Goal: Task Accomplishment & Management: Complete application form

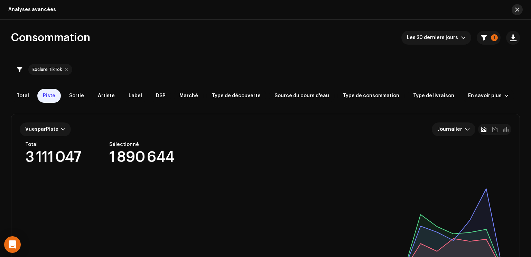
click at [516, 8] on span "button" at bounding box center [518, 10] width 4 height 6
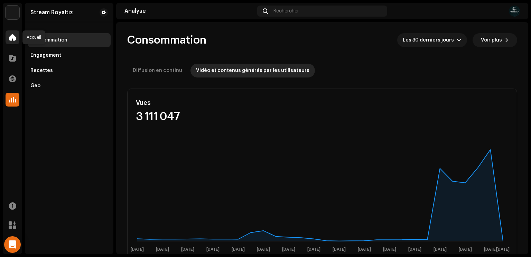
click at [11, 38] on span at bounding box center [12, 38] width 7 height 6
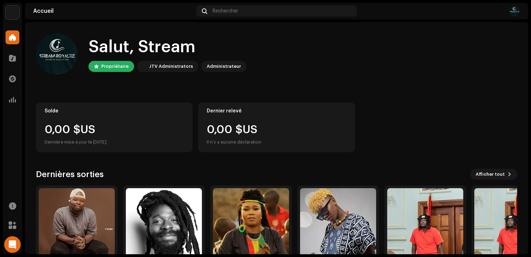
click at [11, 38] on span at bounding box center [12, 38] width 7 height 6
click at [15, 95] on div at bounding box center [13, 100] width 14 height 14
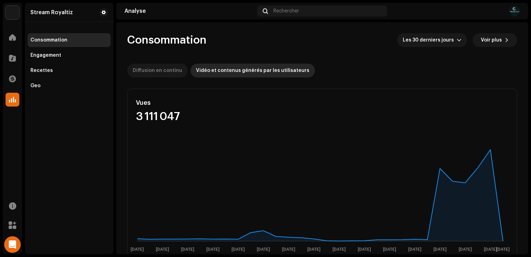
click at [172, 71] on div "Diffusion en continu" at bounding box center [157, 71] width 49 height 14
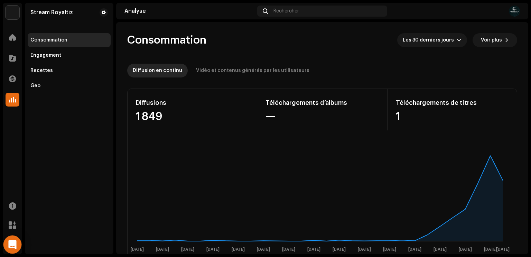
click at [14, 250] on div "Open Intercom Messenger" at bounding box center [12, 245] width 18 height 18
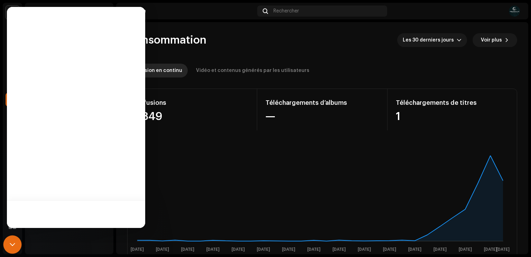
click at [14, 250] on div "Open Intercom Messenger" at bounding box center [12, 245] width 18 height 18
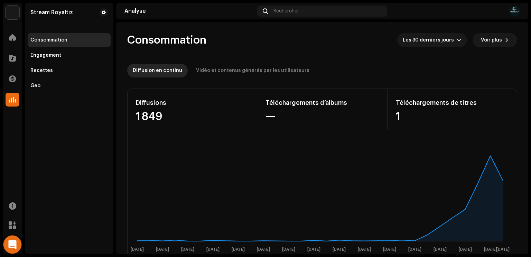
click at [14, 250] on div "Open Intercom Messenger" at bounding box center [12, 245] width 18 height 18
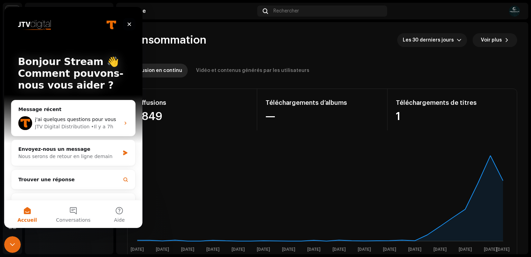
click at [129, 25] on icon "Fermer" at bounding box center [130, 24] width 4 height 4
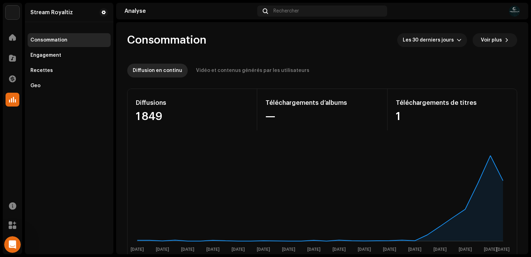
click at [80, 19] on div "Stream Royaltiz" at bounding box center [69, 12] width 89 height 19
click at [258, 76] on div "Vidéo et contenus générés par les utilisateurs" at bounding box center [252, 71] width 113 height 14
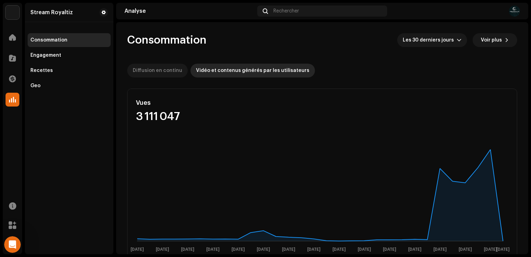
click at [156, 70] on div "Diffusion en continu" at bounding box center [157, 71] width 49 height 14
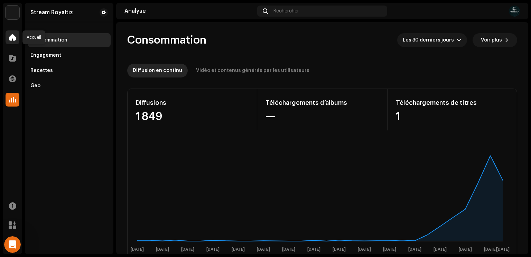
click at [15, 39] on span at bounding box center [12, 38] width 7 height 6
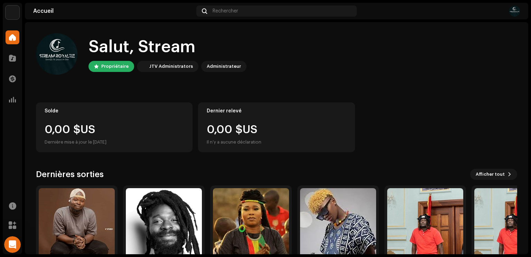
click at [516, 11] on img at bounding box center [514, 11] width 11 height 11
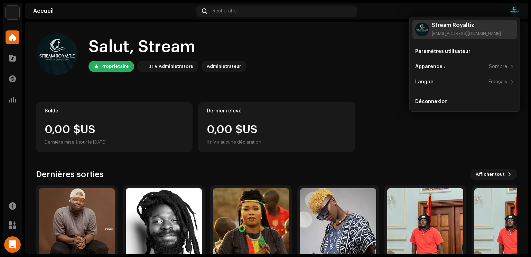
click at [462, 31] on div "[EMAIL_ADDRESS][DOMAIN_NAME]" at bounding box center [466, 34] width 69 height 6
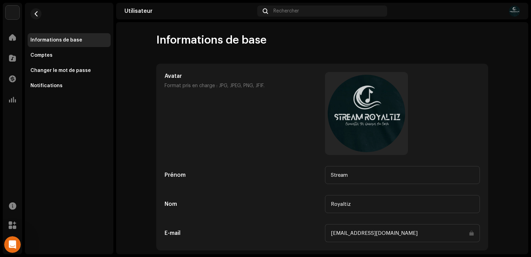
scroll to position [64, 0]
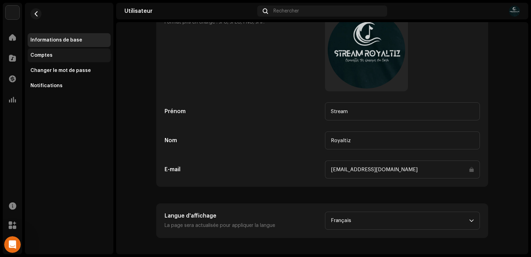
click at [36, 55] on div "Comptes" at bounding box center [41, 56] width 22 height 6
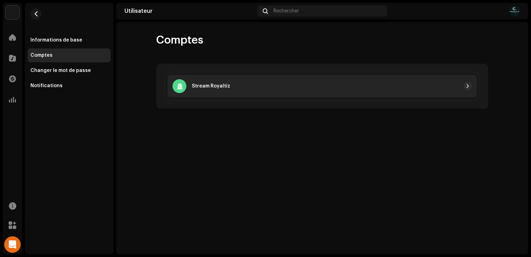
click at [292, 92] on div "Stream Royaltiz" at bounding box center [322, 86] width 309 height 22
click at [468, 87] on span "button" at bounding box center [468, 86] width 4 height 6
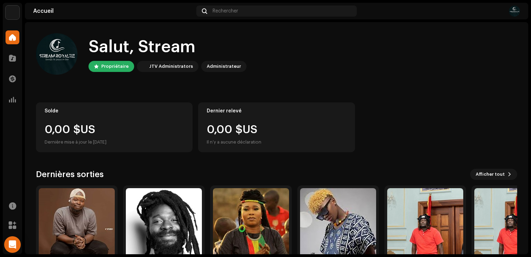
click at [13, 18] on img at bounding box center [13, 13] width 14 height 14
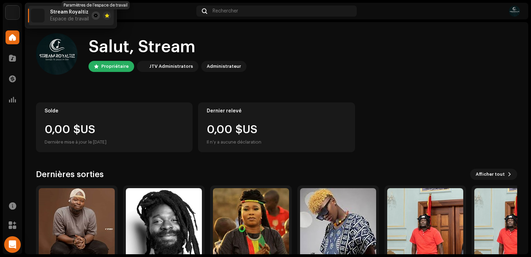
click at [94, 16] on span at bounding box center [96, 16] width 4 height 6
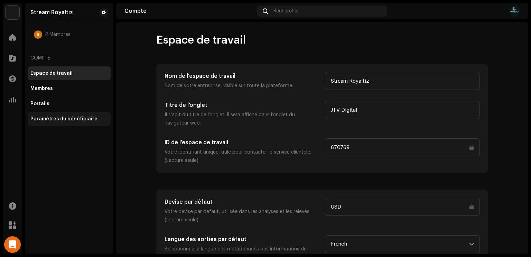
click at [43, 121] on div "Paramètres du bénéficiaire" at bounding box center [63, 119] width 67 height 6
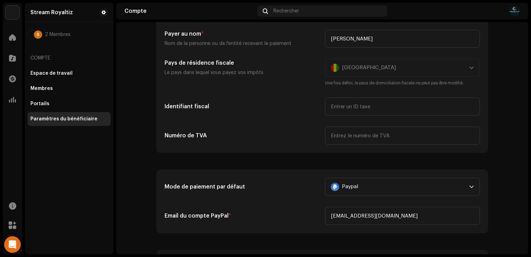
scroll to position [84, 0]
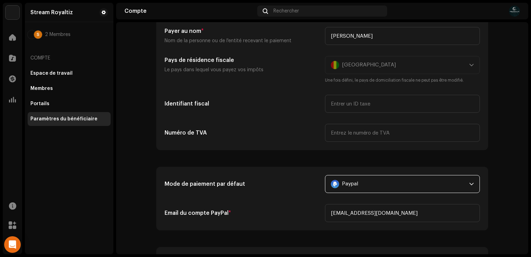
click at [357, 180] on div "Paypal" at bounding box center [399, 183] width 136 height 17
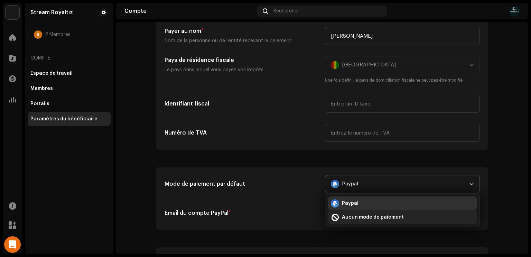
click at [352, 216] on span "Aucun mode de paiement" at bounding box center [373, 217] width 62 height 7
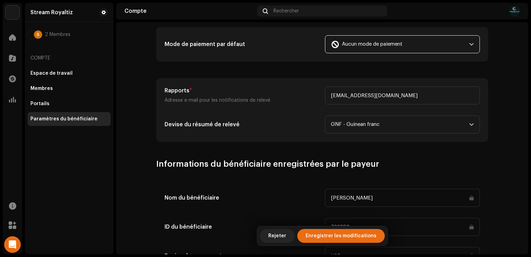
scroll to position [221, 0]
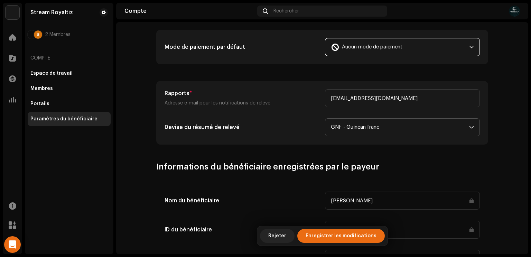
click at [395, 126] on span "GNF - Guinean franc" at bounding box center [400, 127] width 138 height 17
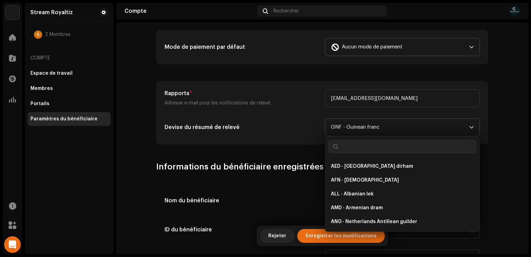
scroll to position [426, 0]
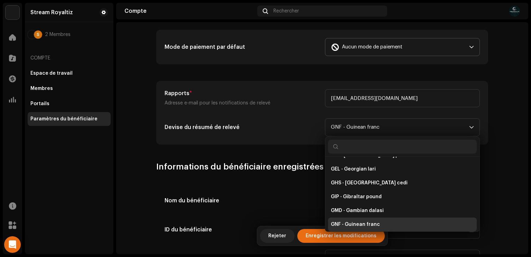
click at [511, 86] on account-payee-settings "Paramètres du bénéficiaire Type Entreprise Individuel Individuelle - non consti…" at bounding box center [322, 73] width 412 height 522
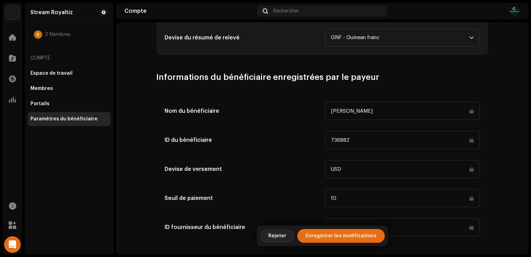
scroll to position [317, 0]
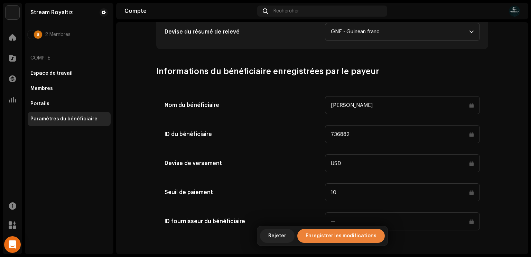
click at [332, 240] on span "Enregistrer les modifications" at bounding box center [341, 236] width 71 height 14
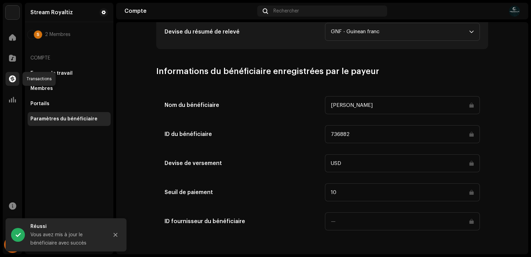
click at [17, 80] on div at bounding box center [13, 79] width 14 height 14
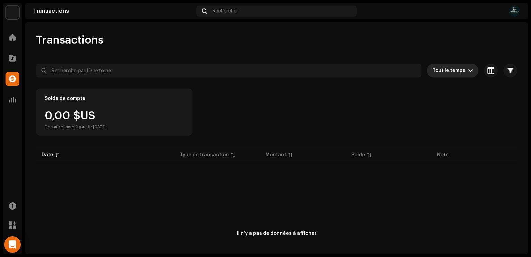
click at [468, 74] on div "dropdown trigger" at bounding box center [470, 71] width 5 height 14
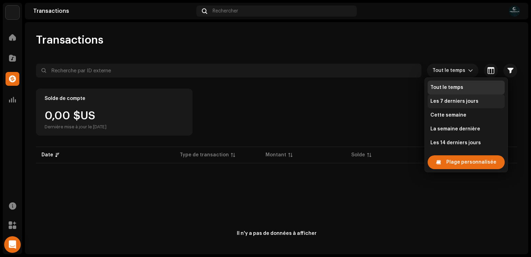
click at [454, 101] on span "Les 7 derniers jours" at bounding box center [455, 101] width 48 height 7
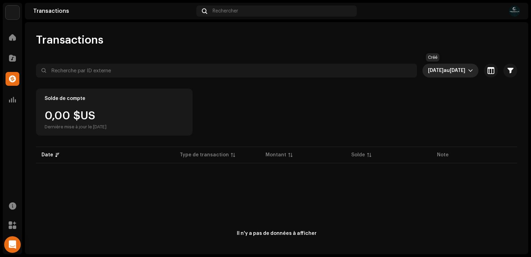
click at [462, 72] on span "[DATE] au [DATE]" at bounding box center [448, 71] width 40 height 14
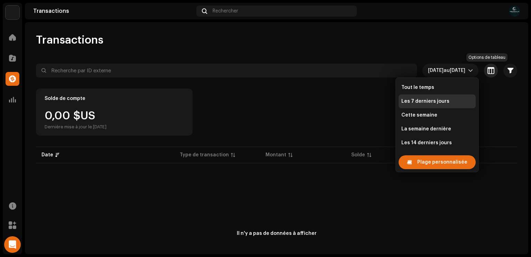
click at [488, 71] on span "button" at bounding box center [491, 71] width 7 height 6
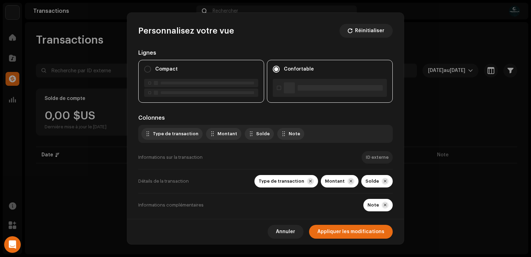
click at [173, 73] on label "Compact" at bounding box center [166, 69] width 22 height 8
click at [151, 73] on input "Compact" at bounding box center [147, 69] width 7 height 7
radio input "true"
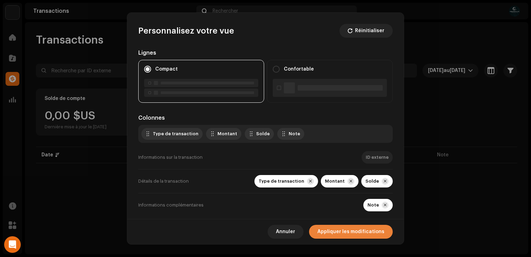
click at [341, 232] on span "Appliquer les modifications" at bounding box center [351, 232] width 67 height 14
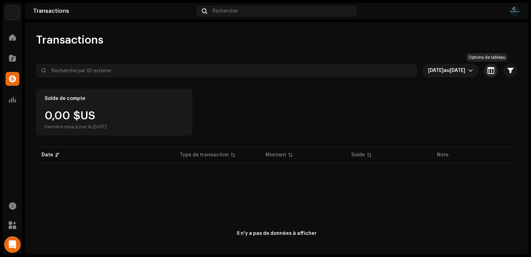
click at [491, 75] on button "button" at bounding box center [491, 71] width 14 height 14
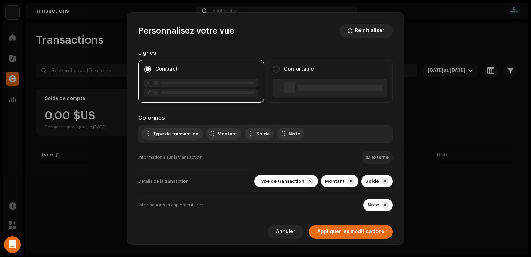
click at [359, 148] on div "Informations sur la transaction ID externe" at bounding box center [265, 158] width 255 height 24
click at [318, 70] on div "Confortable" at bounding box center [330, 69] width 114 height 8
radio input "false"
radio input "true"
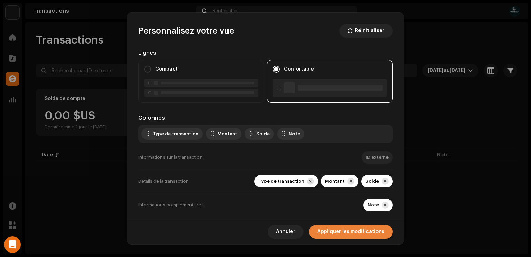
click at [343, 234] on span "Appliquer les modifications" at bounding box center [351, 232] width 67 height 14
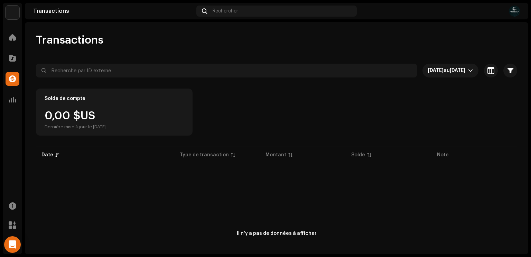
click at [343, 234] on div "Il n'y a pas de données à afficher" at bounding box center [277, 234] width 482 height 138
click at [450, 71] on span "[DATE]" at bounding box center [458, 70] width 16 height 5
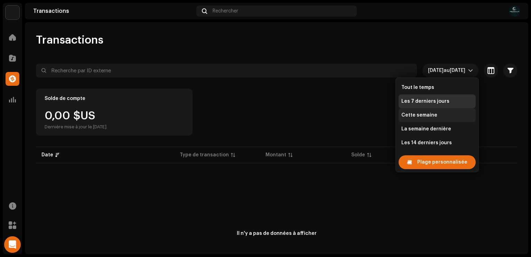
click at [420, 120] on li "Cette semaine" at bounding box center [437, 115] width 77 height 14
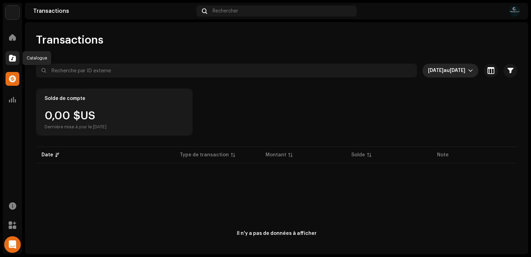
click at [10, 57] on span at bounding box center [12, 58] width 7 height 6
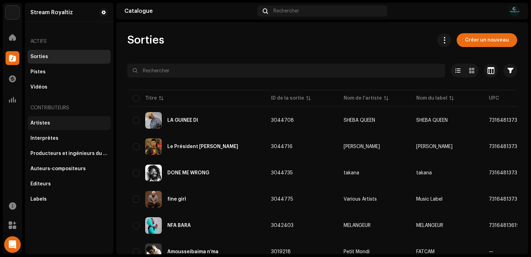
click at [59, 120] on div "Artistes" at bounding box center [68, 123] width 77 height 6
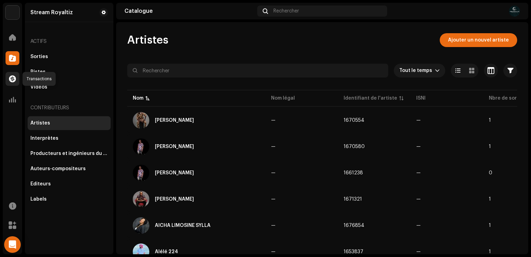
click at [14, 82] on div at bounding box center [13, 79] width 14 height 14
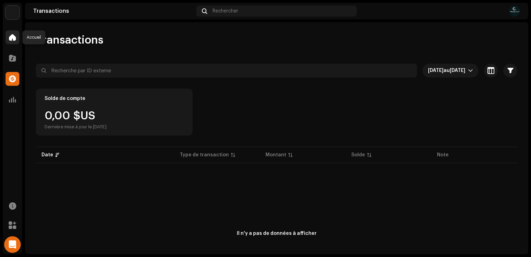
click at [11, 40] on div at bounding box center [13, 37] width 14 height 14
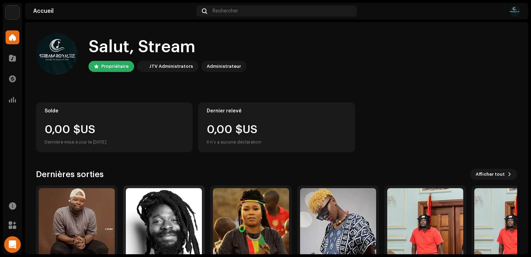
scroll to position [42, 0]
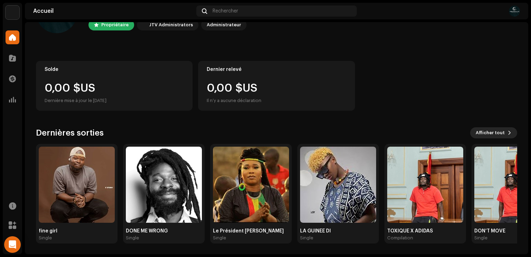
click at [488, 135] on span "Afficher tout" at bounding box center [490, 133] width 29 height 14
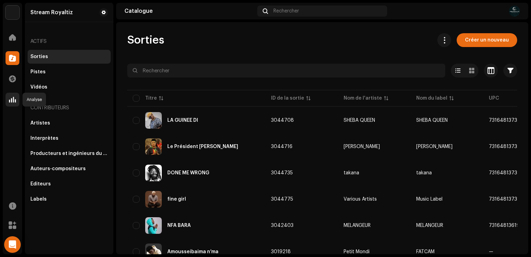
click at [14, 102] on span at bounding box center [12, 100] width 7 height 6
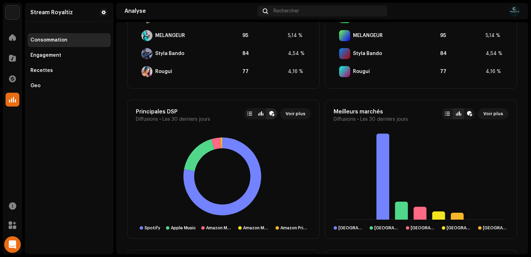
scroll to position [470, 0]
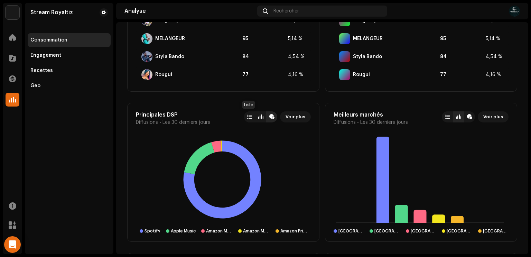
click at [249, 120] on div at bounding box center [249, 116] width 11 height 11
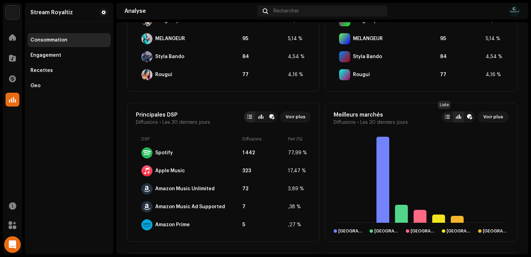
click at [445, 117] on div at bounding box center [447, 117] width 5 height 6
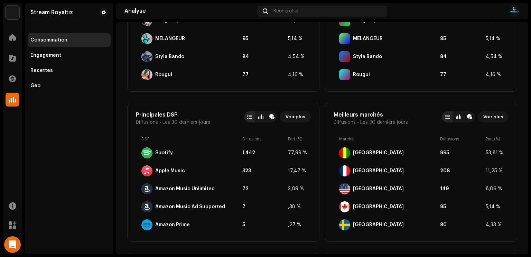
click at [445, 117] on div at bounding box center [447, 117] width 5 height 6
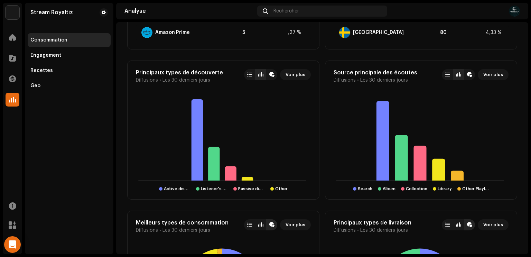
scroll to position [664, 0]
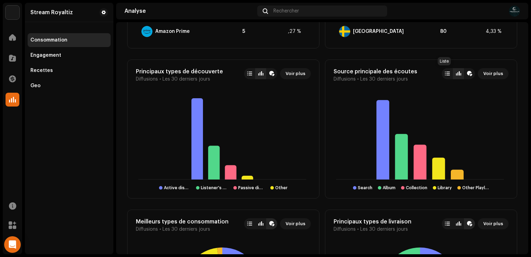
click at [442, 74] on div at bounding box center [447, 73] width 11 height 11
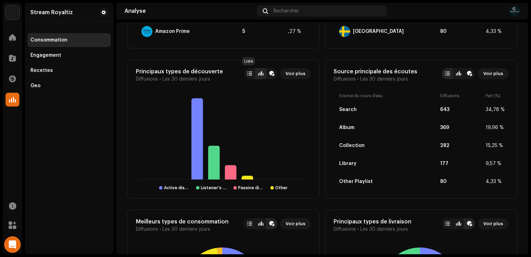
click at [248, 76] on div at bounding box center [249, 73] width 11 height 11
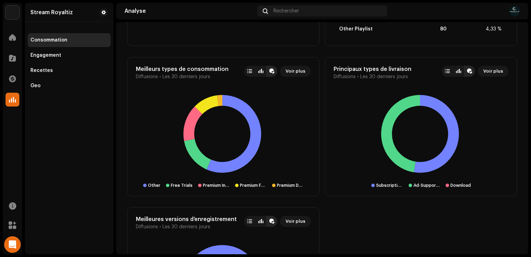
scroll to position [820, 0]
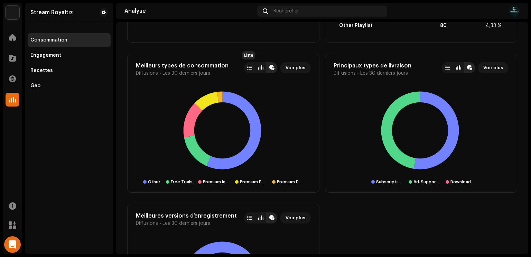
click at [248, 66] on div at bounding box center [249, 68] width 5 height 6
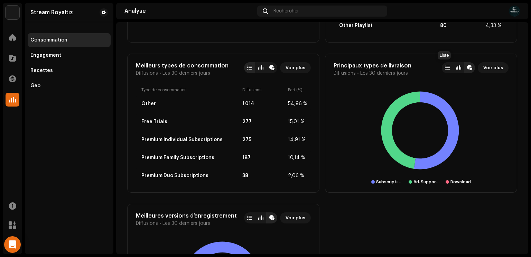
click at [446, 68] on div at bounding box center [447, 68] width 5 height 6
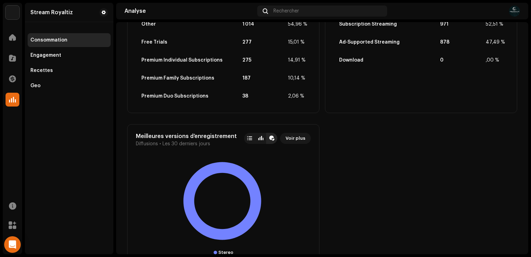
scroll to position [900, 0]
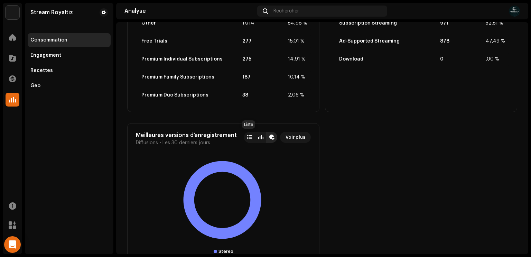
click at [250, 138] on div at bounding box center [249, 138] width 5 height 6
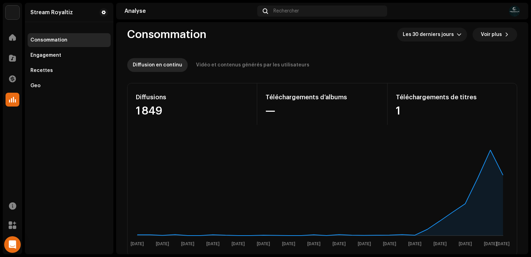
scroll to position [0, 0]
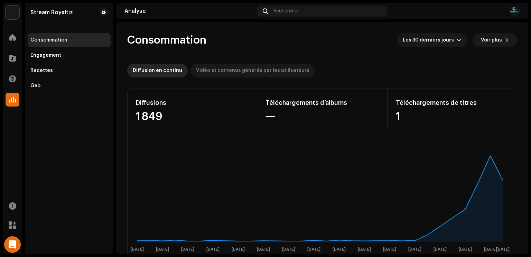
click at [279, 68] on div "Vidéo et contenus générés par les utilisateurs" at bounding box center [252, 71] width 113 height 14
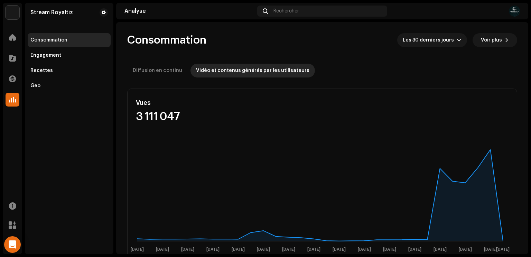
click at [158, 133] on div "Vues 3 111 047 6 sept. 8 sept. 10 sept. 12 sept. 14 sept. 16 sept. 18 sept. 20 …" at bounding box center [322, 175] width 390 height 173
click at [15, 38] on span at bounding box center [12, 38] width 7 height 6
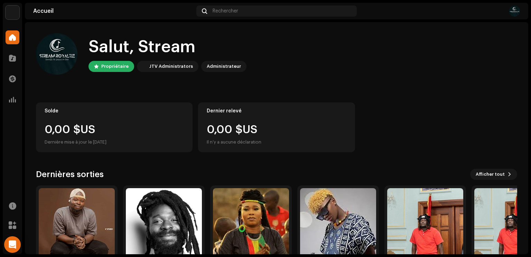
click at [33, 12] on div "Accueil" at bounding box center [113, 11] width 161 height 6
click at [17, 12] on img at bounding box center [13, 13] width 14 height 14
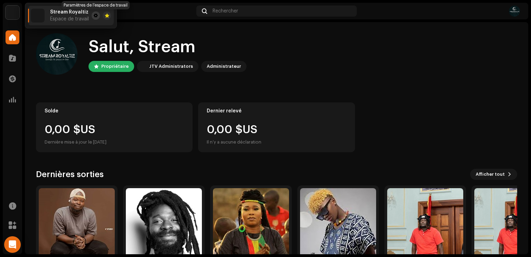
click at [93, 15] on button at bounding box center [96, 15] width 8 height 8
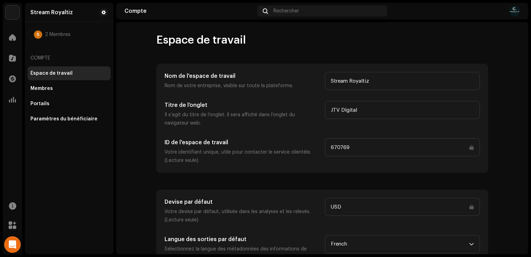
scroll to position [15, 0]
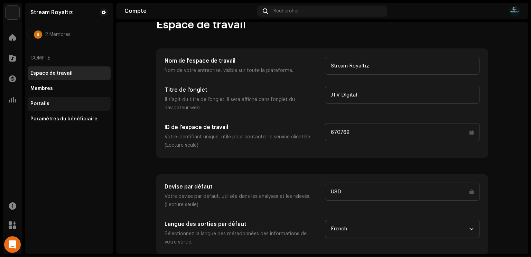
click at [42, 103] on div "Portails" at bounding box center [39, 104] width 19 height 6
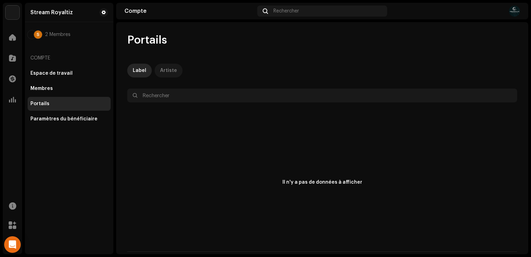
click at [166, 70] on div "Artiste" at bounding box center [168, 71] width 17 height 14
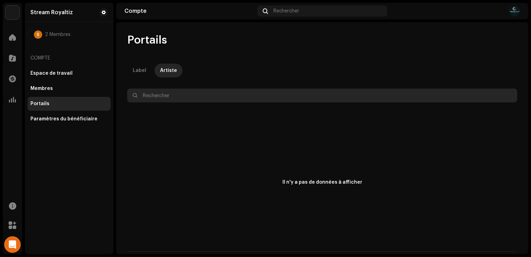
click at [172, 92] on input "text" at bounding box center [322, 96] width 390 height 14
type input "shema"
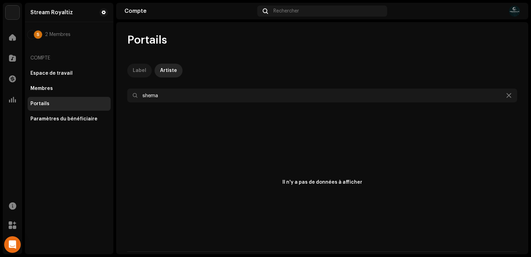
click at [140, 71] on div "Label" at bounding box center [139, 71] width 13 height 14
click at [509, 95] on icon at bounding box center [509, 96] width 5 height 6
click at [61, 118] on div "Paramètres du bénéficiaire" at bounding box center [63, 119] width 67 height 6
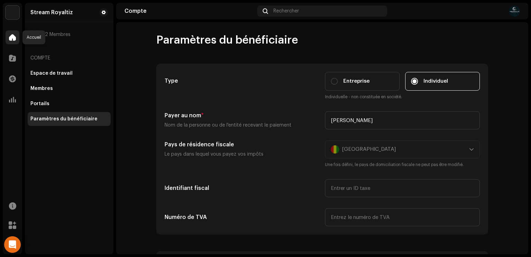
click at [9, 38] on span at bounding box center [12, 38] width 7 height 6
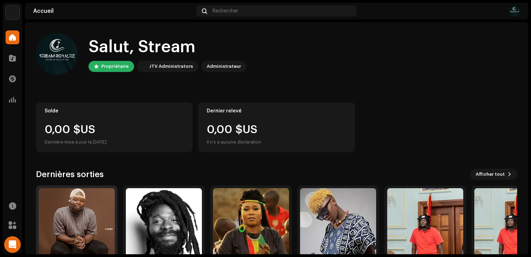
click at [80, 218] on img at bounding box center [77, 226] width 76 height 76
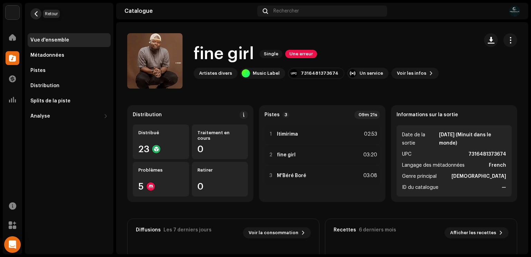
click at [37, 16] on span "button" at bounding box center [36, 14] width 5 height 6
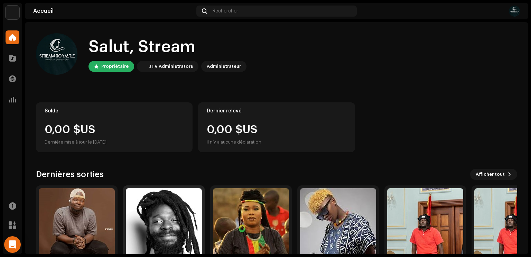
click at [167, 214] on img at bounding box center [164, 226] width 76 height 76
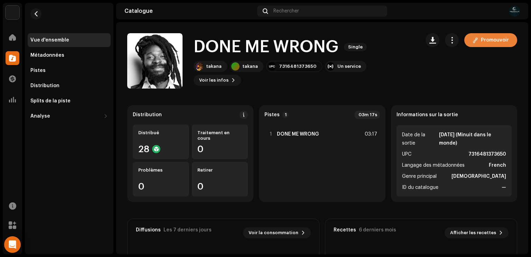
click at [481, 39] on span "Promouvoir" at bounding box center [495, 40] width 28 height 14
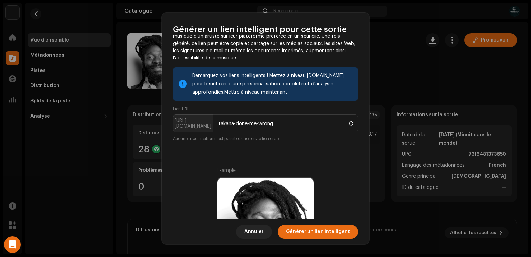
scroll to position [24, 0]
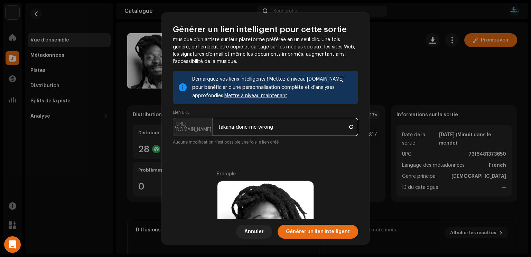
click at [281, 126] on input "takana-done-me-wrong" at bounding box center [286, 127] width 146 height 18
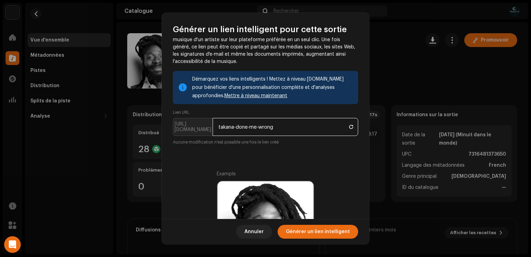
click at [281, 126] on input "takana-done-me-wrong" at bounding box center [286, 127] width 146 height 18
click at [194, 128] on p-inputgroup-addon "[URL][DOMAIN_NAME]" at bounding box center [193, 127] width 40 height 18
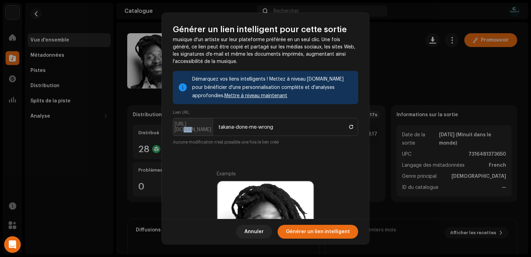
click at [194, 128] on p-inputgroup-addon "[URL][DOMAIN_NAME]" at bounding box center [193, 127] width 40 height 18
copy p-inputgroup-addon "ffm"
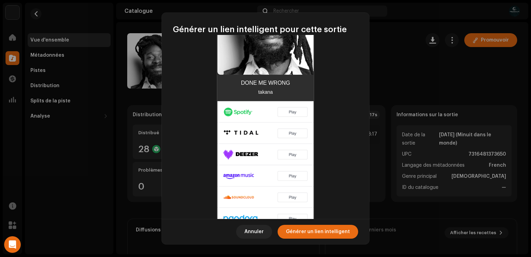
scroll to position [227, 0]
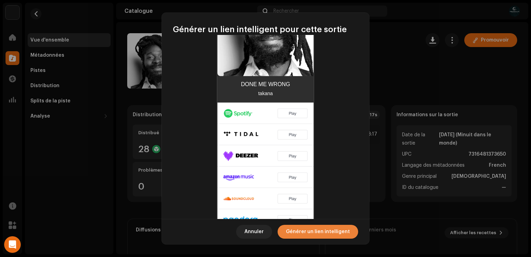
click at [298, 230] on span "Générer un lien intelligent" at bounding box center [318, 232] width 64 height 14
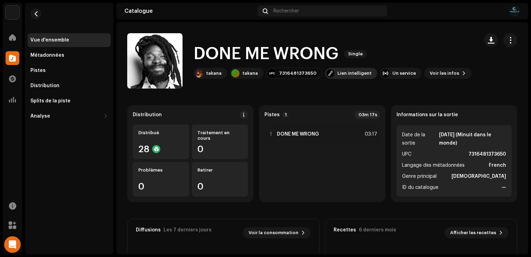
click at [338, 72] on div "Lien intelligent" at bounding box center [355, 74] width 34 height 6
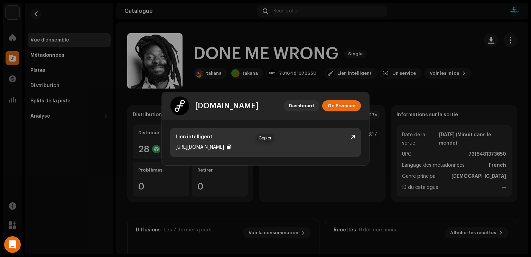
click at [231, 146] on div at bounding box center [229, 147] width 4 height 6
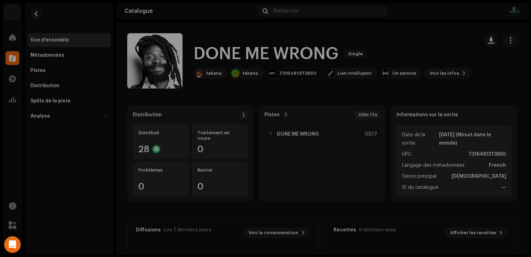
click at [408, 37] on div "feature.fm Dashboard Go Premium Lien intelligent https://ffm.to/takana-done-me-…" at bounding box center [265, 128] width 531 height 257
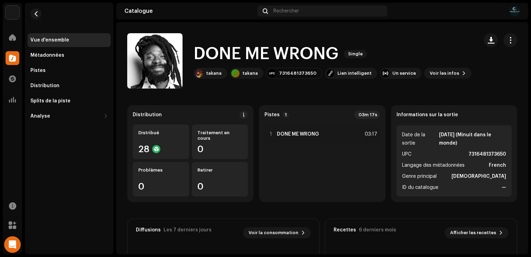
scroll to position [0, 0]
click at [34, 16] on span "button" at bounding box center [36, 14] width 5 height 6
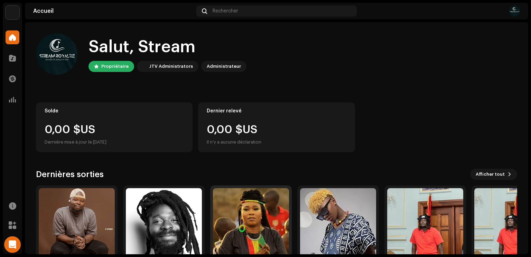
click at [259, 209] on img at bounding box center [251, 226] width 76 height 76
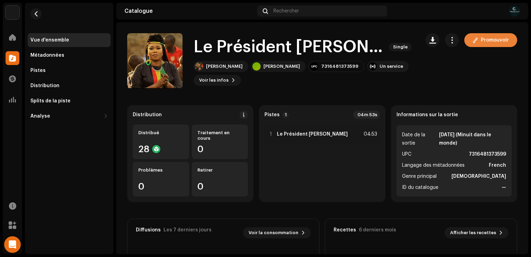
click at [473, 42] on span at bounding box center [476, 40] width 6 height 6
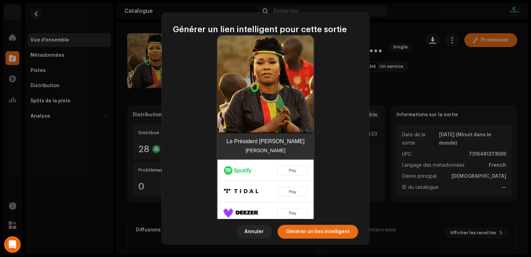
scroll to position [170, 0]
click at [328, 230] on span "Générer un lien intelligent" at bounding box center [318, 232] width 64 height 14
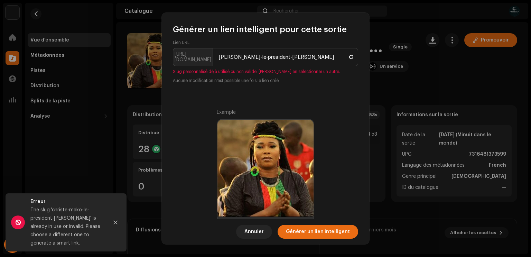
scroll to position [95, 0]
click at [192, 57] on p-inputgroup-addon "[URL][DOMAIN_NAME]" at bounding box center [193, 56] width 40 height 18
click at [349, 57] on span at bounding box center [351, 57] width 4 height 6
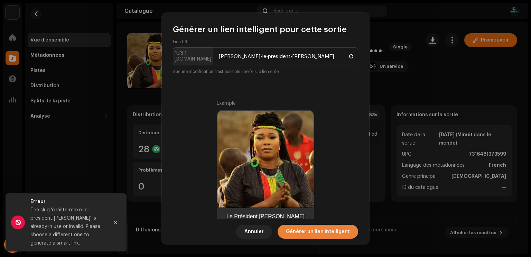
click at [312, 226] on span "Générer un lien intelligent" at bounding box center [318, 232] width 64 height 14
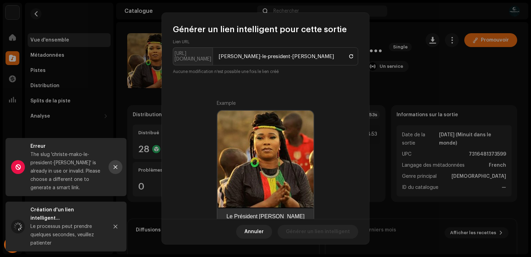
click at [117, 170] on icon "Close" at bounding box center [115, 167] width 5 height 5
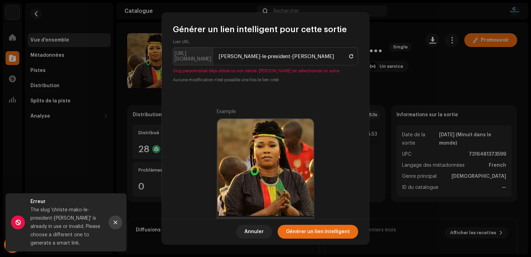
click at [115, 222] on icon "Close" at bounding box center [116, 223] width 4 height 4
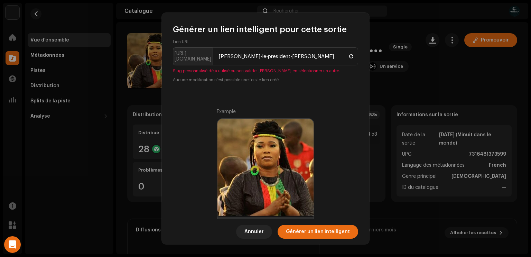
click at [197, 61] on p-inputgroup-addon "[URL][DOMAIN_NAME]" at bounding box center [193, 56] width 40 height 18
click at [197, 58] on p-inputgroup-addon "[URL][DOMAIN_NAME]" at bounding box center [193, 56] width 40 height 18
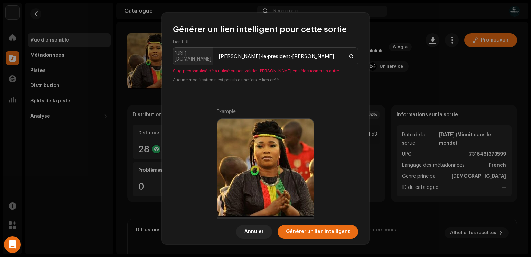
click at [197, 58] on p-inputgroup-addon "[URL][DOMAIN_NAME]" at bounding box center [193, 56] width 40 height 18
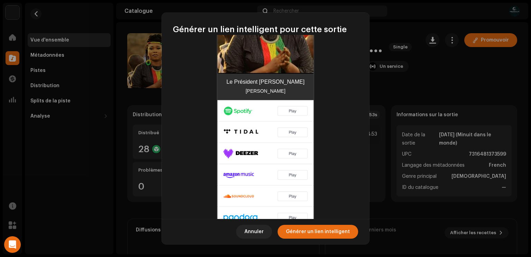
scroll to position [0, 0]
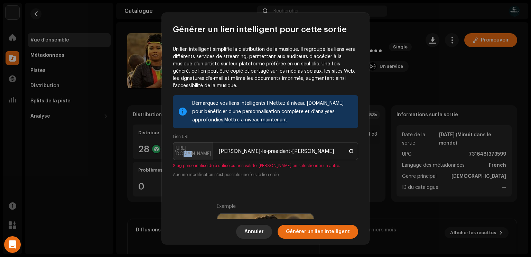
click at [257, 233] on span "Annuler" at bounding box center [254, 232] width 19 height 14
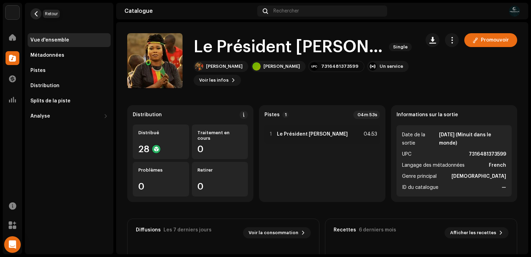
click at [38, 15] on span "button" at bounding box center [36, 14] width 5 height 6
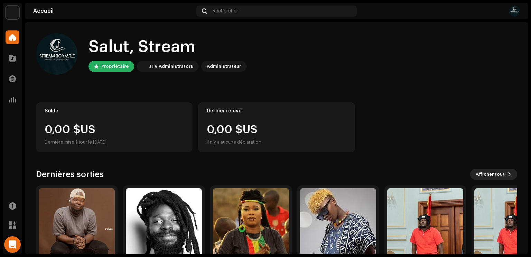
click at [493, 176] on span "Afficher tout" at bounding box center [490, 174] width 29 height 14
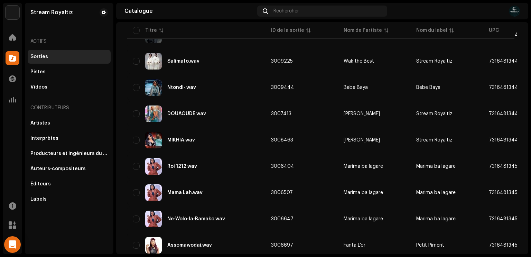
scroll to position [505, 0]
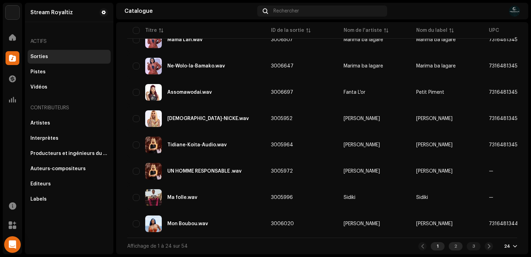
click at [453, 248] on div "2" at bounding box center [456, 246] width 14 height 8
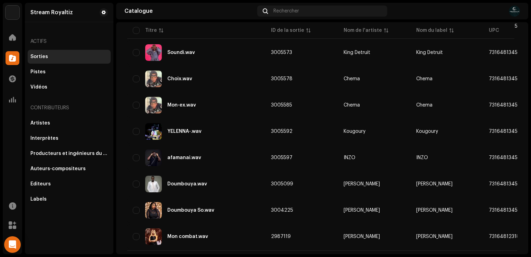
scroll to position [491, 0]
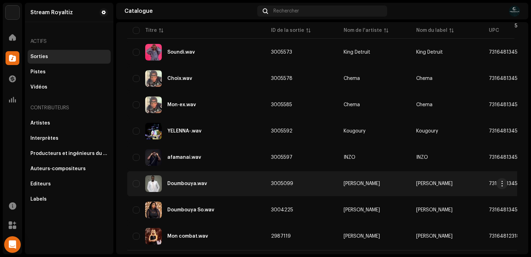
click at [247, 187] on div "Doumbouya.wav" at bounding box center [196, 183] width 127 height 17
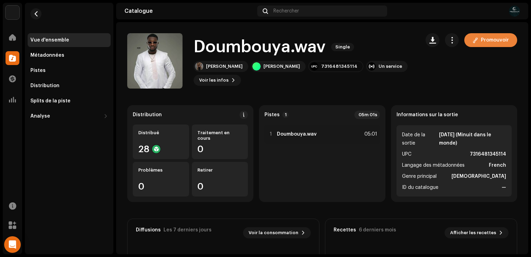
click at [481, 36] on span "Promouvoir" at bounding box center [495, 40] width 28 height 14
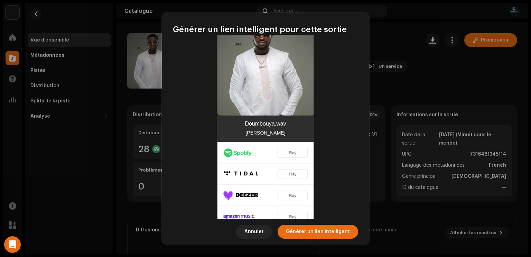
scroll to position [185, 0]
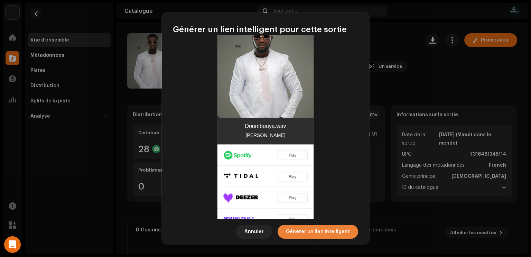
click at [304, 233] on span "Générer un lien intelligent" at bounding box center [318, 232] width 64 height 14
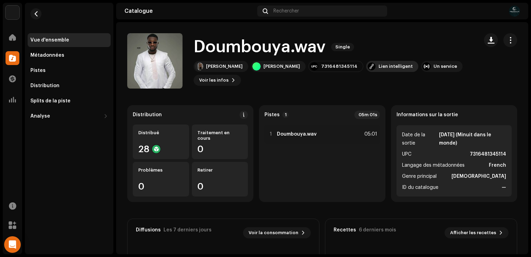
click at [393, 65] on div "Lien intelligent" at bounding box center [396, 67] width 34 height 6
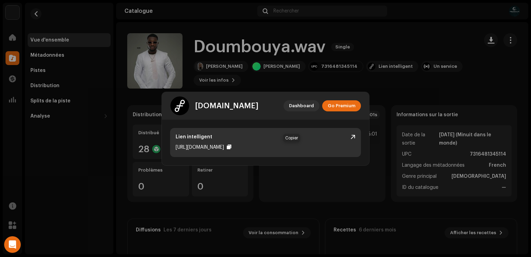
click at [231, 145] on div at bounding box center [229, 147] width 4 height 6
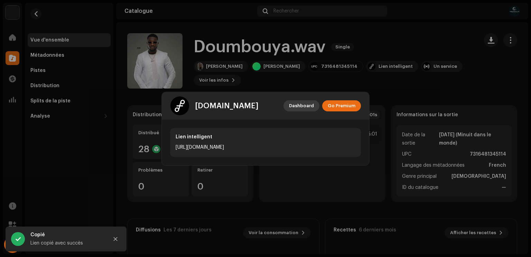
click at [298, 107] on span "Dashboard" at bounding box center [301, 106] width 25 height 14
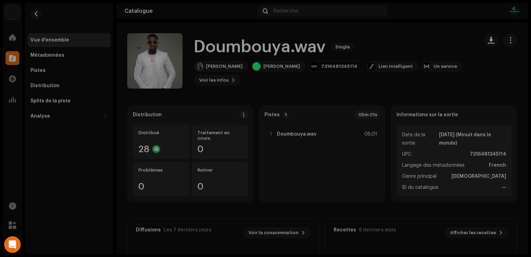
click at [413, 88] on div "feature.fm Dashboard Go Premium Lien intelligent https://ffm.to/abdoulaye-diaba…" at bounding box center [265, 128] width 531 height 257
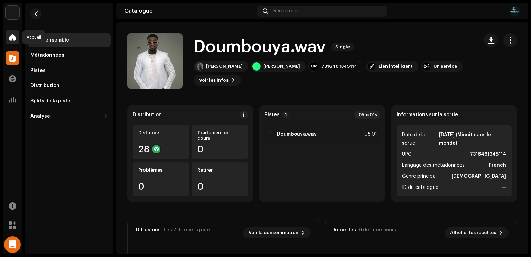
click at [9, 37] on span at bounding box center [12, 38] width 7 height 6
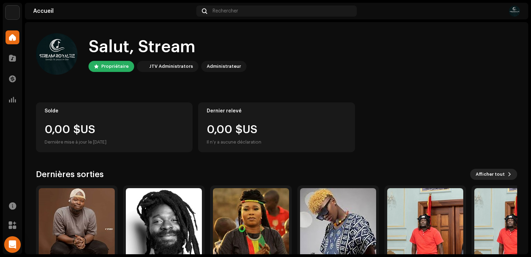
click at [480, 176] on span "Afficher tout" at bounding box center [490, 174] width 29 height 14
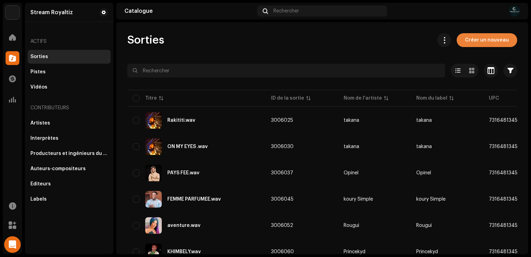
click at [485, 41] on span "Créer un nouveau" at bounding box center [487, 40] width 44 height 14
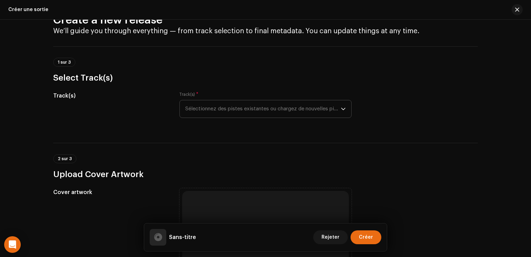
scroll to position [24, 0]
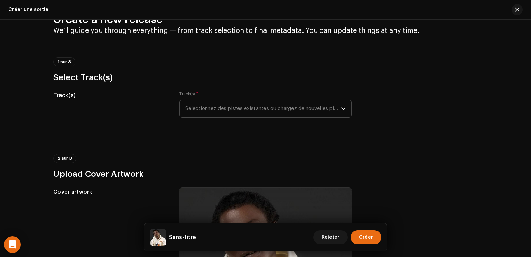
click at [233, 110] on span "Sélectionnez des pistes existantes ou chargez de nouvelles pistes" at bounding box center [263, 108] width 156 height 17
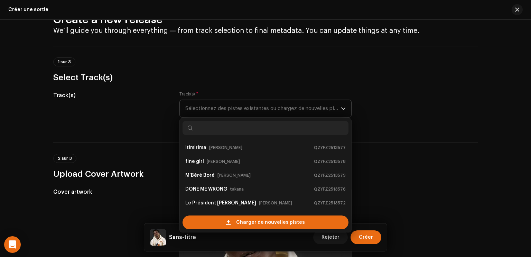
scroll to position [11, 0]
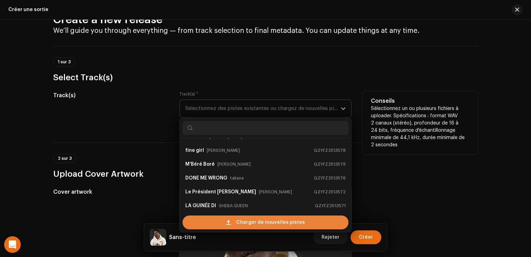
click at [236, 218] on div "Charger de nouvelles pistes" at bounding box center [266, 223] width 166 height 14
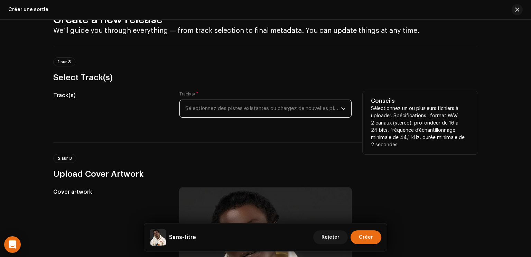
click at [241, 110] on span "Sélectionnez des pistes existantes ou chargez de nouvelles pistes" at bounding box center [263, 108] width 156 height 17
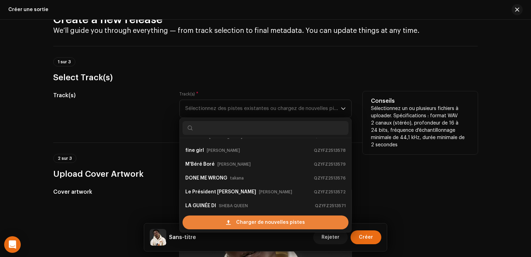
click at [206, 223] on div "Charger de nouvelles pistes" at bounding box center [266, 223] width 166 height 14
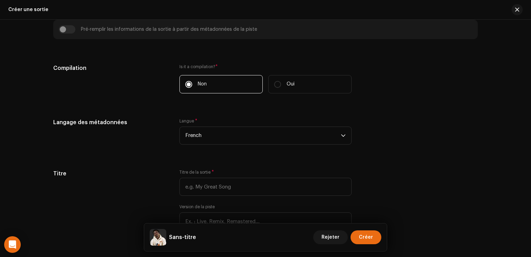
scroll to position [479, 0]
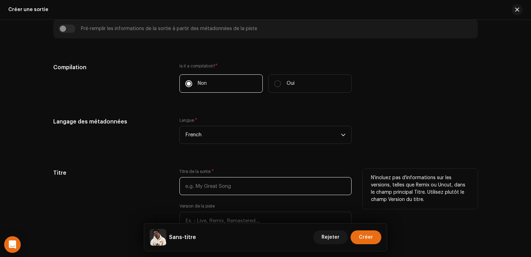
click at [216, 192] on input "text" at bounding box center [266, 186] width 172 height 18
paste input "Titre: imefiez"
click at [199, 185] on input "Titre: imefiez" at bounding box center [266, 186] width 172 height 18
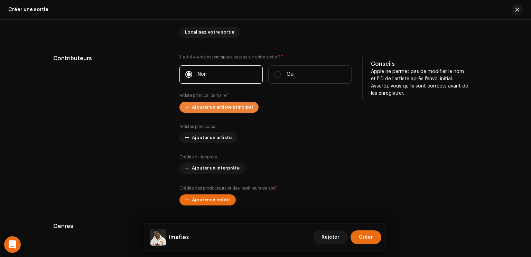
scroll to position [721, 0]
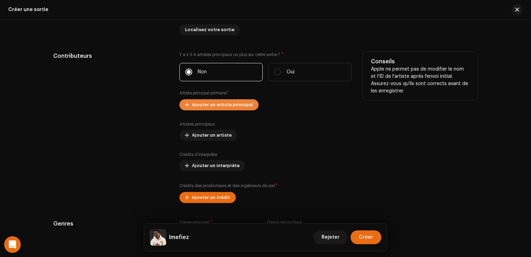
type input "Imefiez"
click at [211, 106] on span "Ajouter un artiste principal" at bounding box center [222, 105] width 61 height 14
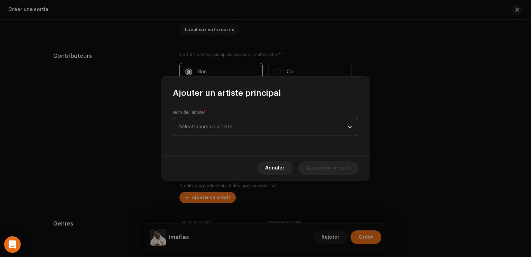
click at [215, 127] on span "Sélectionner un artiste" at bounding box center [206, 126] width 54 height 5
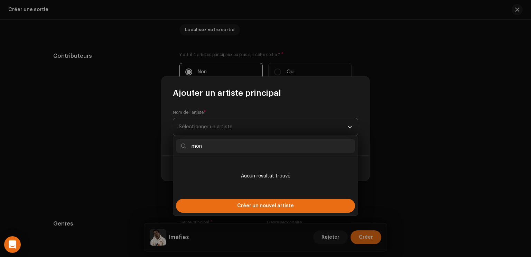
type input "mond"
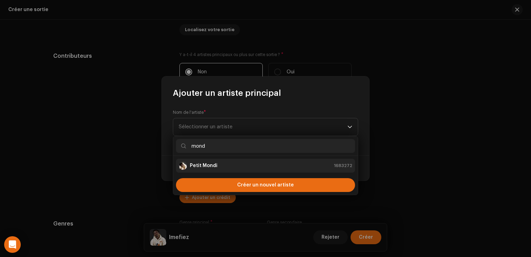
click at [206, 162] on strong "Petit Mondi" at bounding box center [204, 165] width 28 height 7
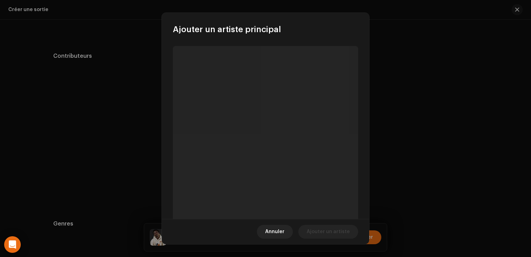
click at [206, 162] on p-skeleton at bounding box center [265, 140] width 185 height 189
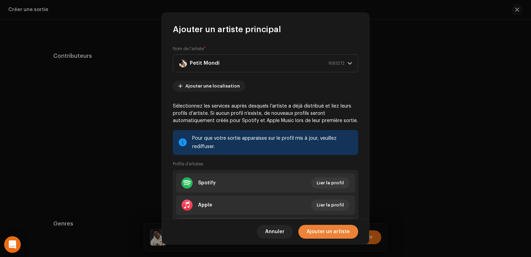
click at [337, 234] on span "Ajouter un artiste" at bounding box center [328, 232] width 43 height 14
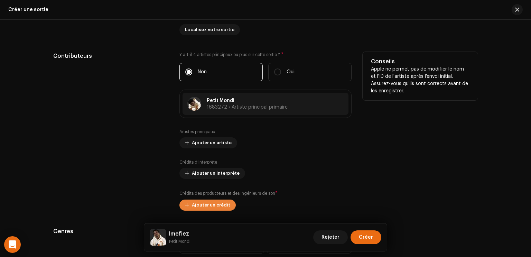
click at [213, 203] on span "Ajouter un crédit" at bounding box center [211, 205] width 38 height 14
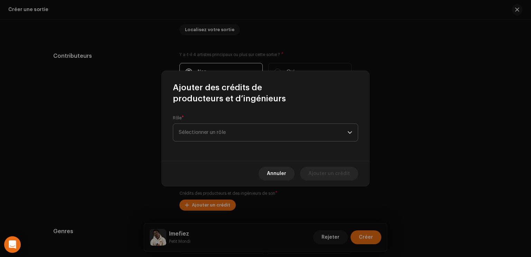
click at [239, 138] on span "Sélectionner un rôle" at bounding box center [263, 132] width 169 height 17
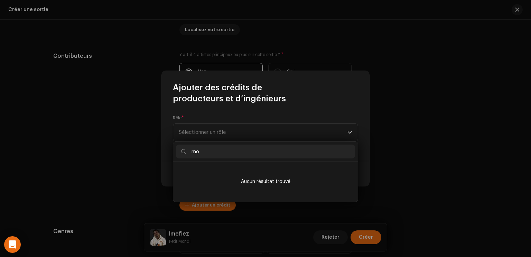
type input "m"
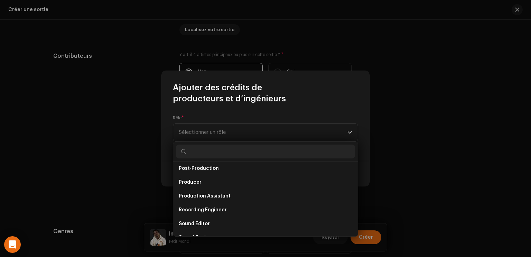
scroll to position [304, 0]
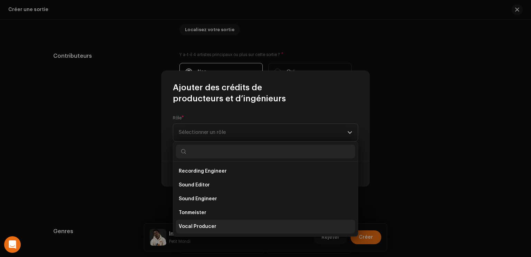
click at [246, 222] on li "Vocal Producer" at bounding box center [265, 227] width 179 height 14
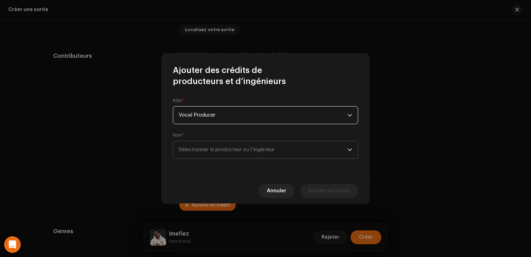
click at [270, 148] on span "Sélectionner le producteur ou l’ingénieur" at bounding box center [227, 149] width 96 height 5
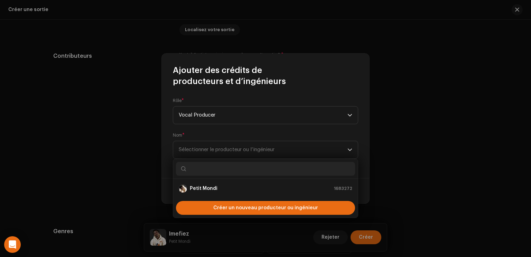
click at [250, 195] on ul "Petit Mondi 1683272" at bounding box center [265, 188] width 185 height 19
click at [253, 190] on div "Petit Mondi 1683272" at bounding box center [266, 188] width 174 height 8
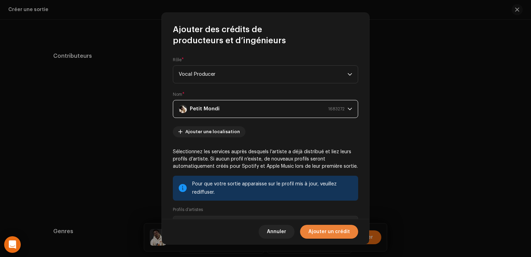
click at [328, 236] on span "Ajouter un crédit" at bounding box center [330, 232] width 42 height 14
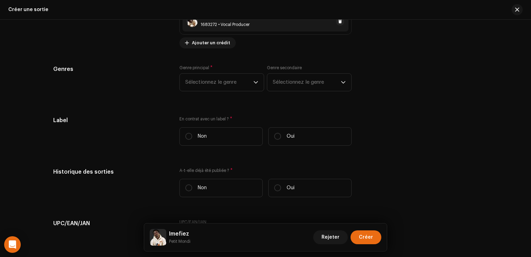
scroll to position [915, 0]
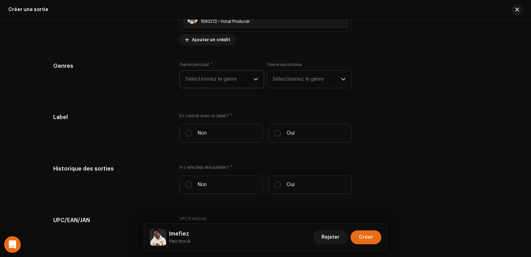
click at [241, 83] on span "Sélectionnez le genre" at bounding box center [219, 79] width 68 height 17
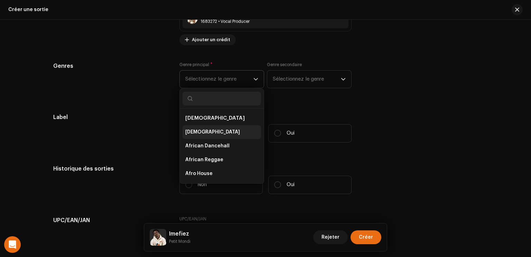
click at [199, 129] on span "[DEMOGRAPHIC_DATA]" at bounding box center [212, 132] width 55 height 7
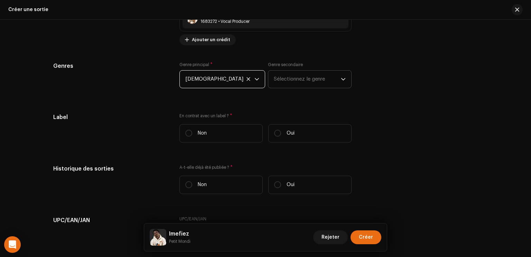
click at [288, 76] on span "Sélectionnez le genre" at bounding box center [307, 79] width 67 height 17
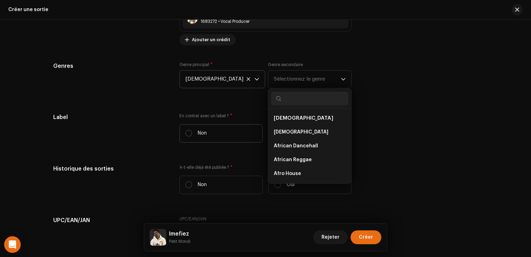
click at [216, 135] on label "Non" at bounding box center [221, 133] width 83 height 18
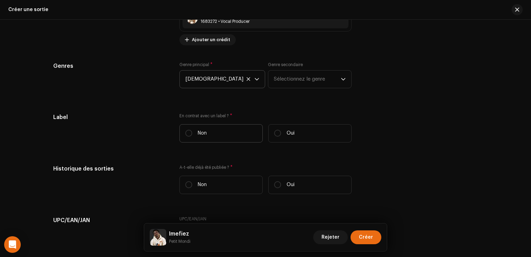
click at [192, 135] on input "Non" at bounding box center [188, 133] width 7 height 7
radio input "true"
click at [280, 135] on label "Oui" at bounding box center [309, 133] width 83 height 18
click at [280, 135] on input "Oui" at bounding box center [277, 133] width 7 height 7
radio input "true"
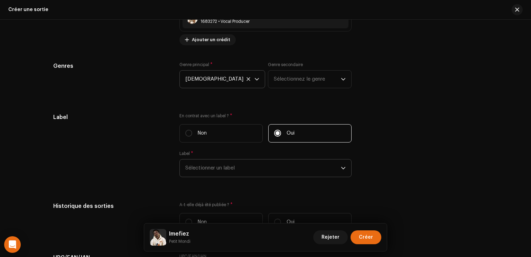
click at [236, 171] on span "Sélectionner un label" at bounding box center [263, 167] width 156 height 17
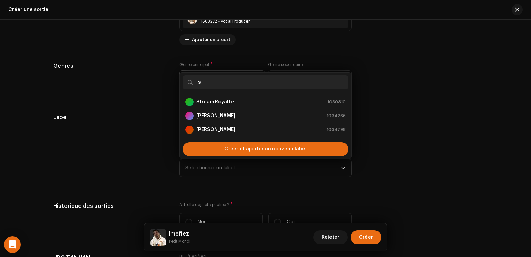
scroll to position [0, 0]
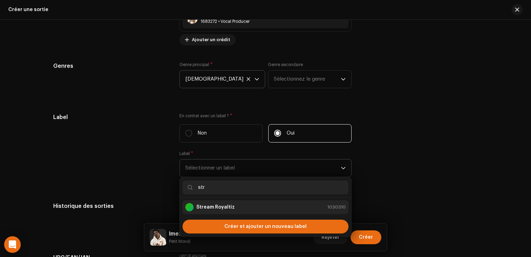
type input "str"
click at [209, 206] on strong "Stream Royaltiz" at bounding box center [216, 207] width 38 height 7
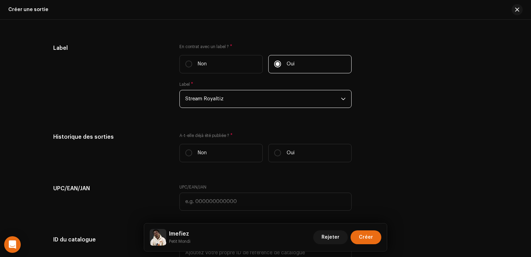
scroll to position [987, 0]
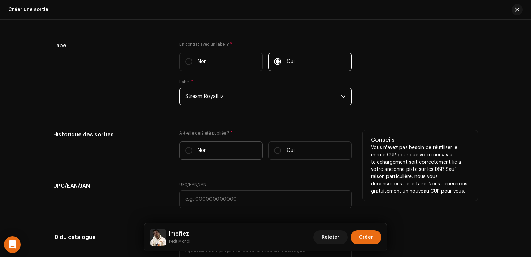
click at [204, 153] on label "Non" at bounding box center [221, 151] width 83 height 18
click at [192, 153] on input "Non" at bounding box center [188, 150] width 7 height 7
radio input "true"
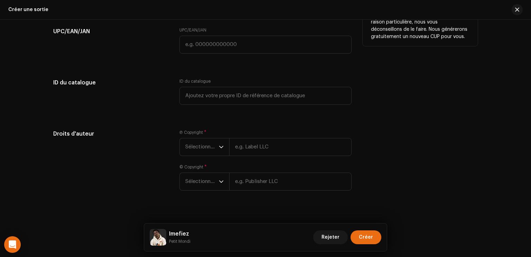
scroll to position [1143, 0]
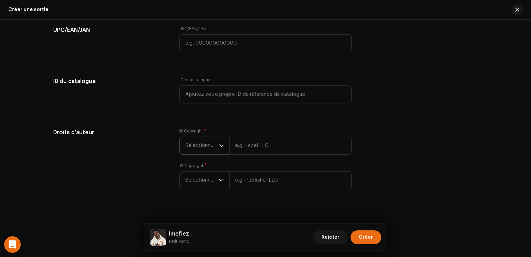
click at [207, 143] on span "Sélectionner une année" at bounding box center [202, 145] width 34 height 17
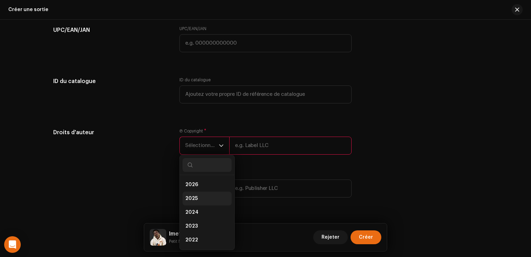
click at [196, 194] on li "2025" at bounding box center [207, 199] width 49 height 14
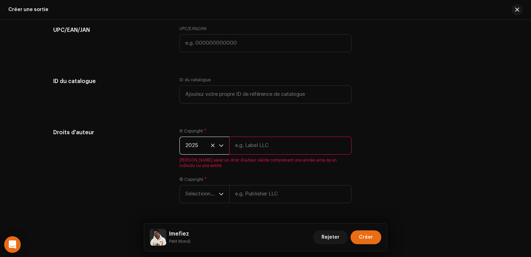
click at [259, 146] on input "text" at bounding box center [290, 146] width 122 height 18
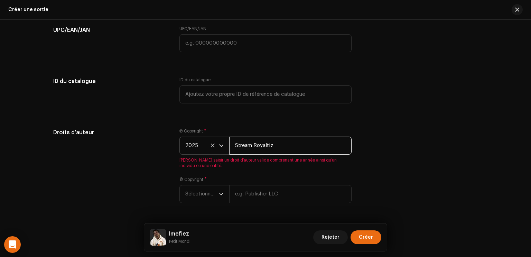
click at [272, 142] on input "Stream Royaltiz" at bounding box center [290, 146] width 122 height 18
type input "Stream Royaltiz"
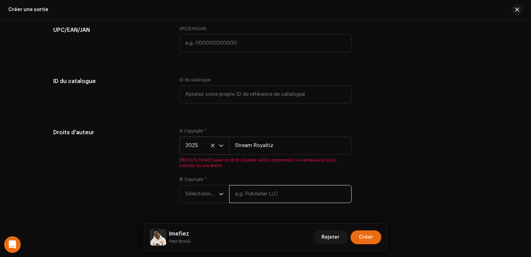
click at [278, 192] on div "Ⓟ Copyright * 2025 Stream Royaltiz Veuillez saisir un droit d’auteur valide com…" at bounding box center [266, 169] width 172 height 83
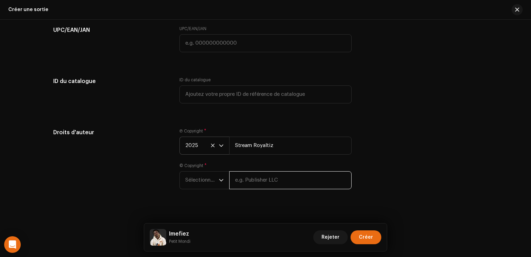
paste input "Stream Royaltiz"
type input "Stream Royaltiz"
click at [219, 181] on div "dropdown trigger" at bounding box center [221, 180] width 5 height 17
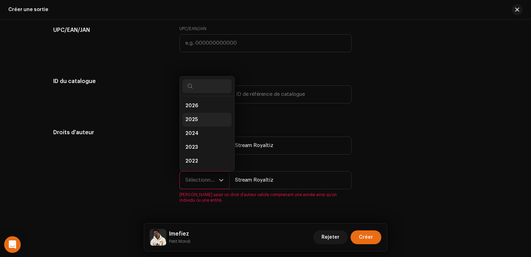
click at [199, 120] on li "2025" at bounding box center [207, 120] width 49 height 14
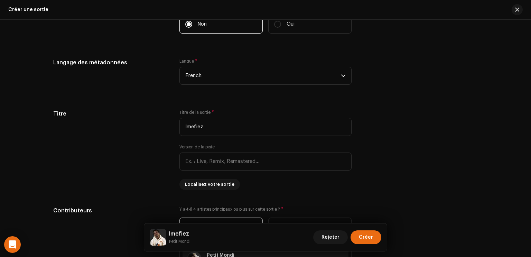
scroll to position [564, 0]
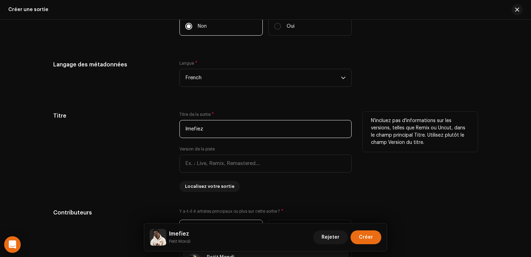
click at [200, 128] on input "Imefiez" at bounding box center [266, 129] width 172 height 18
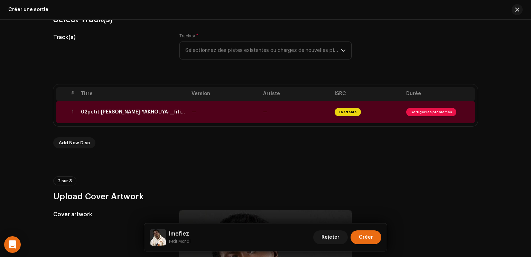
scroll to position [80, 0]
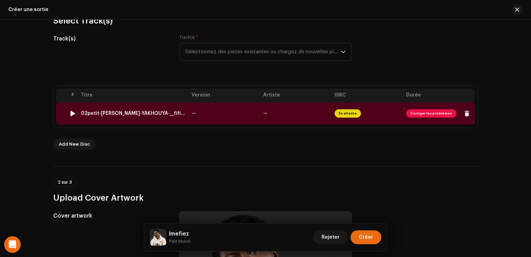
click at [218, 111] on td "—" at bounding box center [225, 113] width 72 height 22
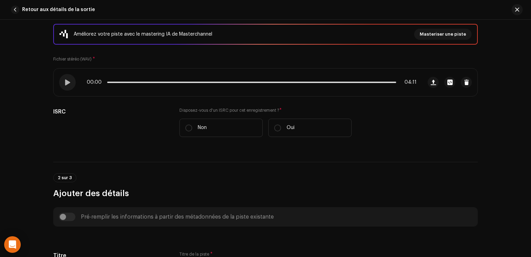
scroll to position [92, 0]
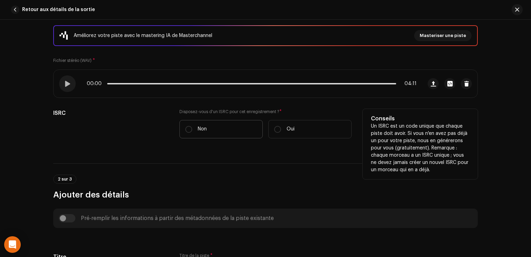
click at [211, 136] on label "Non" at bounding box center [221, 129] width 83 height 18
click at [192, 133] on input "Non" at bounding box center [188, 129] width 7 height 7
radio input "true"
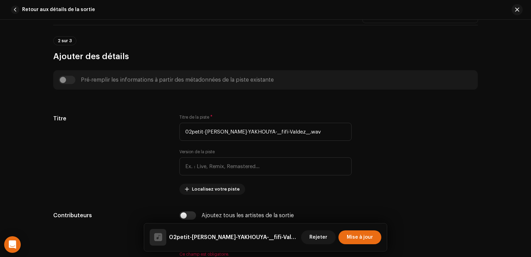
scroll to position [256, 0]
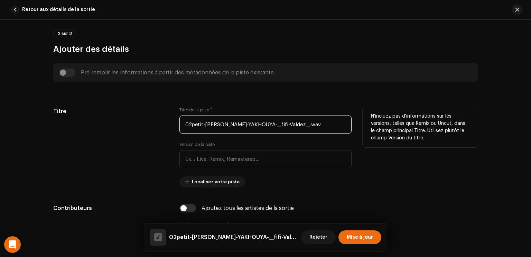
click at [221, 120] on input "02petit-mondy-YAKHOUYA-__fifi-Valdez__.wav" at bounding box center [266, 125] width 172 height 18
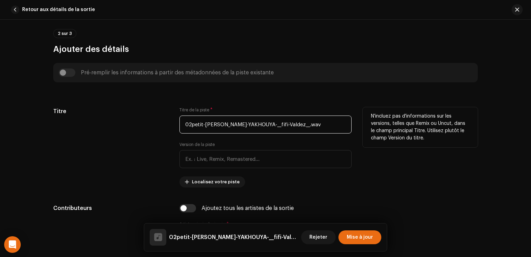
click at [221, 120] on input "02petit-mondy-YAKHOUYA-__fifi-Valdez__.wav" at bounding box center [266, 125] width 172 height 18
paste input "Imefiez"
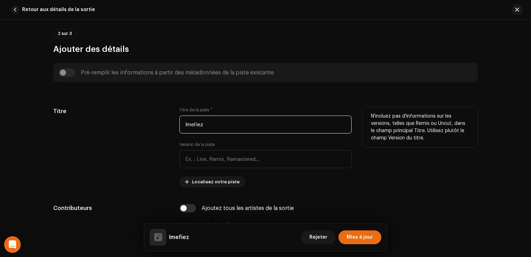
type input "Imefiez"
click at [388, 159] on div "N'incluez pas d'informations sur les versions, telles que Remix ou Uncut, dans …" at bounding box center [420, 147] width 115 height 80
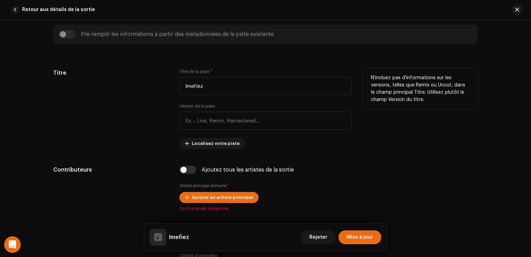
scroll to position [295, 0]
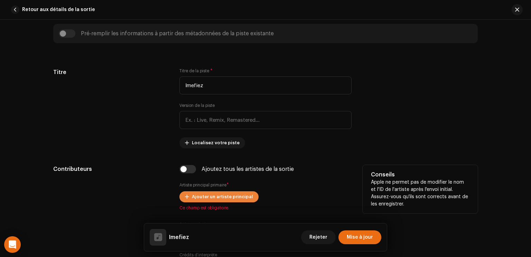
click at [233, 193] on span "Ajouter un artiste principal" at bounding box center [222, 197] width 61 height 14
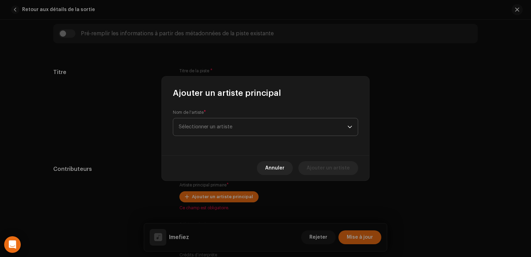
click at [224, 129] on span "Sélectionner un artiste" at bounding box center [206, 126] width 54 height 5
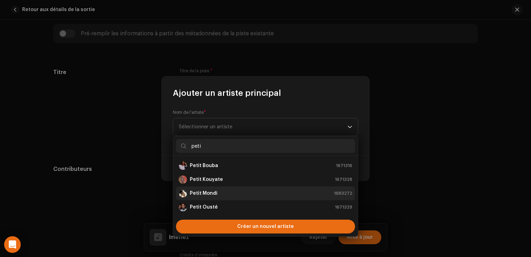
type input "peti"
click at [201, 195] on strong "Petit Mondi" at bounding box center [204, 193] width 28 height 7
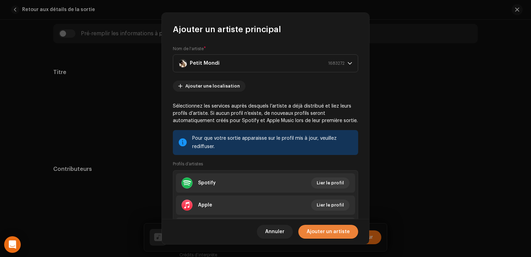
click at [323, 230] on span "Ajouter un artiste" at bounding box center [328, 232] width 43 height 14
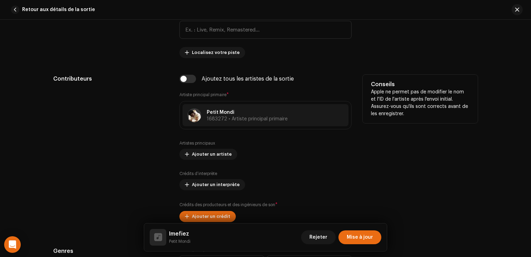
scroll to position [386, 0]
click at [210, 215] on span "Ajouter un crédit" at bounding box center [211, 216] width 38 height 14
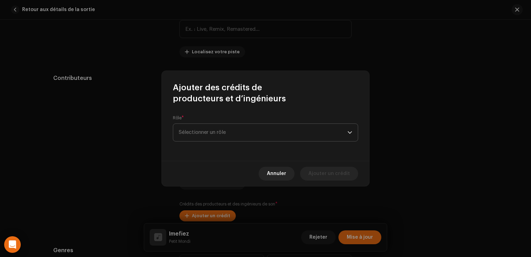
click at [215, 131] on span "Sélectionner un rôle" at bounding box center [263, 132] width 169 height 17
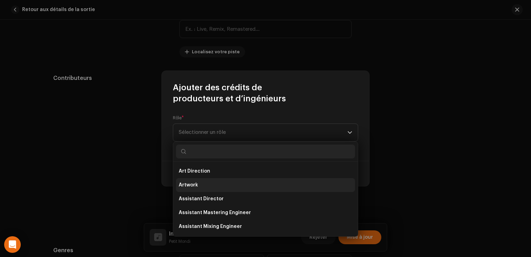
scroll to position [304, 0]
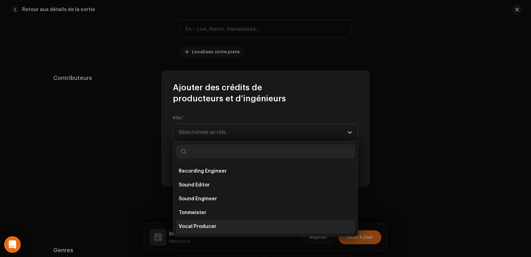
click at [201, 227] on span "Vocal Producer" at bounding box center [198, 226] width 38 height 7
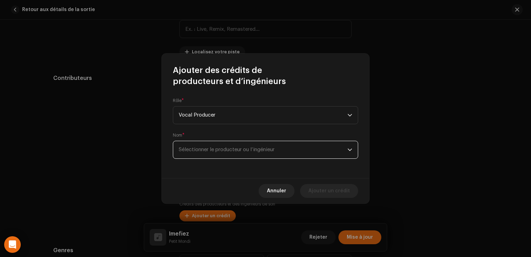
click at [249, 147] on span "Sélectionner le producteur ou l’ingénieur" at bounding box center [263, 149] width 169 height 17
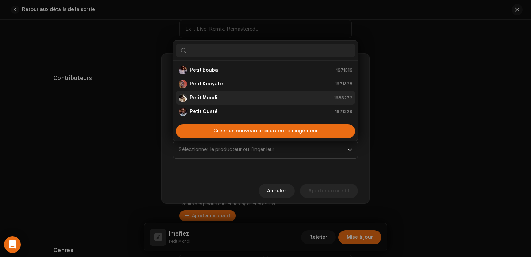
click at [208, 101] on div "Petit Mondi" at bounding box center [198, 98] width 39 height 8
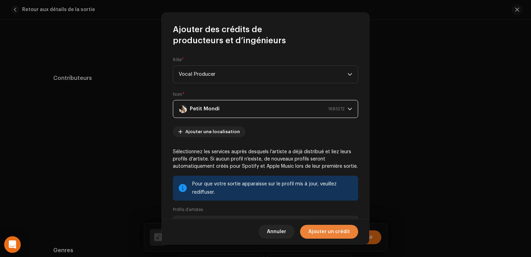
click at [337, 235] on span "Ajouter un crédit" at bounding box center [330, 232] width 42 height 14
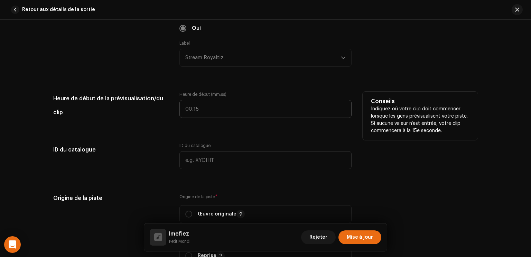
scroll to position [704, 0]
click at [235, 113] on input "text" at bounding box center [266, 109] width 172 height 18
click at [235, 113] on input ":" at bounding box center [266, 109] width 172 height 18
click at [183, 108] on input ":" at bounding box center [266, 109] width 172 height 18
type input "00:30"
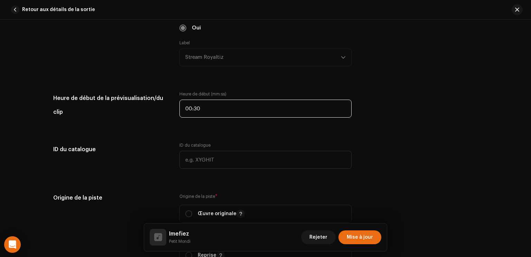
scroll to position [773, 0]
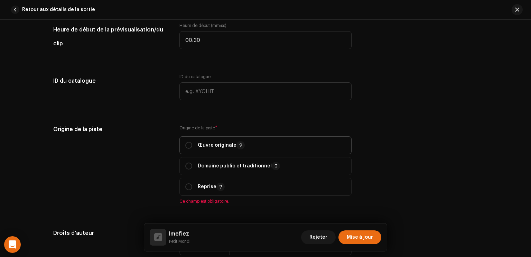
click at [190, 138] on span "Œuvre originale" at bounding box center [265, 145] width 161 height 17
radio input "true"
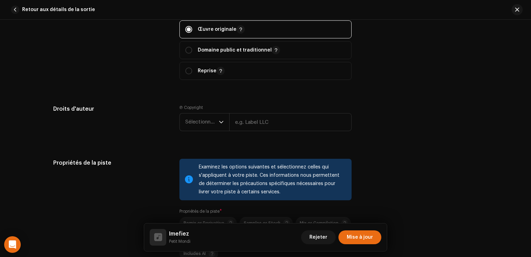
scroll to position [890, 0]
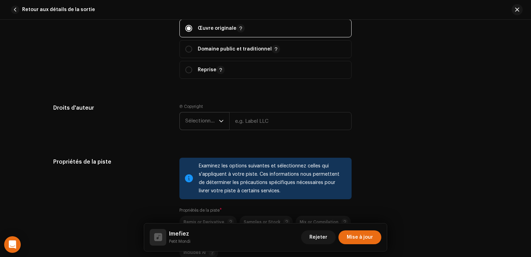
click at [203, 122] on span "Sélectionner une année" at bounding box center [202, 120] width 34 height 17
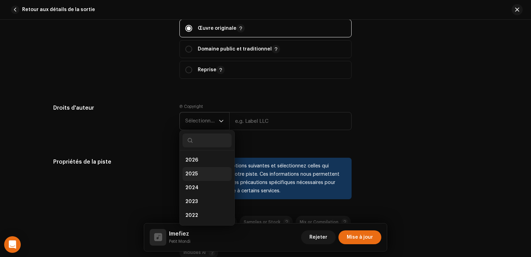
click at [194, 171] on span "2025" at bounding box center [191, 174] width 12 height 7
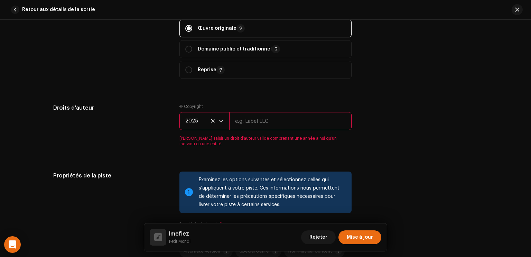
click at [264, 120] on input "text" at bounding box center [290, 121] width 122 height 18
type input "Stream Royaltiz"
click at [451, 195] on div "Propriétés de la piste Examinez les options suivantes et sélectionnez celles qu…" at bounding box center [265, 240] width 425 height 136
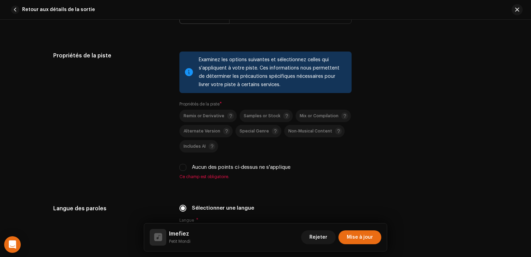
scroll to position [1004, 0]
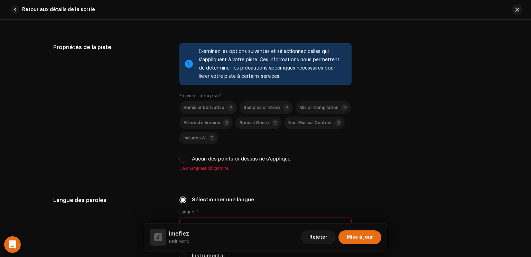
click at [265, 155] on label "Aucun des points ci-dessus ne s'applique" at bounding box center [241, 159] width 99 height 8
click at [186, 156] on input "Aucun des points ci-dessus ne s'applique" at bounding box center [183, 159] width 7 height 7
checkbox input "true"
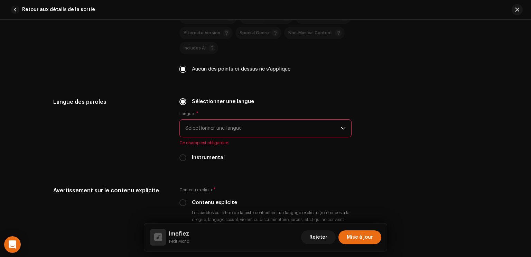
scroll to position [1096, 0]
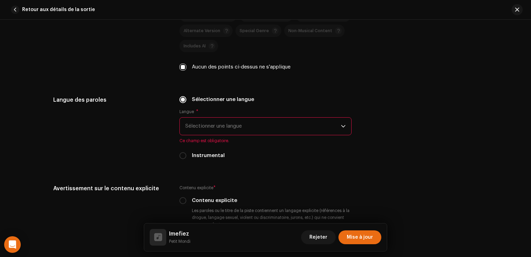
click at [233, 133] on span "Sélectionner une langue" at bounding box center [263, 126] width 156 height 17
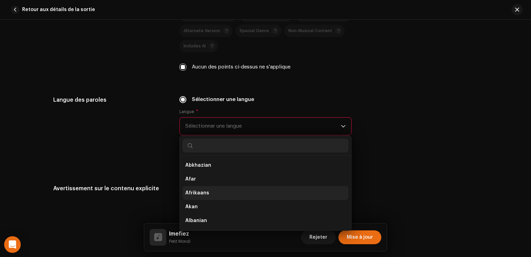
click at [211, 196] on li "Afrikaans" at bounding box center [266, 193] width 166 height 14
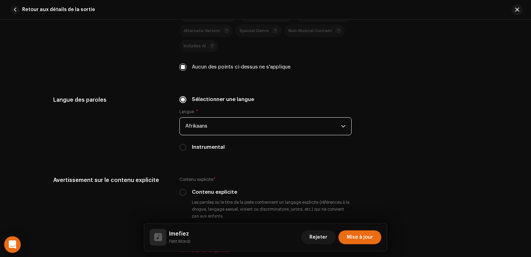
scroll to position [1117, 0]
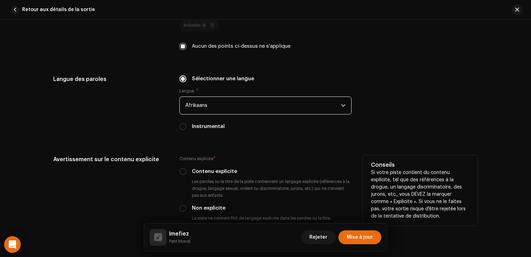
click at [204, 209] on label "Non explicite" at bounding box center [209, 208] width 34 height 8
click at [186, 209] on input "Non explicite" at bounding box center [183, 208] width 7 height 7
radio input "true"
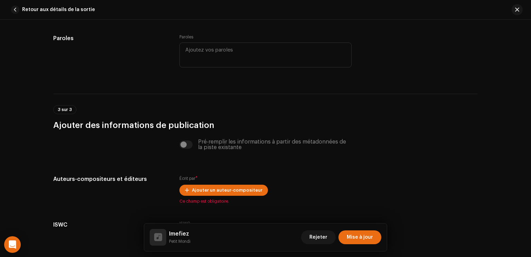
scroll to position [1334, 0]
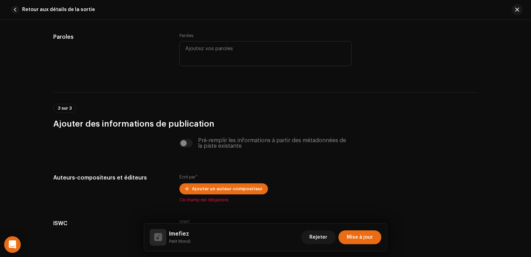
click at [203, 186] on span "Ajouter un auteur-compositeur" at bounding box center [227, 189] width 71 height 14
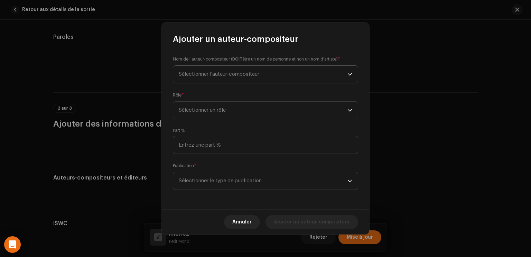
click at [230, 78] on span "Sélectionner l'auteur-compositeur" at bounding box center [263, 74] width 169 height 17
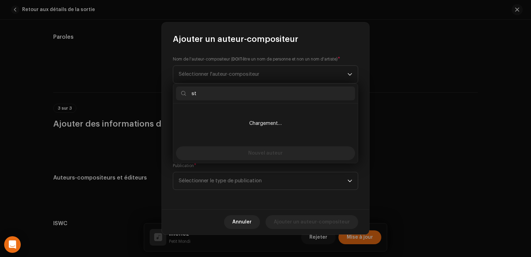
type input "s"
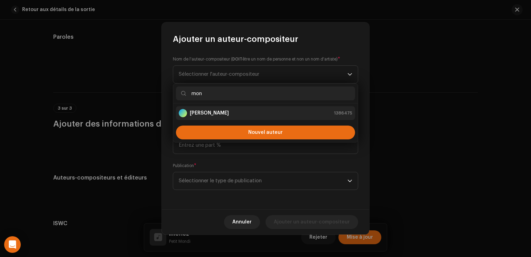
type input "mon"
click at [224, 110] on div "Mondi sylla 1386475" at bounding box center [266, 113] width 174 height 8
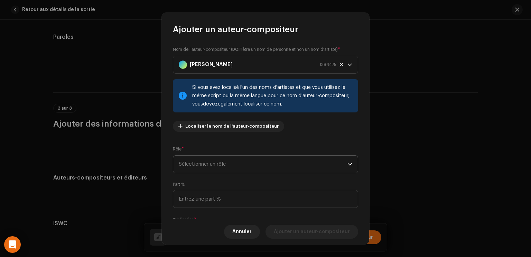
click at [212, 168] on span "Sélectionner un rôle" at bounding box center [263, 164] width 169 height 17
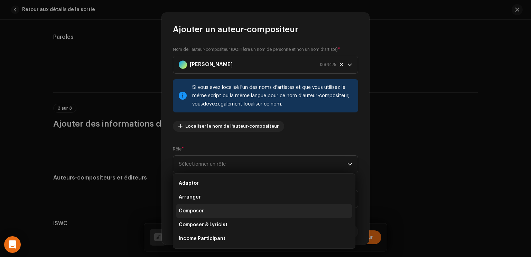
click at [202, 213] on span "Composer" at bounding box center [191, 211] width 25 height 7
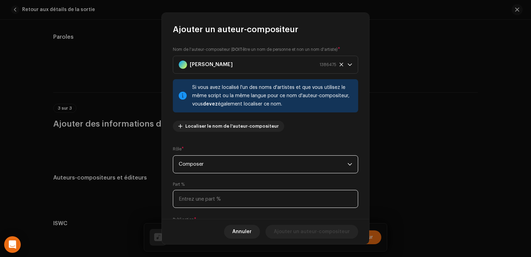
click at [206, 200] on input at bounding box center [265, 199] width 185 height 18
type input "100,00"
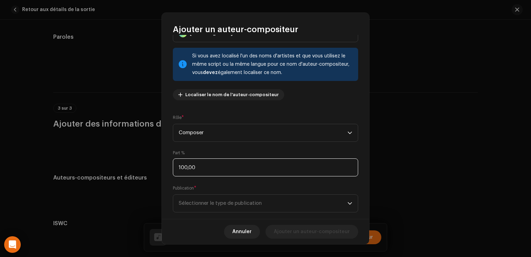
scroll to position [44, 0]
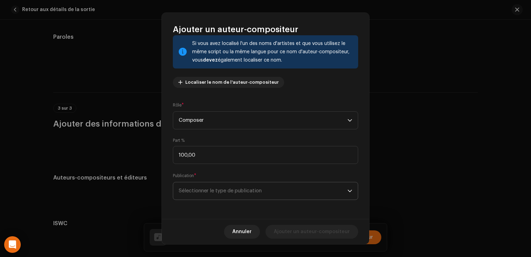
click at [211, 188] on span "Sélectionner le type de publication" at bounding box center [263, 190] width 169 height 17
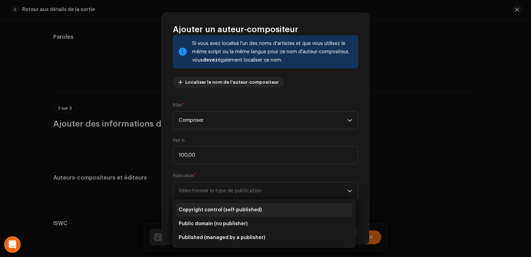
click at [209, 207] on span "Copyright control (self-published)" at bounding box center [220, 210] width 83 height 7
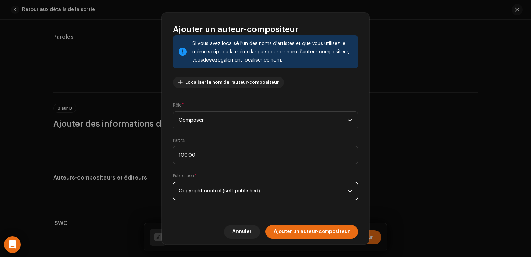
click at [220, 186] on span "Copyright control (self-published)" at bounding box center [263, 190] width 169 height 17
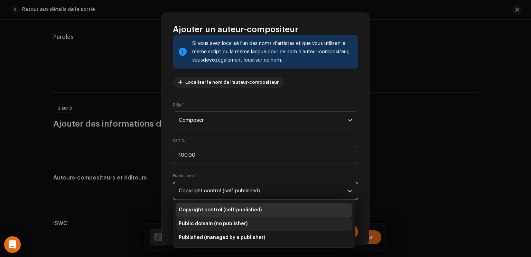
click at [215, 223] on span "Public domain (no publisher)" at bounding box center [213, 223] width 69 height 7
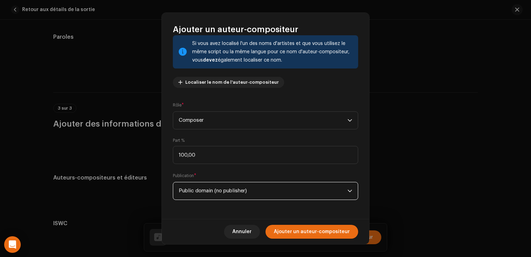
click at [232, 189] on span "Public domain (no publisher)" at bounding box center [263, 190] width 169 height 17
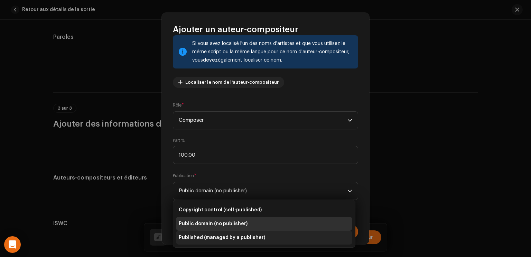
click at [223, 233] on li "Published (managed by a publisher)" at bounding box center [264, 238] width 176 height 14
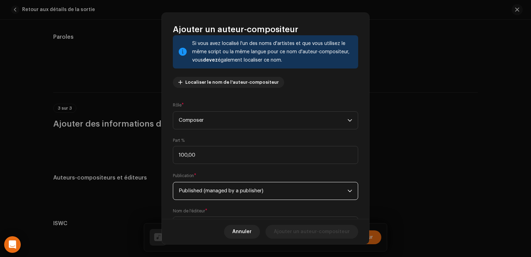
scroll to position [79, 0]
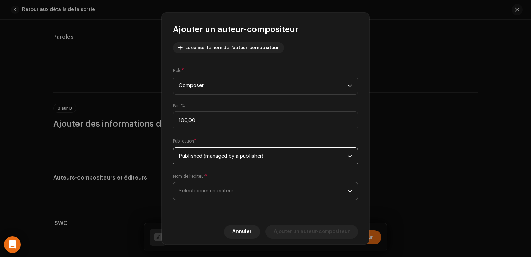
click at [231, 195] on span "Sélectionner un éditeur" at bounding box center [263, 190] width 169 height 17
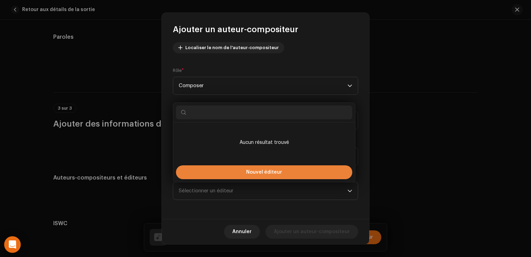
click at [236, 175] on button "Nouvel éditeur" at bounding box center [264, 172] width 176 height 14
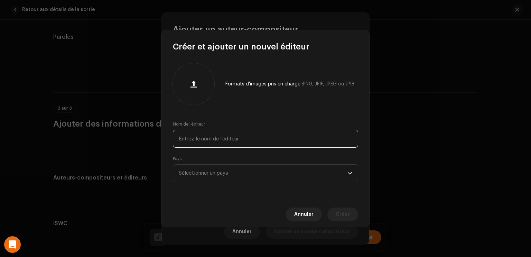
click at [209, 140] on input "text" at bounding box center [265, 139] width 185 height 18
type input "Stream royaltiz"
click at [215, 168] on span "Sélectionner un pays" at bounding box center [263, 173] width 169 height 17
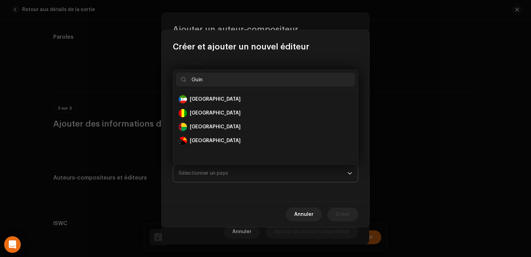
scroll to position [0, 0]
type input "Guiné"
click at [215, 116] on div "Guinea" at bounding box center [266, 113] width 174 height 8
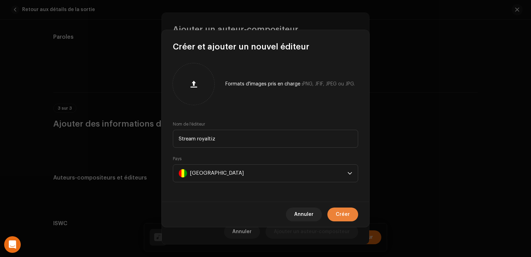
click at [344, 219] on span "Créer" at bounding box center [343, 215] width 14 height 14
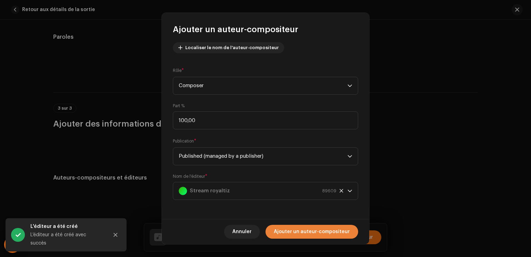
click at [290, 235] on span "Ajouter un auteur-compositeur" at bounding box center [312, 232] width 76 height 14
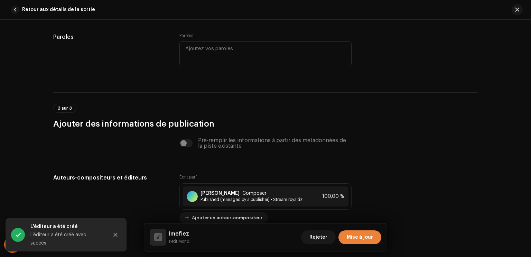
click at [355, 236] on span "Mise à jour" at bounding box center [360, 237] width 26 height 14
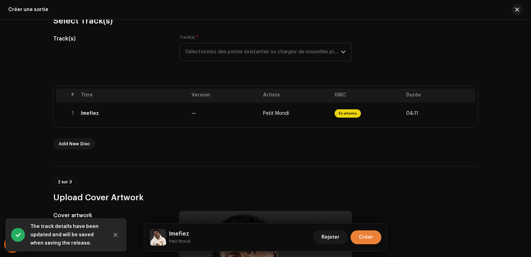
click at [359, 237] on button "Créer" at bounding box center [366, 237] width 31 height 14
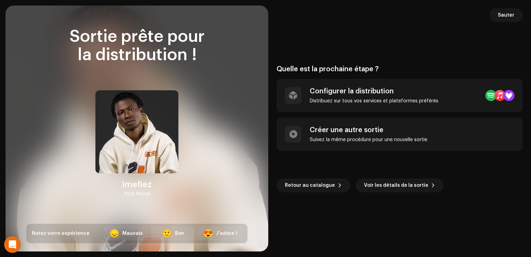
click at [380, 237] on div "Quelle est la prochaine étape ? Configurer la distribution Distribuez sur tous …" at bounding box center [400, 128] width 246 height 229
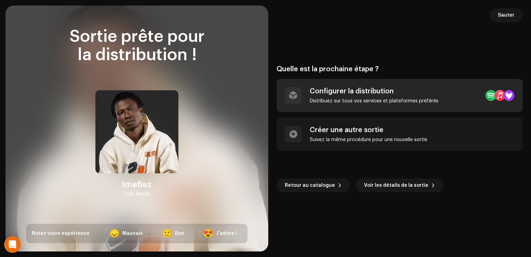
click at [456, 98] on div "Configurer la distribution Distribuez sur tous vos services et plateformes préf…" at bounding box center [400, 95] width 246 height 33
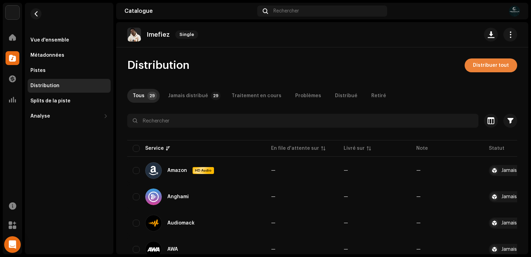
click at [480, 68] on span "Distribuer tout" at bounding box center [491, 65] width 36 height 14
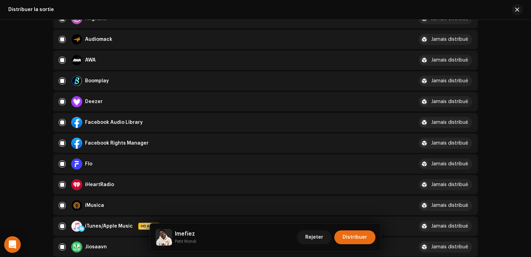
scroll to position [148, 0]
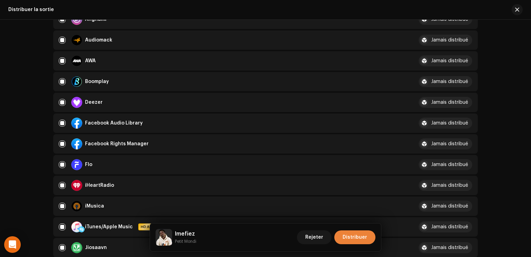
click at [353, 232] on span "Distribuer" at bounding box center [355, 237] width 25 height 14
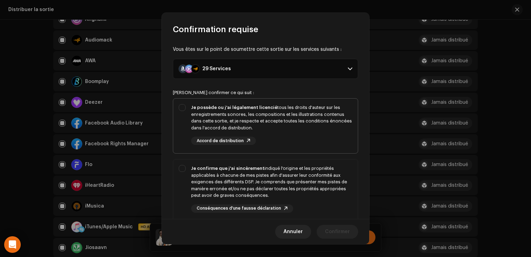
click at [276, 125] on div "Je possède ou j'ai légalement licencié tous les droits d'auteur sur les enregis…" at bounding box center [271, 117] width 161 height 27
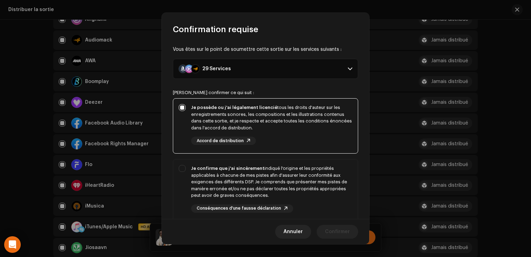
click at [276, 126] on div "Je possède ou j'ai légalement licencié tous les droits d'auteur sur les enregis…" at bounding box center [271, 117] width 161 height 27
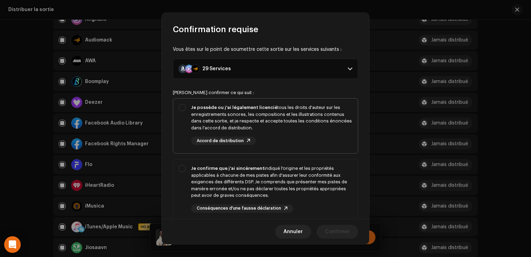
click at [283, 112] on div "Je possède ou j'ai légalement licencié tous les droits d'auteur sur les enregis…" at bounding box center [271, 117] width 161 height 27
checkbox input "true"
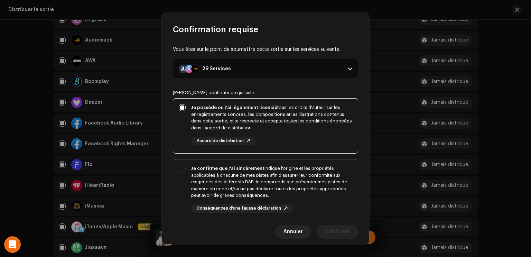
click at [274, 175] on div "Je confirme que j'ai sincèrement indiqué l'origine et les propriétés applicable…" at bounding box center [271, 182] width 161 height 34
checkbox input "true"
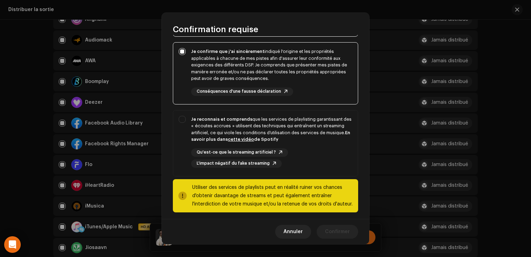
scroll to position [120, 0]
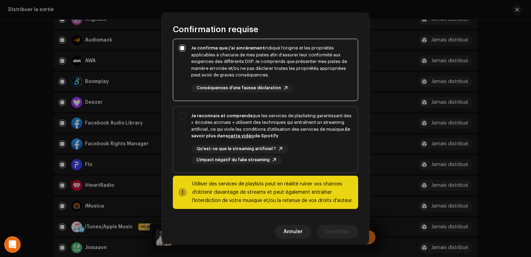
click at [308, 122] on div "Je reconnais et comprends que les services de playlisting garantissant des « éc…" at bounding box center [271, 125] width 161 height 27
checkbox input "true"
click at [331, 232] on span "Confirmer" at bounding box center [337, 232] width 25 height 14
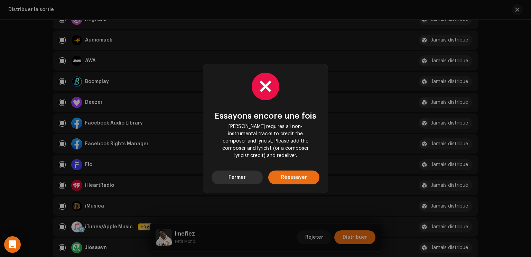
click at [249, 173] on button "Fermer" at bounding box center [237, 178] width 51 height 14
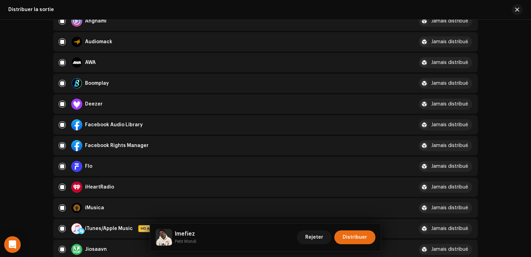
scroll to position [144, 0]
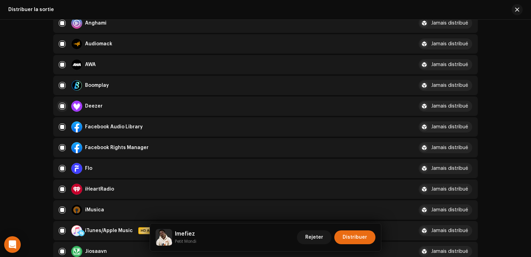
click at [63, 107] on input "checkbox" at bounding box center [62, 106] width 7 height 7
checkbox input "false"
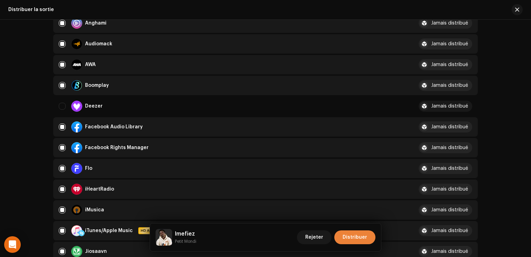
click at [364, 239] on span "Distribuer" at bounding box center [355, 237] width 25 height 14
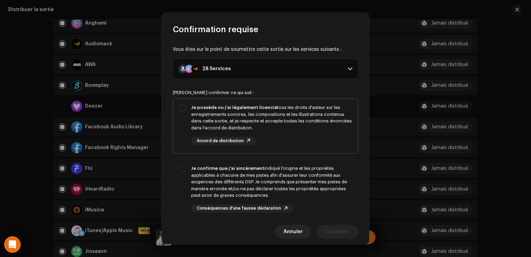
click at [302, 122] on div "Je possède ou j'ai légalement licencié tous les droits d'auteur sur les enregis…" at bounding box center [271, 117] width 161 height 27
checkbox input "true"
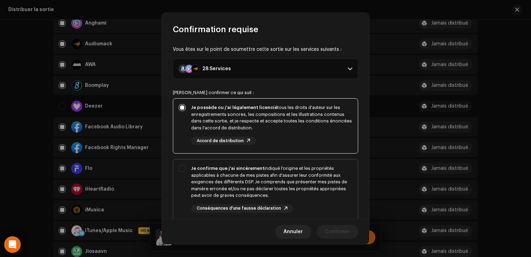
click at [298, 172] on div "Je confirme que j'ai sincèrement indiqué l'origine et les propriétés applicable…" at bounding box center [271, 182] width 161 height 34
checkbox input "true"
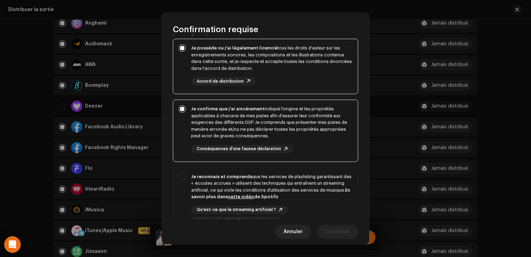
scroll to position [60, 0]
click at [298, 173] on div "Je reconnais et comprends que les services de playlisting garantissant des « éc…" at bounding box center [271, 186] width 161 height 27
checkbox input "true"
click at [344, 232] on span "Confirmer" at bounding box center [337, 232] width 25 height 14
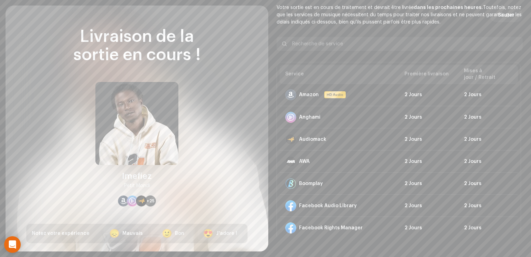
click at [344, 232] on td "Facebook Rights Manager" at bounding box center [339, 228] width 119 height 22
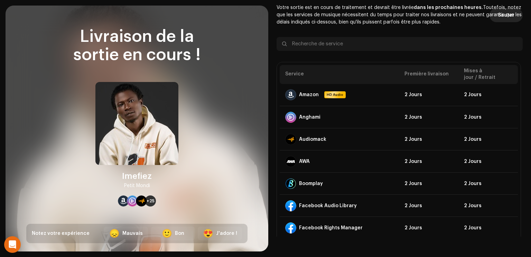
click at [500, 15] on span "Sauter" at bounding box center [506, 15] width 17 height 14
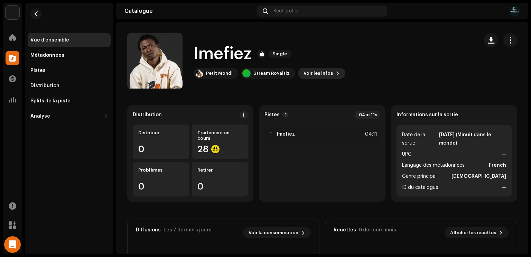
click at [324, 76] on span "Voir les infos" at bounding box center [318, 73] width 29 height 14
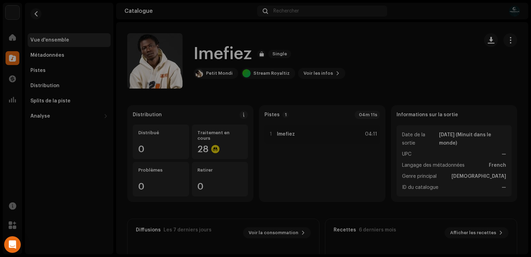
click at [406, 22] on div "Imefiez 3047668 Métadonnées Distribution Langage des métadonnées French Titre d…" at bounding box center [265, 128] width 531 height 257
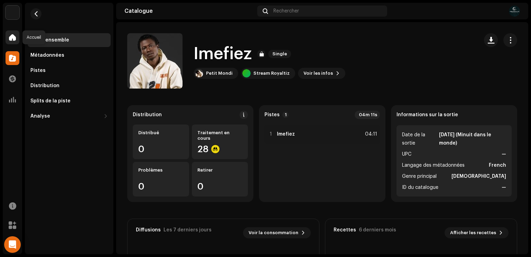
click at [15, 40] on span at bounding box center [12, 38] width 7 height 6
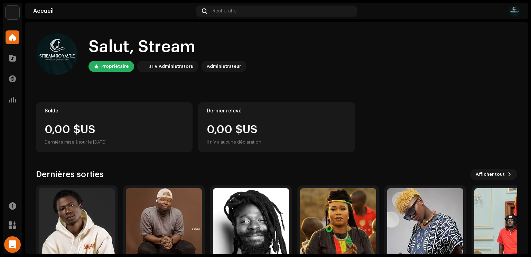
scroll to position [42, 0]
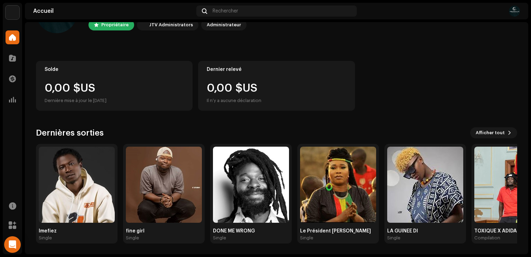
click at [433, 132] on div "Dernières sorties Afficher tout" at bounding box center [277, 132] width 482 height 11
click at [482, 133] on span "Afficher tout" at bounding box center [490, 133] width 29 height 14
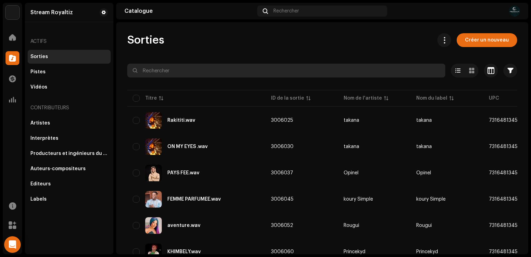
click at [237, 76] on input "text" at bounding box center [286, 71] width 318 height 14
click at [224, 70] on input "text" at bounding box center [286, 71] width 318 height 14
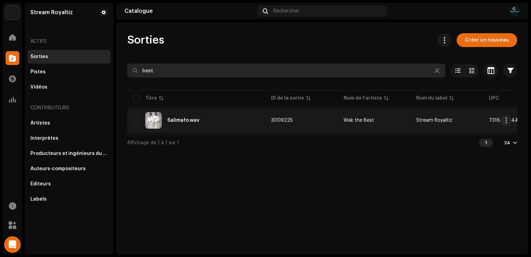
type input "best"
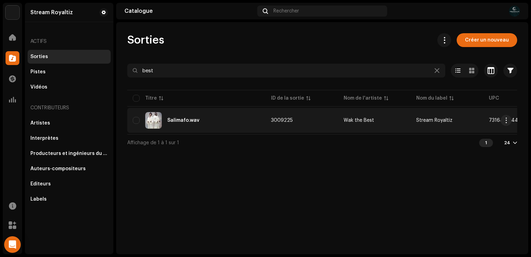
click at [352, 128] on td "Wak the Best" at bounding box center [374, 120] width 73 height 25
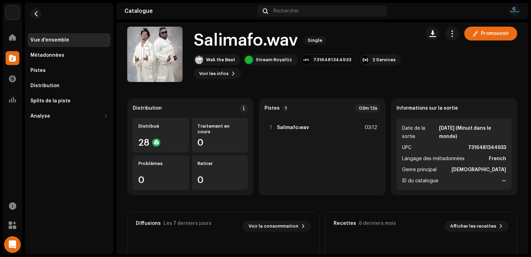
scroll to position [6, 0]
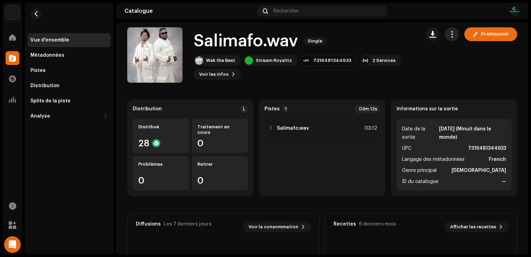
click at [451, 33] on span "button" at bounding box center [452, 34] width 7 height 6
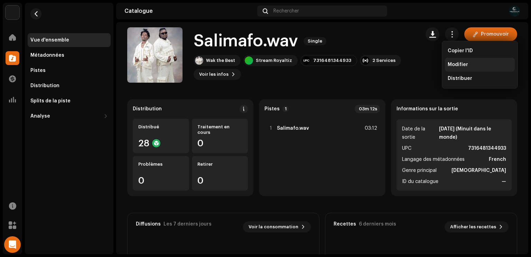
click at [455, 69] on div "Modifier" at bounding box center [480, 65] width 70 height 14
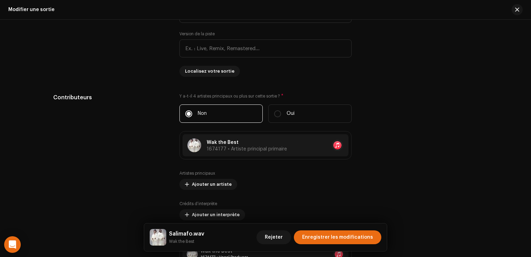
scroll to position [551, 0]
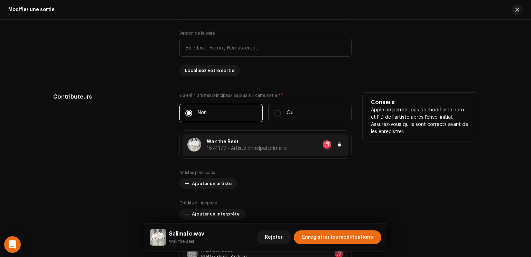
click at [267, 148] on span "1674177 • Artiste principal primaire" at bounding box center [247, 148] width 80 height 5
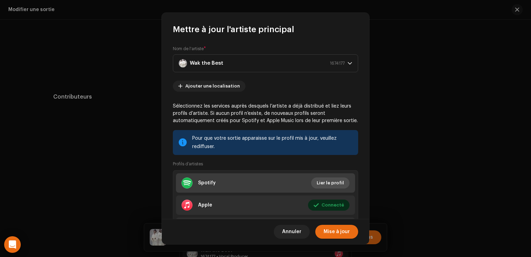
scroll to position [40, 0]
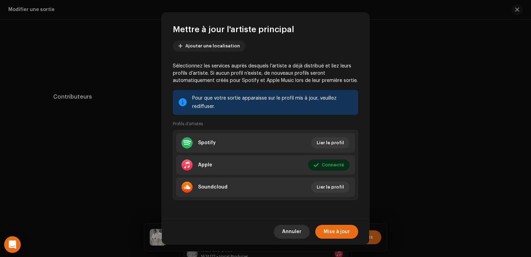
click at [290, 237] on span "Annuler" at bounding box center [291, 232] width 19 height 14
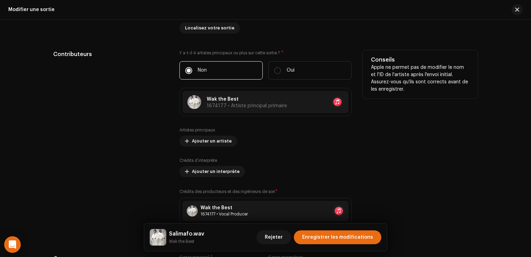
scroll to position [597, 0]
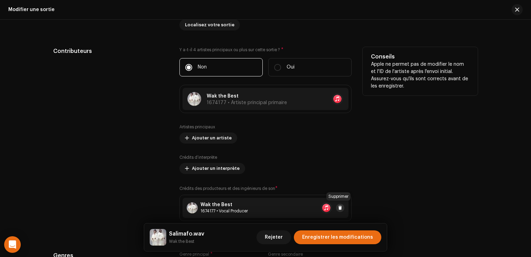
click at [339, 208] on span at bounding box center [340, 208] width 4 height 6
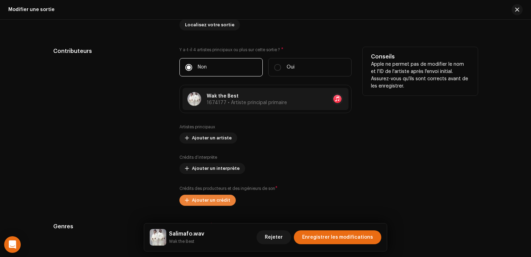
click at [193, 198] on span "Ajouter un crédit" at bounding box center [211, 200] width 38 height 14
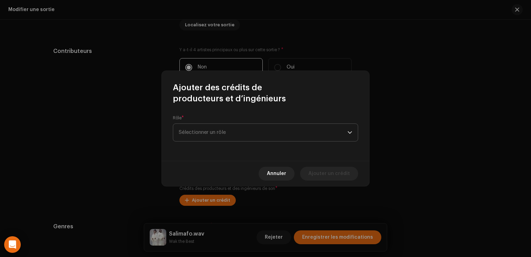
click at [229, 132] on span "Sélectionner un rôle" at bounding box center [263, 132] width 169 height 17
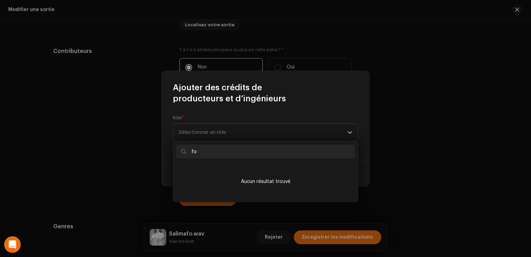
type input "f"
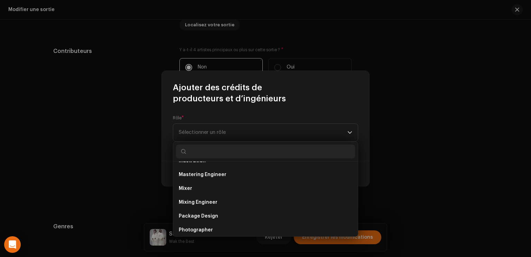
scroll to position [304, 0]
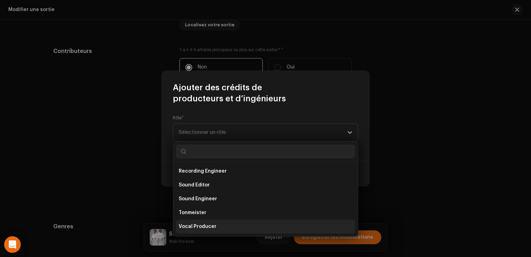
click at [206, 230] on li "Vocal Producer" at bounding box center [265, 227] width 179 height 14
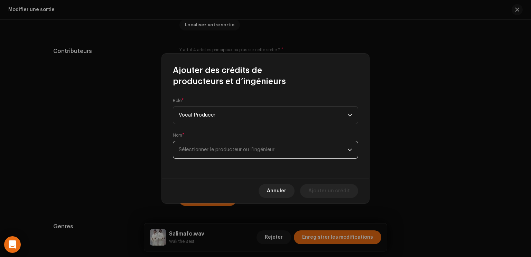
click at [244, 155] on span "Sélectionner le producteur ou l’ingénieur" at bounding box center [263, 149] width 169 height 17
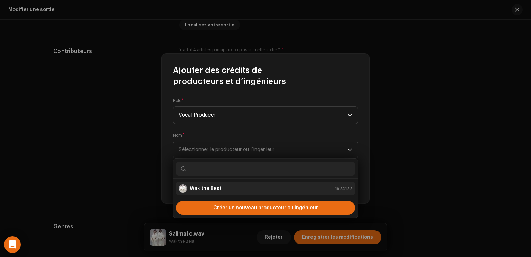
click at [216, 213] on div "Wak the Best 1674177 Créer un nouveau producteur ou ingénieur" at bounding box center [265, 188] width 185 height 59
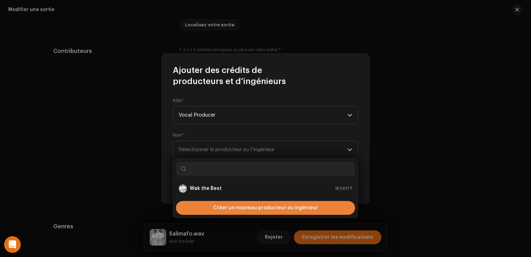
click at [227, 210] on span "Créer un nouveau producteur ou ingénieur" at bounding box center [265, 208] width 105 height 14
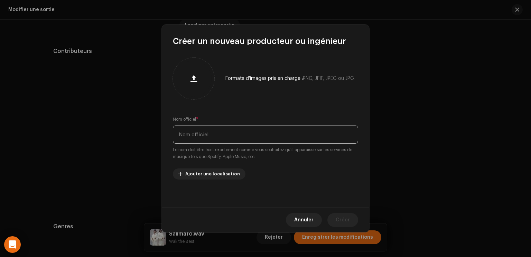
click at [224, 140] on input "text" at bounding box center [265, 135] width 185 height 18
type input "Foniké Best"
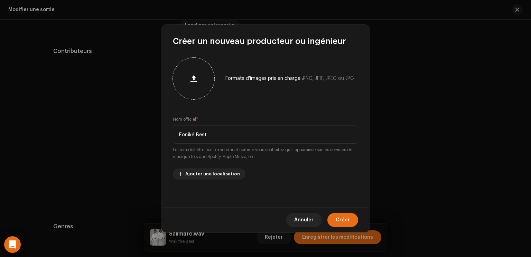
click at [192, 80] on span "button" at bounding box center [194, 79] width 7 height 6
click at [346, 218] on span "Créer" at bounding box center [343, 220] width 14 height 14
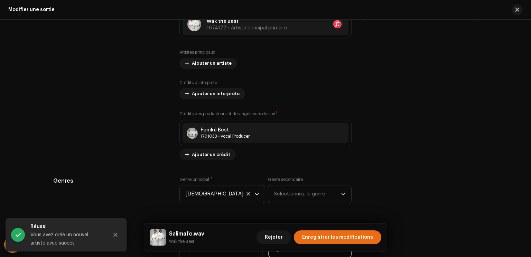
scroll to position [660, 0]
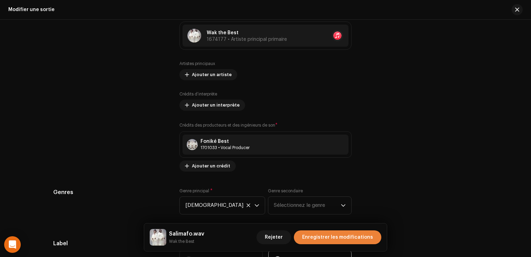
click at [321, 238] on span "Enregistrer les modifications" at bounding box center [337, 237] width 71 height 14
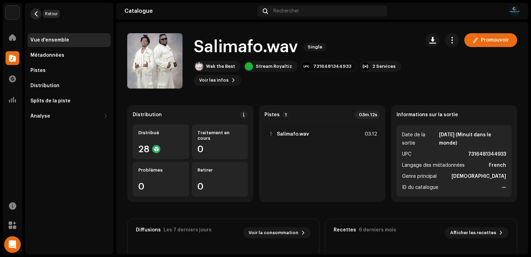
click at [37, 12] on span "button" at bounding box center [36, 14] width 5 height 6
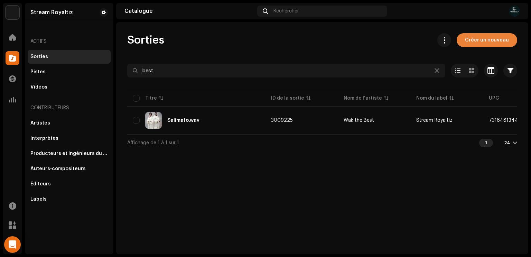
click at [498, 42] on span "Créer un nouveau" at bounding box center [487, 40] width 44 height 14
click at [497, 42] on span "Créer un nouveau" at bounding box center [487, 40] width 44 height 14
click at [9, 38] on span at bounding box center [12, 38] width 7 height 6
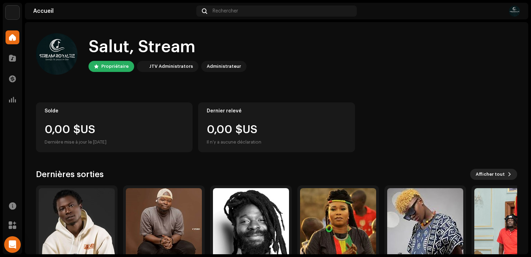
click at [503, 175] on button "Afficher tout" at bounding box center [494, 174] width 47 height 11
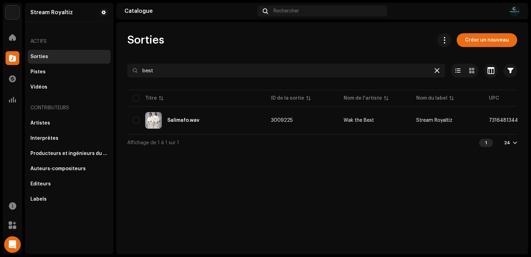
click at [438, 71] on icon at bounding box center [437, 71] width 5 height 6
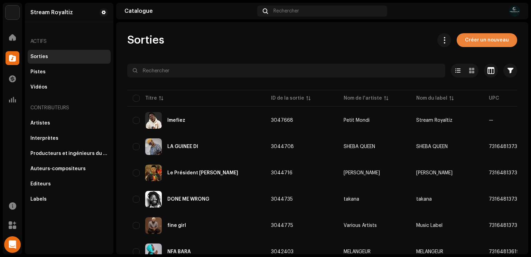
click at [478, 38] on span "Créer un nouveau" at bounding box center [487, 40] width 44 height 14
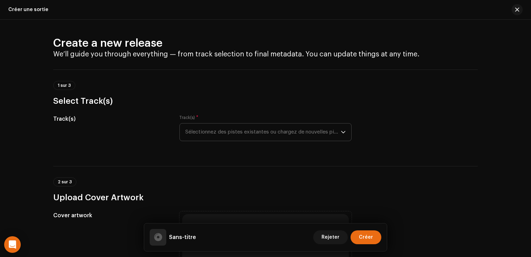
click at [330, 136] on span "Sélectionnez des pistes existantes ou chargez de nouvelles pistes" at bounding box center [263, 132] width 156 height 17
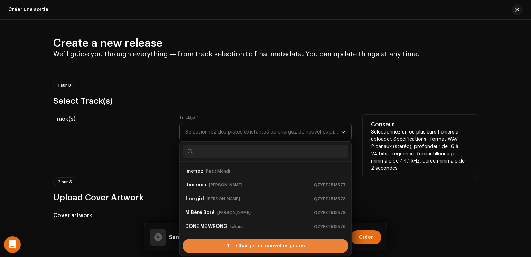
click at [221, 244] on div "Charger de nouvelles pistes" at bounding box center [266, 246] width 166 height 14
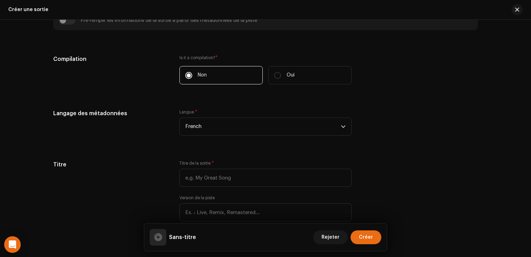
scroll to position [488, 0]
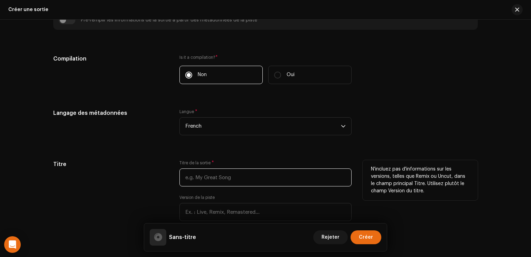
click at [270, 172] on input "text" at bounding box center [266, 177] width 172 height 18
paste input "Doubouya fée"
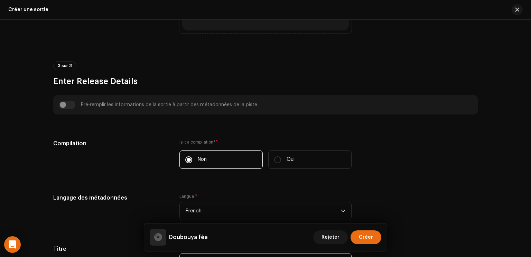
scroll to position [402, 0]
type input "Doubouya fée"
click at [272, 156] on label "Oui" at bounding box center [309, 161] width 83 height 18
click at [274, 158] on input "Oui" at bounding box center [277, 161] width 7 height 7
radio input "true"
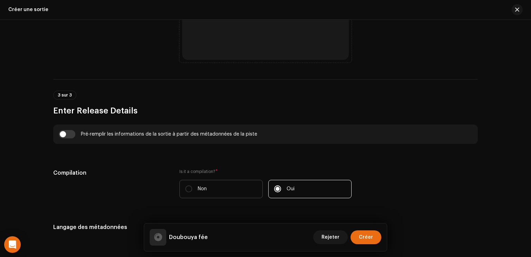
scroll to position [429, 0]
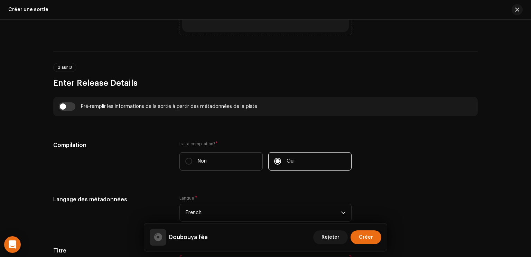
click at [230, 155] on label "Non" at bounding box center [221, 161] width 83 height 18
click at [192, 158] on input "Non" at bounding box center [188, 161] width 7 height 7
radio input "true"
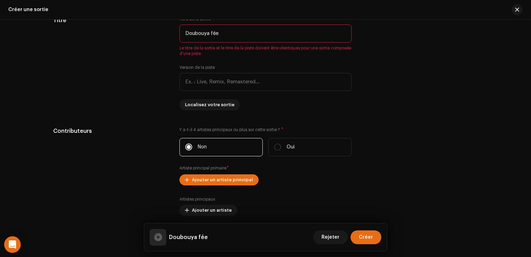
scroll to position [662, 0]
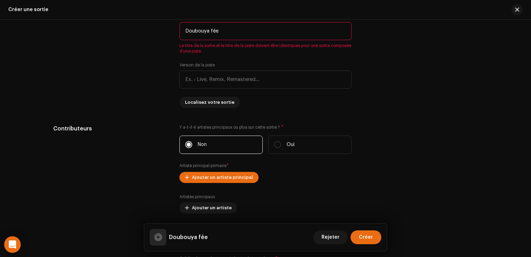
click at [238, 180] on span "Ajouter un artiste principal" at bounding box center [222, 178] width 61 height 14
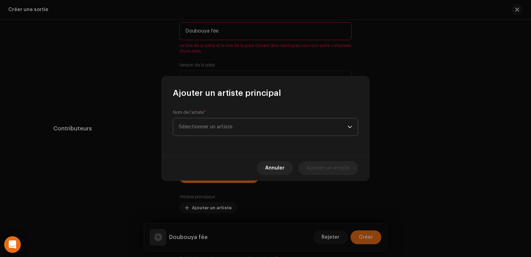
click at [237, 130] on span "Sélectionner un artiste" at bounding box center [263, 126] width 169 height 17
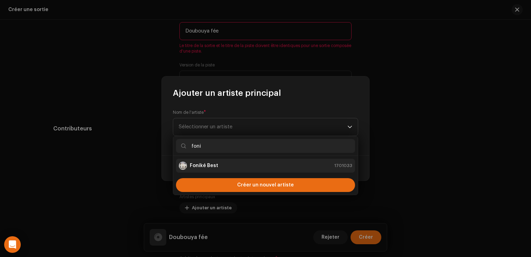
type input "foni"
click at [223, 165] on div "Foniké Best 1701033" at bounding box center [266, 166] width 174 height 8
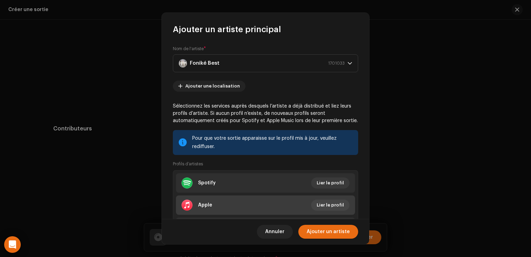
scroll to position [40, 0]
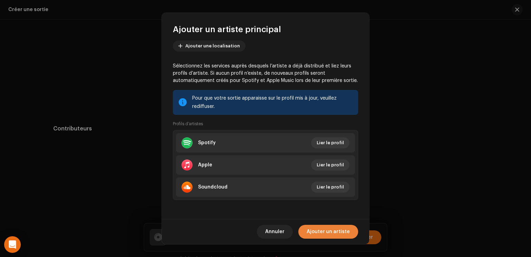
click at [319, 231] on span "Ajouter un artiste" at bounding box center [328, 232] width 43 height 14
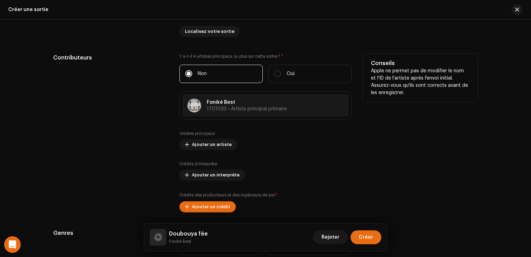
scroll to position [735, 0]
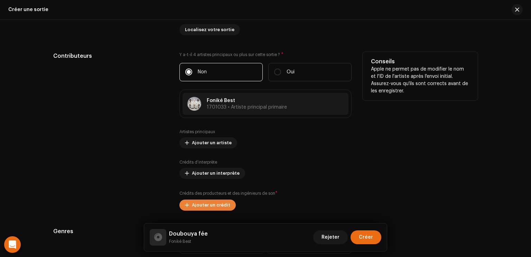
click at [222, 206] on span "Ajouter un crédit" at bounding box center [211, 205] width 38 height 14
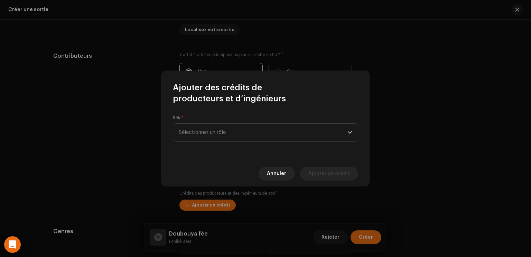
click at [237, 133] on span "Sélectionner un rôle" at bounding box center [263, 132] width 169 height 17
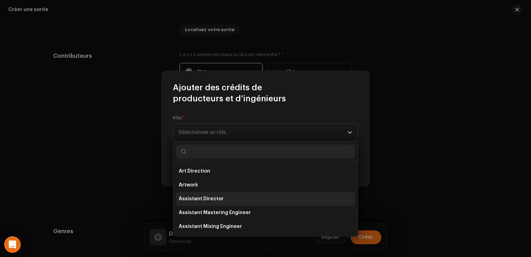
scroll to position [304, 0]
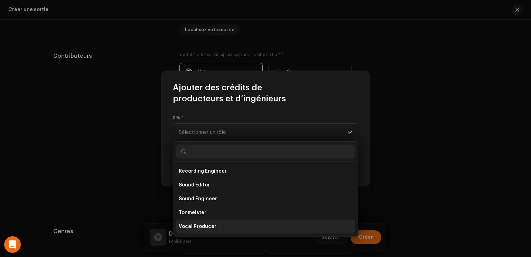
click at [217, 226] on li "Vocal Producer" at bounding box center [265, 227] width 179 height 14
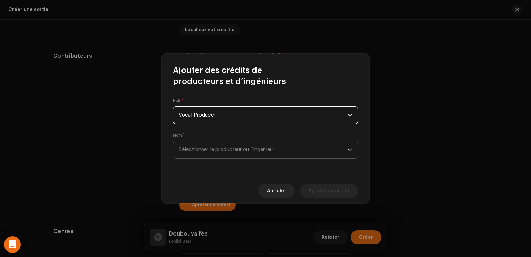
click at [236, 152] on span "Sélectionner le producteur ou l’ingénieur" at bounding box center [263, 149] width 169 height 17
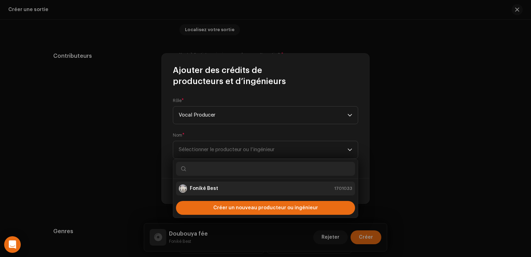
click at [221, 192] on div "Foniké Best 1701033" at bounding box center [266, 188] width 174 height 8
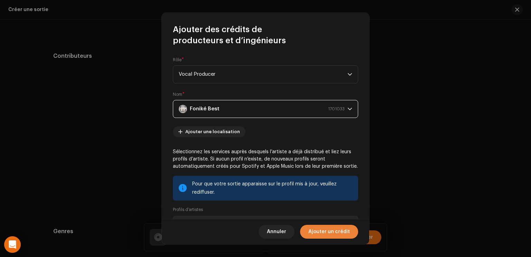
click at [334, 232] on span "Ajouter un crédit" at bounding box center [330, 232] width 42 height 14
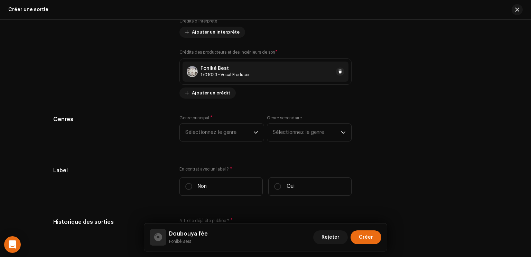
scroll to position [912, 0]
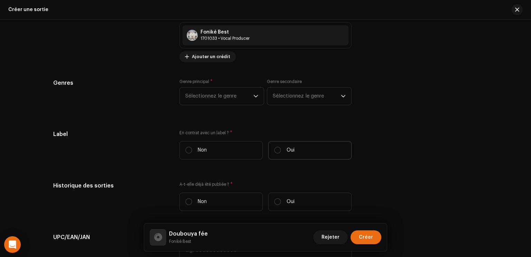
click at [307, 156] on label "Oui" at bounding box center [309, 150] width 83 height 18
click at [281, 154] on input "Oui" at bounding box center [277, 150] width 7 height 7
radio input "true"
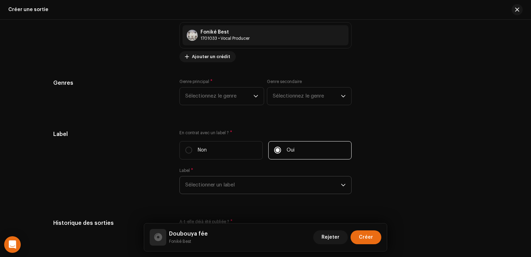
click at [271, 180] on span "Sélectionner un label" at bounding box center [263, 184] width 156 height 17
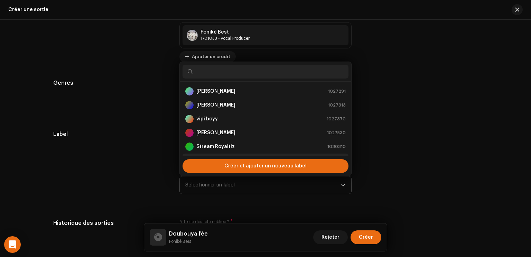
scroll to position [11, 0]
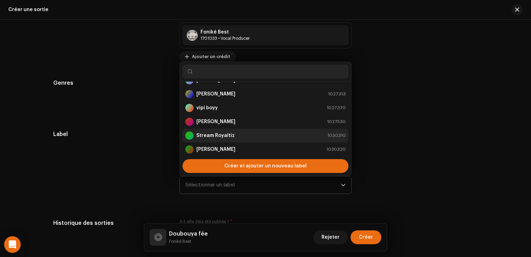
click at [241, 132] on div "Stream Royaltiz 1030310" at bounding box center [265, 135] width 161 height 8
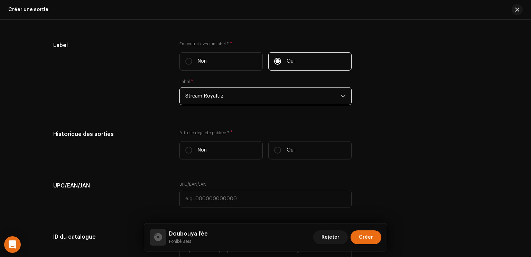
scroll to position [1002, 0]
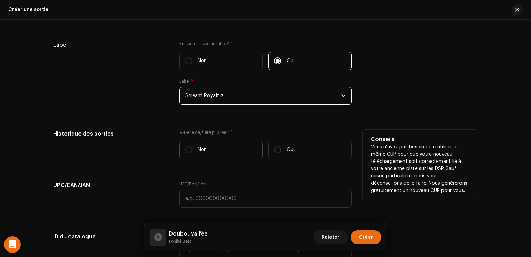
click at [220, 154] on label "Non" at bounding box center [221, 150] width 83 height 18
click at [192, 153] on input "Non" at bounding box center [188, 149] width 7 height 7
radio input "true"
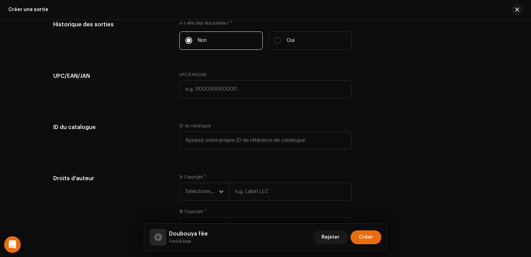
scroll to position [1115, 0]
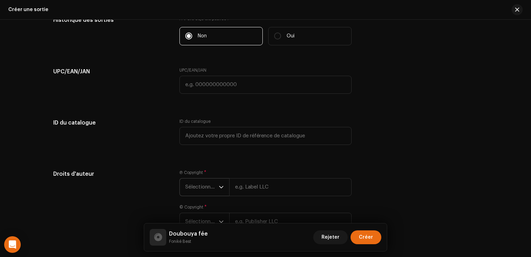
click at [210, 189] on span "Sélectionner une année" at bounding box center [202, 187] width 34 height 17
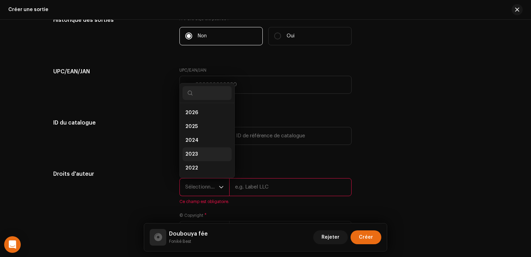
scroll to position [11, 0]
click at [205, 116] on li "2025" at bounding box center [207, 116] width 49 height 14
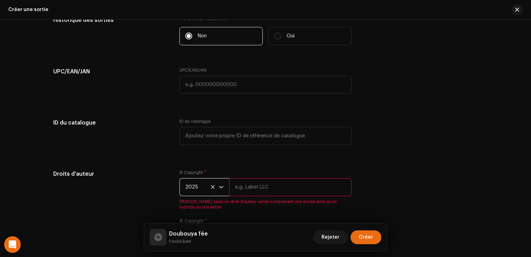
click at [241, 185] on input "text" at bounding box center [290, 187] width 122 height 18
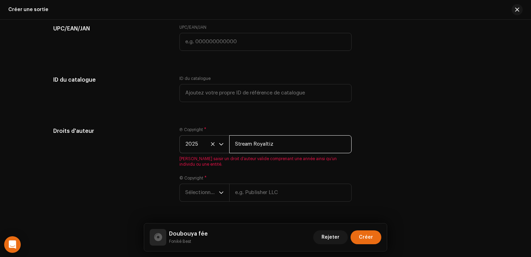
scroll to position [1176, 0]
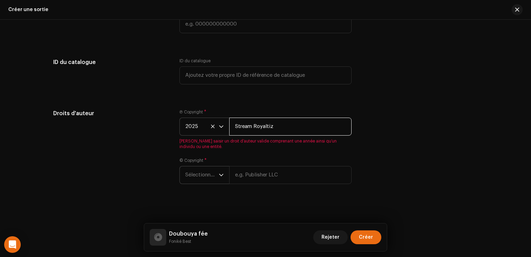
type input "Stream Royaltiz"
click at [220, 177] on div "dropdown trigger" at bounding box center [221, 174] width 5 height 17
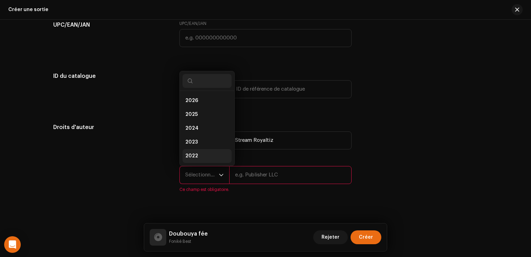
scroll to position [11, 0]
click at [199, 106] on li "2025" at bounding box center [207, 104] width 49 height 14
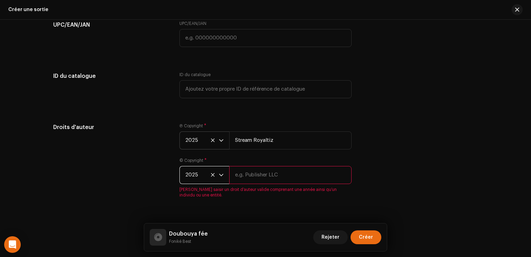
click at [259, 177] on input "text" at bounding box center [290, 175] width 122 height 18
type input "Stream Royaltiz"
click at [425, 169] on div "Droits d'auteur Ⓟ Copyright * 2025 Stream Royaltiz © Copyright * 2025 Stream Ro…" at bounding box center [265, 164] width 425 height 83
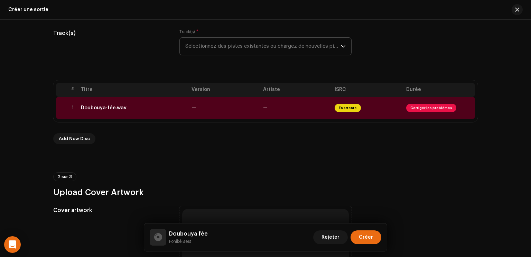
scroll to position [179, 0]
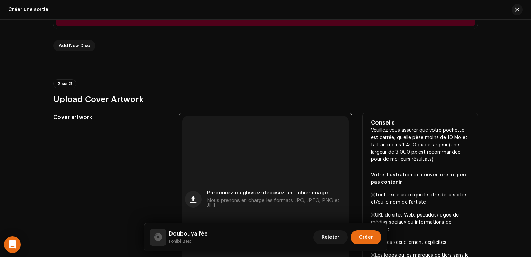
click at [280, 181] on div "Parcourez ou glissez-déposez un fichier image Nous prenons en charge les format…" at bounding box center [265, 199] width 167 height 167
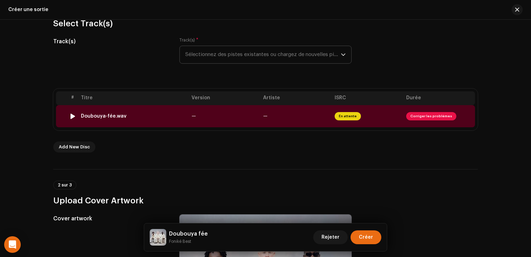
scroll to position [75, 0]
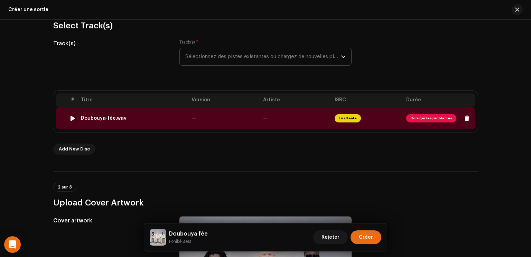
click at [236, 116] on td "—" at bounding box center [225, 118] width 72 height 22
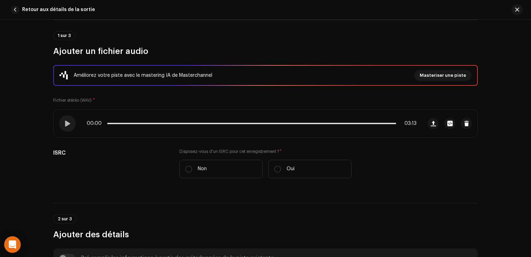
scroll to position [53, 0]
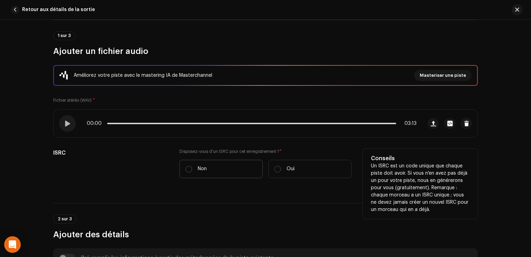
click at [231, 167] on label "Non" at bounding box center [221, 169] width 83 height 18
click at [192, 167] on input "Non" at bounding box center [188, 169] width 7 height 7
radio input "true"
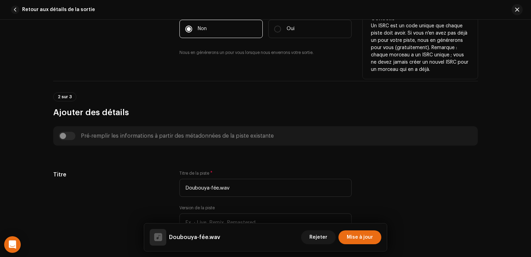
scroll to position [228, 0]
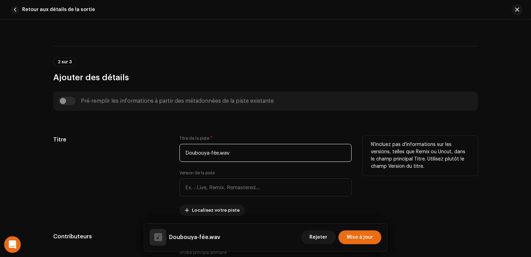
click at [241, 154] on input "Doubouya-fée.wav" at bounding box center [266, 153] width 172 height 18
type input "Doubouya-fée"
click at [284, 175] on div "Version de la piste" at bounding box center [266, 183] width 172 height 26
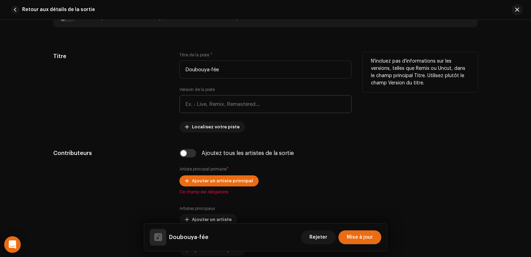
scroll to position [312, 0]
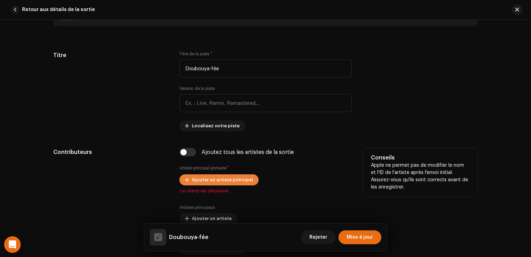
click at [235, 177] on span "Ajouter un artiste principal" at bounding box center [222, 180] width 61 height 14
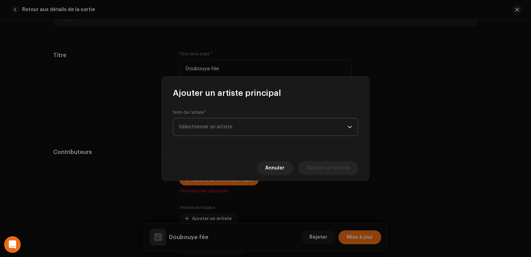
click at [228, 120] on span "Sélectionner un artiste" at bounding box center [263, 126] width 169 height 17
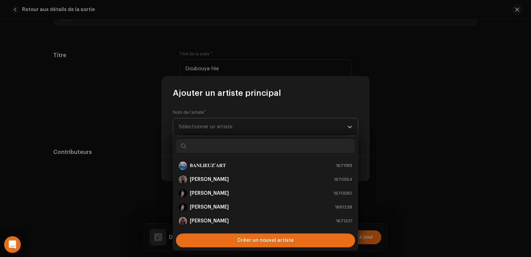
type input "f"
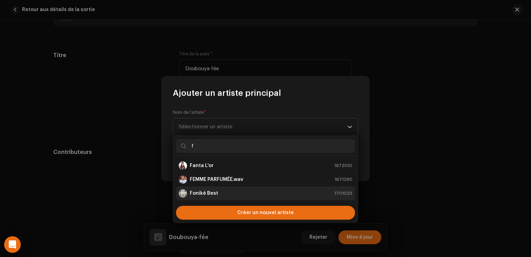
click at [214, 197] on div "Foniké Best" at bounding box center [198, 193] width 39 height 8
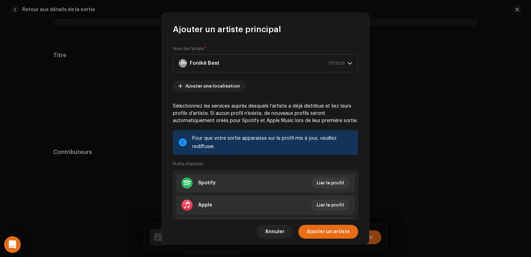
click at [344, 240] on div "Annuler Ajouter un artiste" at bounding box center [266, 231] width 208 height 25
click at [340, 234] on span "Ajouter un artiste" at bounding box center [328, 232] width 43 height 14
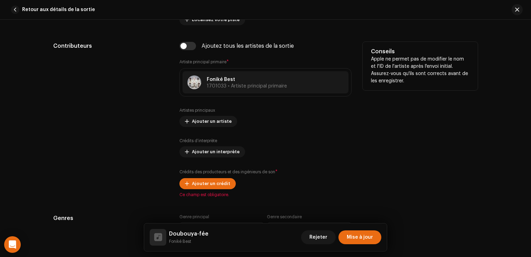
scroll to position [423, 0]
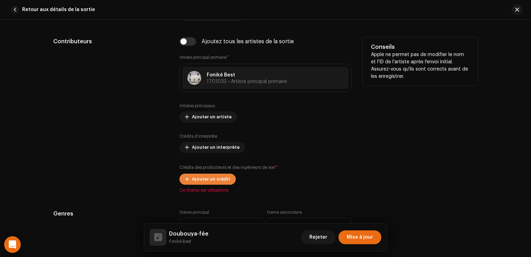
click at [182, 181] on button "Ajouter un crédit" at bounding box center [208, 179] width 56 height 11
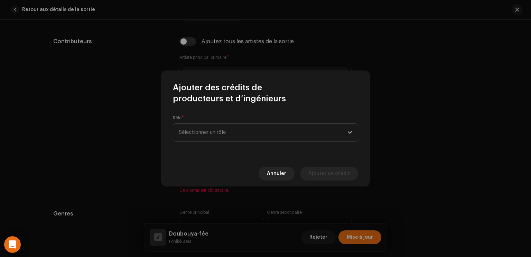
click at [241, 125] on span "Sélectionner un rôle" at bounding box center [263, 132] width 169 height 17
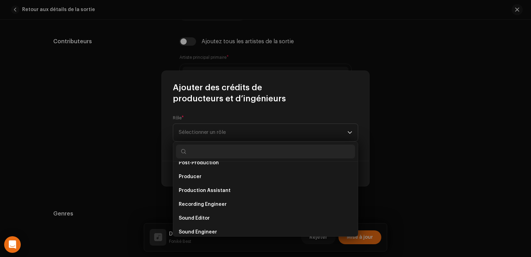
scroll to position [304, 0]
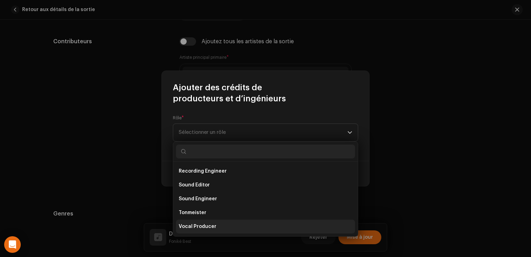
click at [226, 226] on li "Vocal Producer" at bounding box center [265, 227] width 179 height 14
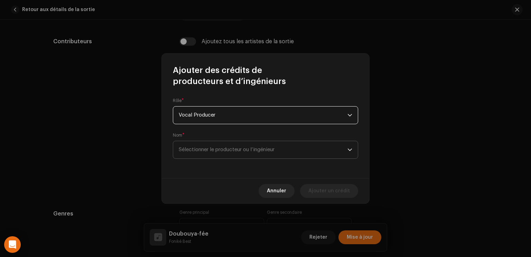
click at [238, 150] on span "Sélectionner le producteur ou l’ingénieur" at bounding box center [227, 149] width 96 height 5
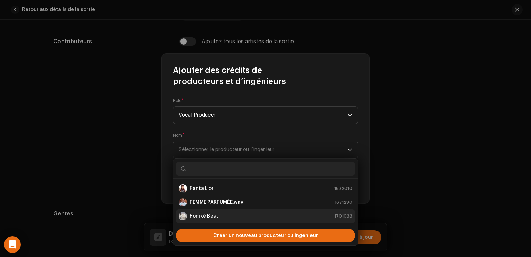
click at [217, 217] on div "Foniké Best 1701033" at bounding box center [266, 216] width 174 height 8
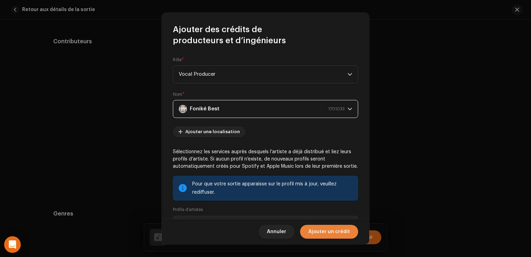
click at [341, 236] on span "Ajouter un crédit" at bounding box center [330, 232] width 42 height 14
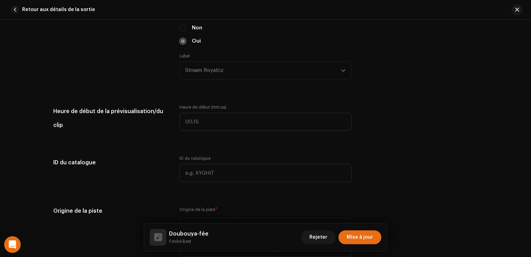
scroll to position [692, 0]
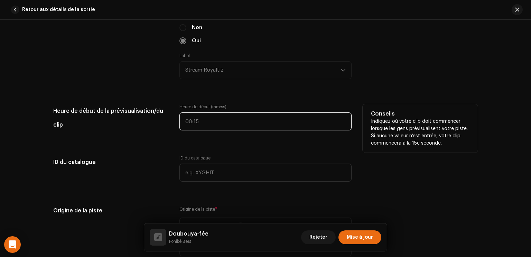
click at [224, 116] on input "text" at bounding box center [266, 121] width 172 height 18
type input "00:35"
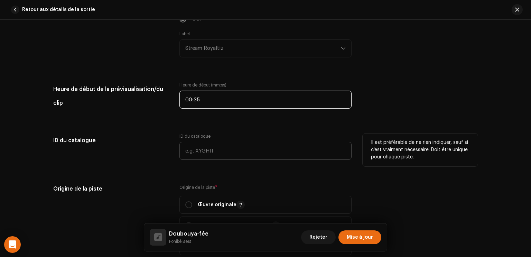
scroll to position [714, 0]
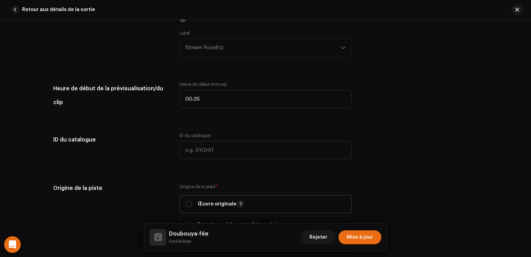
click at [222, 200] on p "Œuvre originale" at bounding box center [221, 204] width 47 height 8
radio input "true"
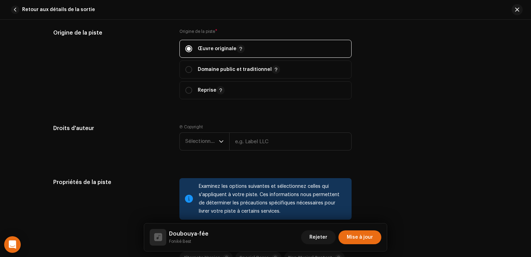
scroll to position [873, 0]
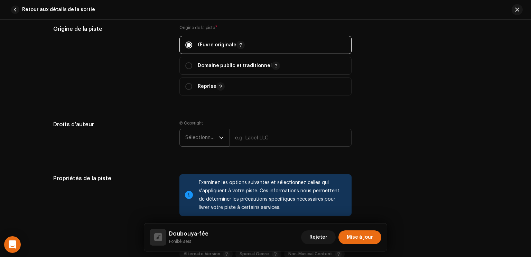
click at [209, 134] on span "Sélectionner une année" at bounding box center [202, 137] width 34 height 17
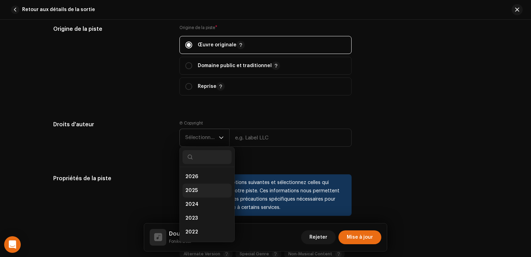
click at [190, 192] on span "2025" at bounding box center [191, 190] width 12 height 7
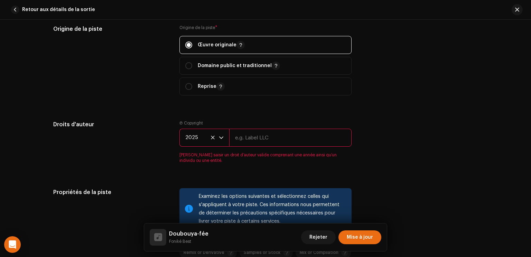
click at [263, 140] on input "text" at bounding box center [290, 138] width 122 height 18
click at [377, 151] on div "Droits d'auteur Ⓟ Copyright 2025 Stream Royaltiz Veuillez saisir un droit d’aut…" at bounding box center [265, 145] width 425 height 51
type input "Stream Royaltiz"
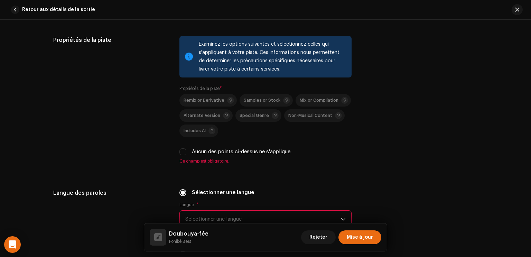
scroll to position [1014, 0]
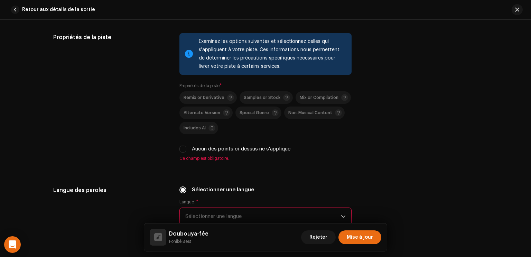
click at [192, 148] on label "Aucun des points ci-dessus ne s'applique" at bounding box center [241, 149] width 99 height 8
click at [186, 148] on input "Aucun des points ci-dessus ne s'applique" at bounding box center [183, 149] width 7 height 7
checkbox input "true"
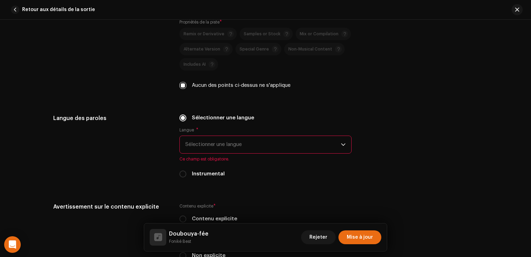
scroll to position [1079, 0]
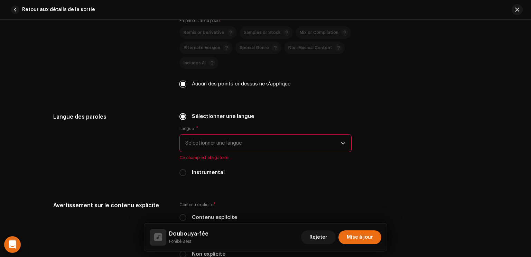
click at [190, 148] on span "Sélectionner une langue" at bounding box center [263, 143] width 156 height 17
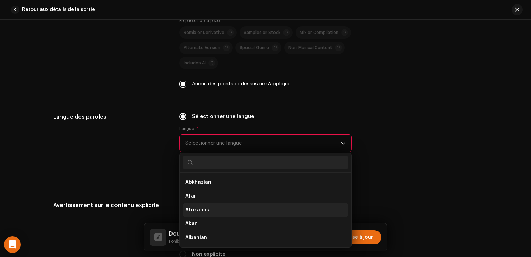
click at [191, 209] on span "Afrikaans" at bounding box center [197, 210] width 24 height 7
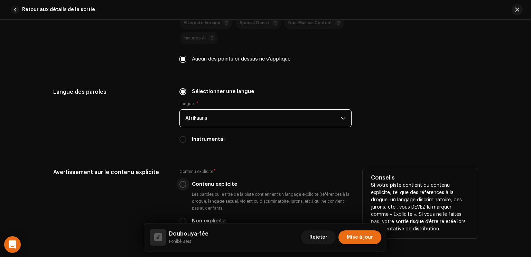
scroll to position [1110, 0]
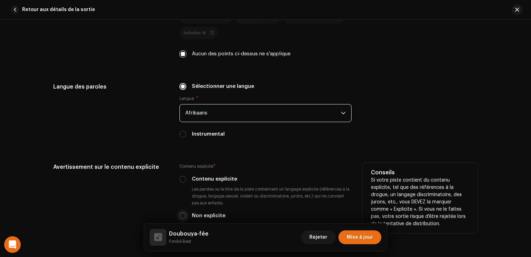
click at [180, 215] on input "Non explicite" at bounding box center [183, 215] width 7 height 7
radio input "true"
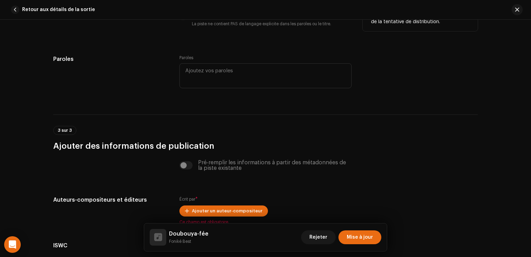
scroll to position [1313, 0]
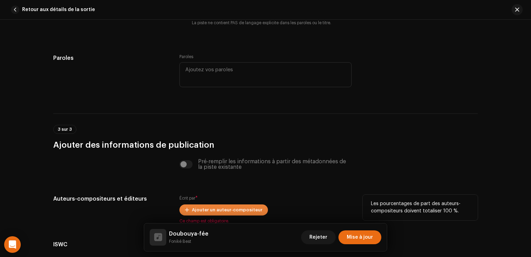
click at [199, 208] on span "Ajouter un auteur-compositeur" at bounding box center [227, 210] width 71 height 14
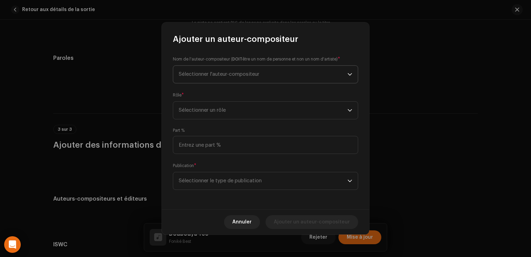
click at [242, 76] on span "Sélectionner l'auteur-compositeur" at bounding box center [219, 74] width 81 height 5
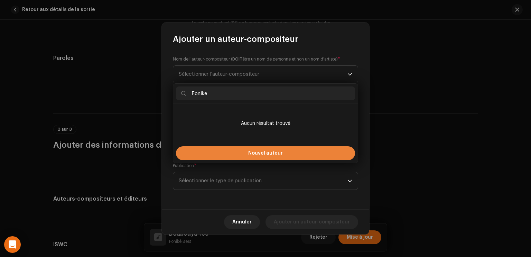
type input "Fonike"
click at [255, 154] on span "Nouvel auteur" at bounding box center [265, 153] width 35 height 5
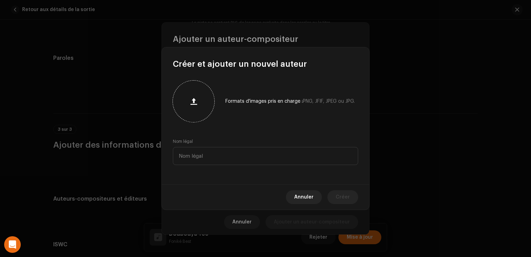
click at [195, 102] on span "button" at bounding box center [194, 102] width 7 height 6
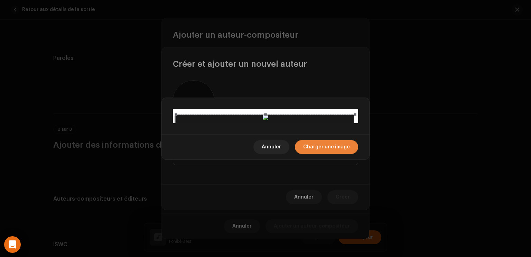
click at [344, 154] on span "Charger une image" at bounding box center [326, 147] width 47 height 14
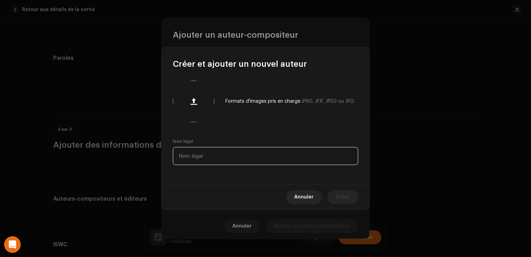
click at [236, 152] on input "text" at bounding box center [265, 156] width 185 height 18
type input "Foniké"
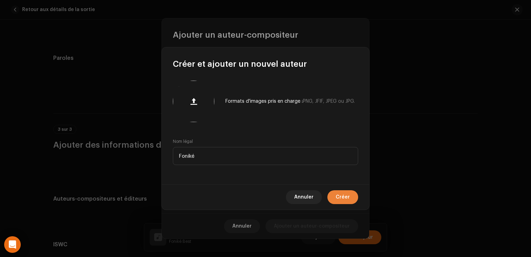
click at [344, 195] on span "Créer" at bounding box center [343, 197] width 14 height 14
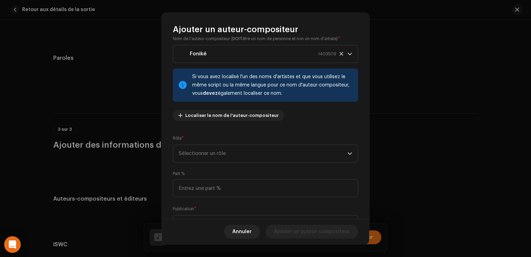
scroll to position [11, 0]
click at [280, 148] on span "Sélectionner un rôle" at bounding box center [263, 153] width 169 height 17
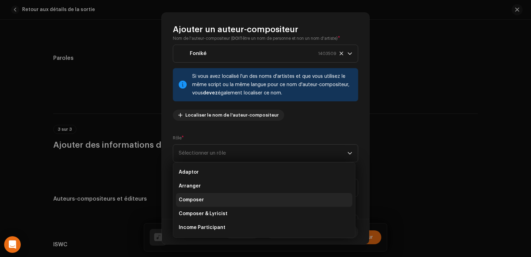
click at [258, 200] on li "Composer" at bounding box center [264, 200] width 176 height 14
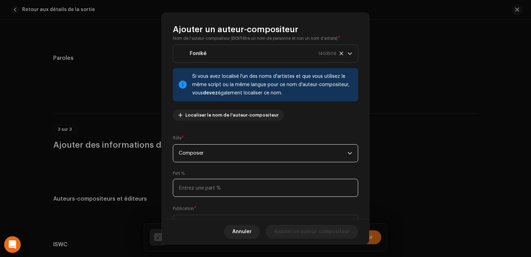
click at [256, 190] on input at bounding box center [265, 188] width 185 height 18
type input "100,00"
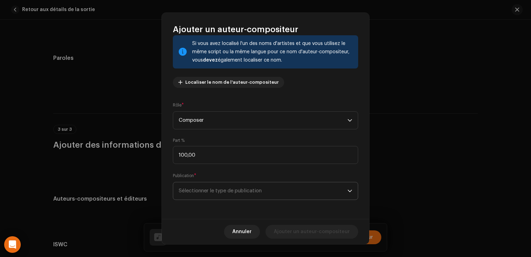
click at [244, 196] on span "Sélectionner le type de publication" at bounding box center [263, 190] width 169 height 17
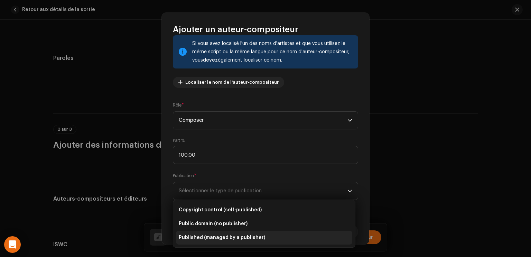
click at [231, 239] on span "Published (managed by a publisher)" at bounding box center [222, 237] width 86 height 7
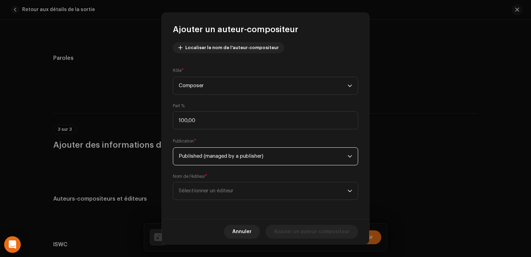
scroll to position [79, 0]
click at [238, 191] on span "Sélectionner un éditeur" at bounding box center [263, 190] width 169 height 17
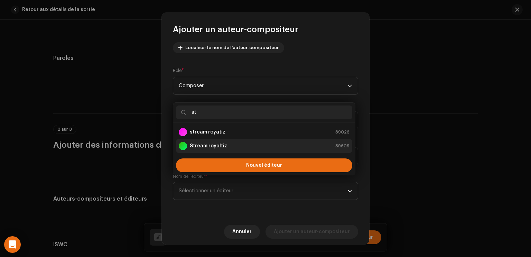
type input "st"
click at [219, 145] on strong "Stream royaltiz" at bounding box center [208, 146] width 37 height 7
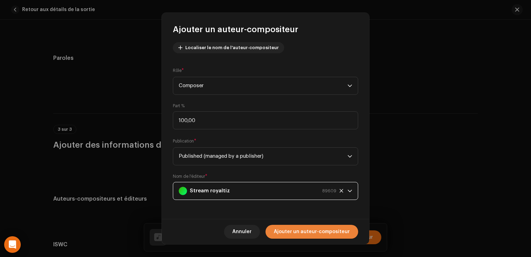
click at [321, 230] on span "Ajouter un auteur-compositeur" at bounding box center [312, 232] width 76 height 14
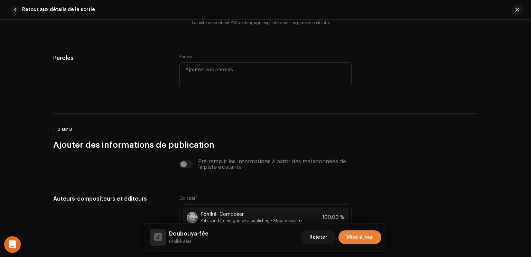
click at [363, 239] on span "Mise à jour" at bounding box center [360, 237] width 26 height 14
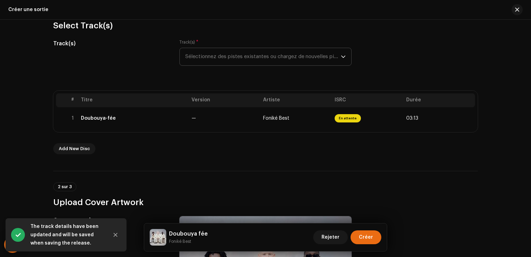
click at [363, 239] on span "Créer" at bounding box center [366, 237] width 14 height 14
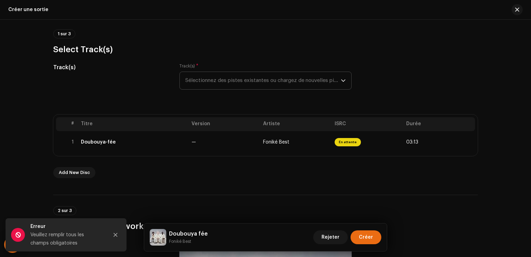
scroll to position [51, 0]
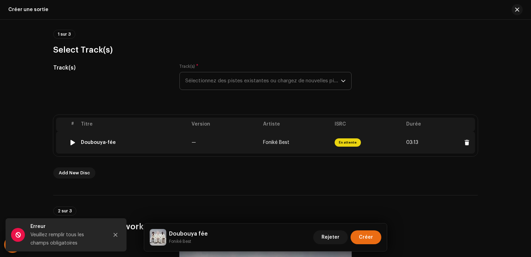
click at [337, 139] on span "En attente" at bounding box center [348, 142] width 26 height 8
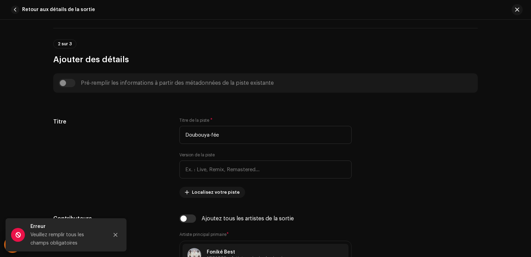
scroll to position [249, 0]
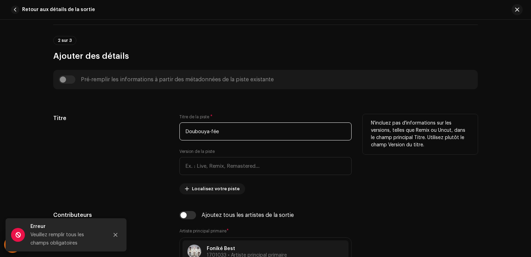
click at [250, 133] on input "Doubouya-fée" at bounding box center [266, 131] width 172 height 18
paste input "text"
type input "Doubouya fée"
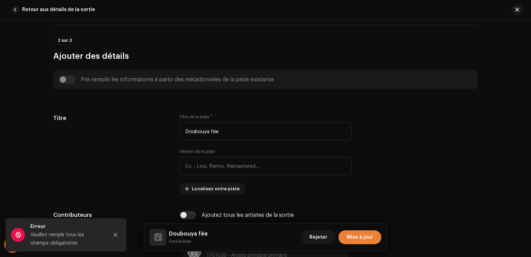
click at [353, 239] on span "Mise à jour" at bounding box center [360, 237] width 26 height 14
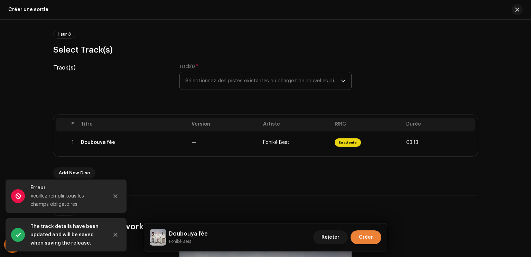
click at [366, 241] on span "Créer" at bounding box center [366, 237] width 14 height 14
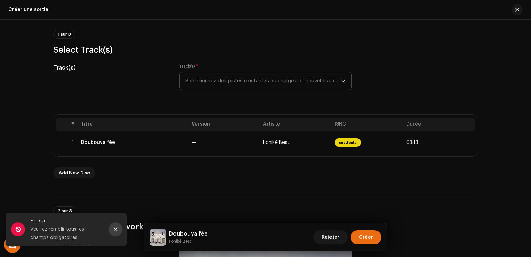
click at [115, 200] on div "2 sur 3 Upload Cover Artwork" at bounding box center [265, 213] width 425 height 37
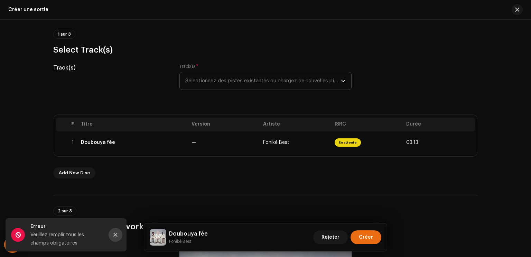
click at [117, 239] on button "Close" at bounding box center [116, 235] width 14 height 14
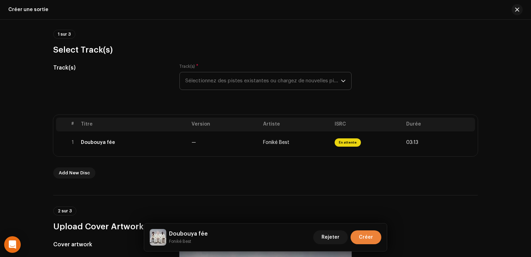
click at [365, 242] on span "Créer" at bounding box center [366, 237] width 14 height 14
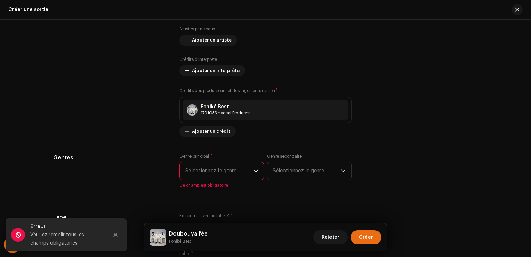
scroll to position [827, 0]
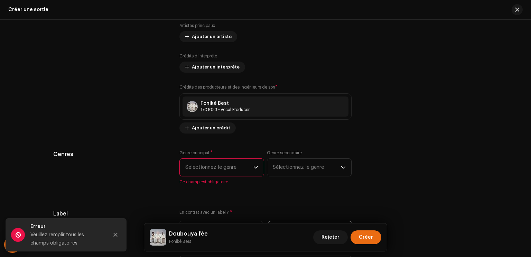
click at [238, 164] on span "Sélectionnez le genre" at bounding box center [219, 167] width 68 height 17
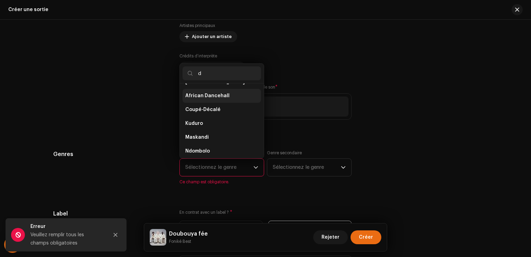
scroll to position [0, 0]
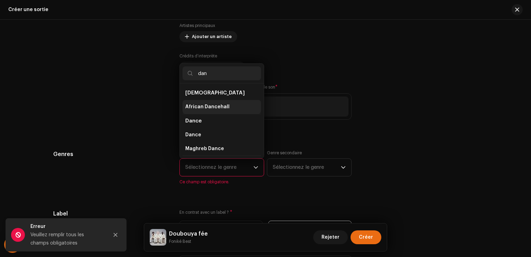
type input "dan"
click at [219, 108] on span "African Dancehall" at bounding box center [207, 106] width 44 height 7
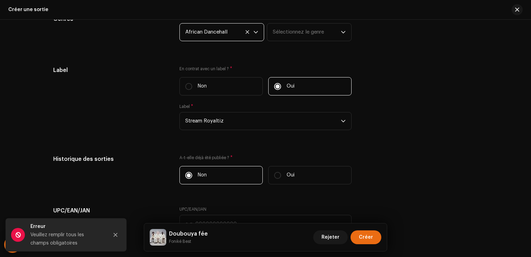
scroll to position [964, 0]
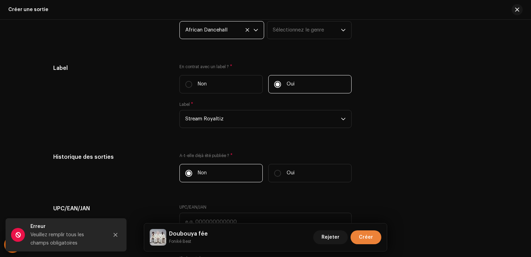
click at [376, 239] on button "Créer" at bounding box center [366, 237] width 31 height 14
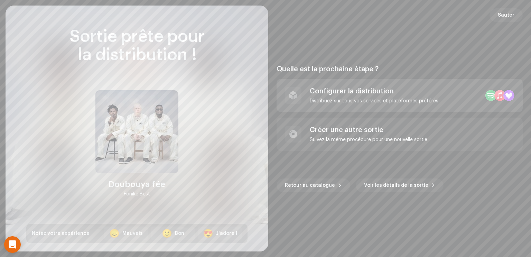
click at [444, 101] on div "Configurer la distribution Distribuez sur tous vos services et plateformes préf…" at bounding box center [400, 95] width 246 height 33
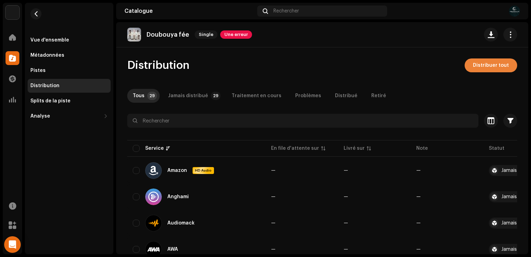
click at [468, 60] on button "Distribuer tout" at bounding box center [491, 65] width 53 height 14
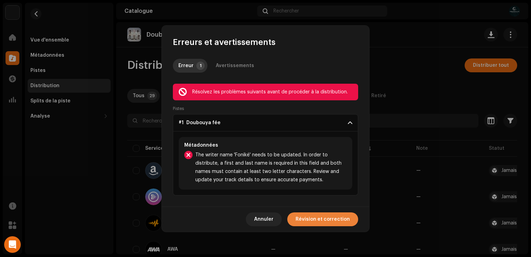
click at [315, 220] on span "Révision et correction" at bounding box center [323, 219] width 54 height 14
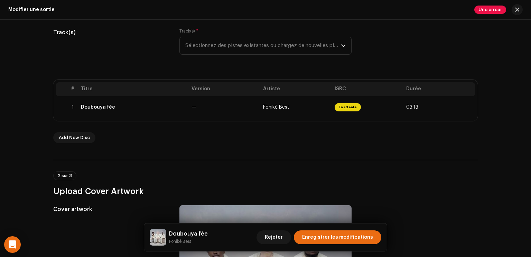
scroll to position [85, 0]
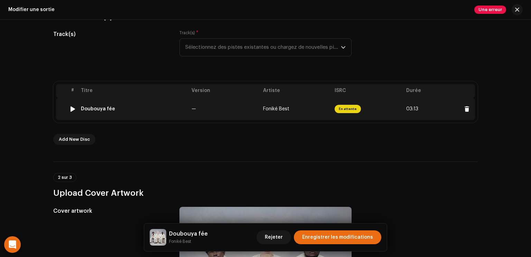
click at [330, 112] on td "Foniké Best" at bounding box center [297, 109] width 72 height 22
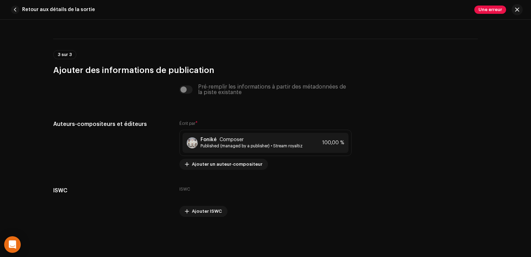
scroll to position [1412, 0]
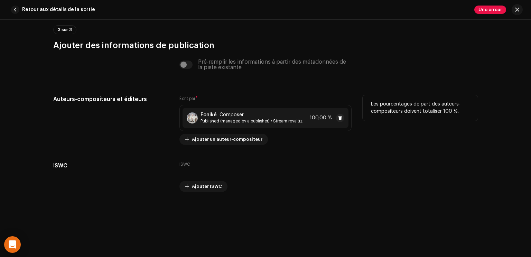
click at [269, 119] on span "Published (managed by a publisher) • Stream royaltiz" at bounding box center [252, 121] width 102 height 6
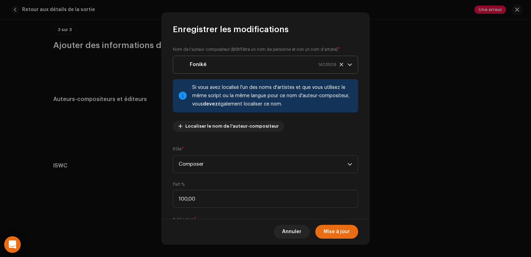
click at [286, 71] on div "Foniké 1403509" at bounding box center [258, 64] width 158 height 17
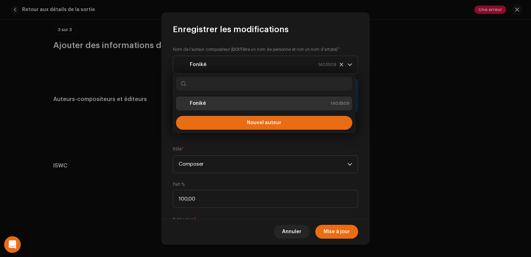
type input "F"
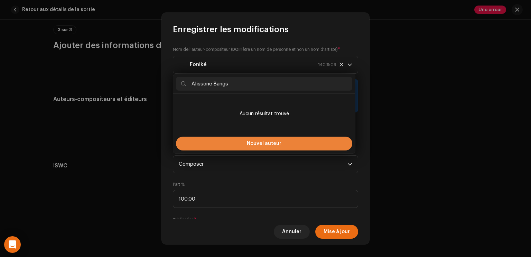
type input "Alissone Bangs"
click at [268, 143] on span "Nouvel auteur" at bounding box center [264, 143] width 35 height 5
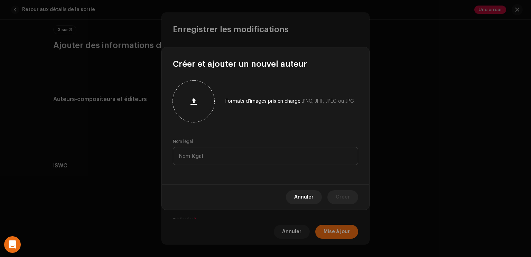
click at [203, 111] on div at bounding box center [194, 101] width 36 height 36
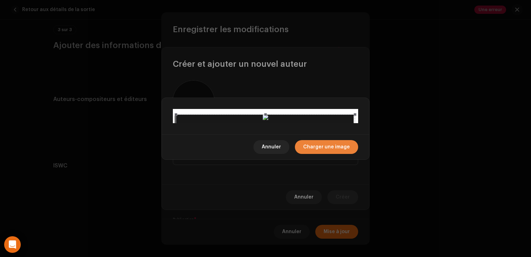
click at [320, 154] on span "Charger une image" at bounding box center [326, 147] width 47 height 14
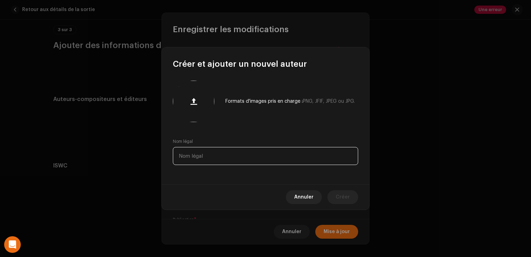
click at [288, 158] on input "text" at bounding box center [265, 156] width 185 height 18
type input "Fonike fangny"
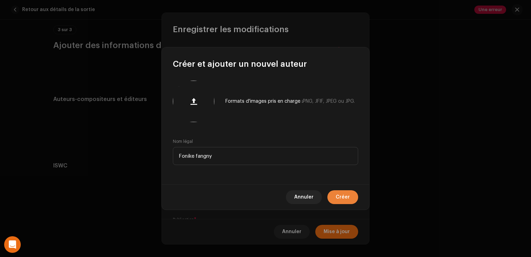
click at [335, 192] on button "Créer" at bounding box center [343, 197] width 31 height 14
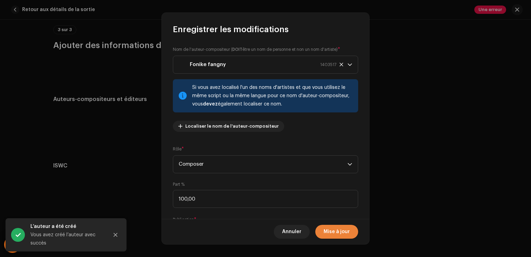
click at [343, 231] on span "Mise à jour" at bounding box center [337, 232] width 26 height 14
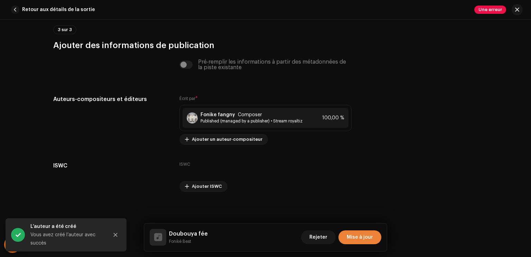
click at [353, 236] on span "Mise à jour" at bounding box center [360, 237] width 26 height 14
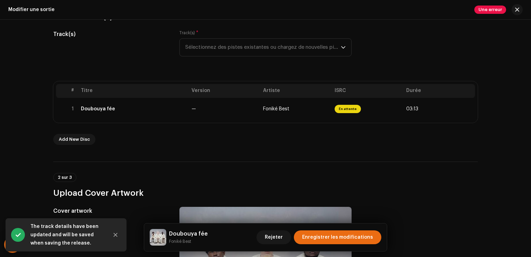
click at [353, 236] on span "Enregistrer les modifications" at bounding box center [337, 237] width 71 height 14
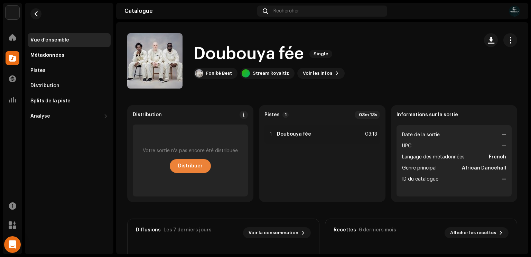
click at [187, 163] on span "Distribuer" at bounding box center [190, 166] width 25 height 14
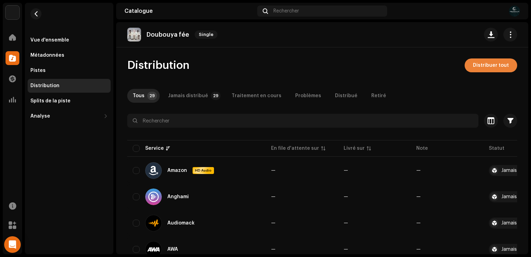
click at [484, 65] on span "Distribuer tout" at bounding box center [491, 65] width 36 height 14
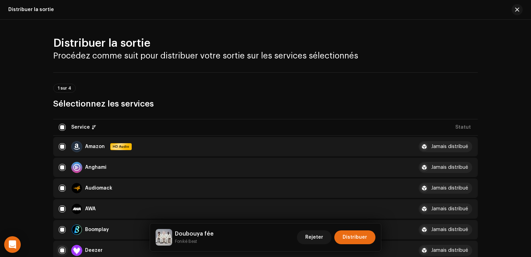
click at [60, 250] on input "checkbox" at bounding box center [62, 250] width 7 height 7
checkbox input "false"
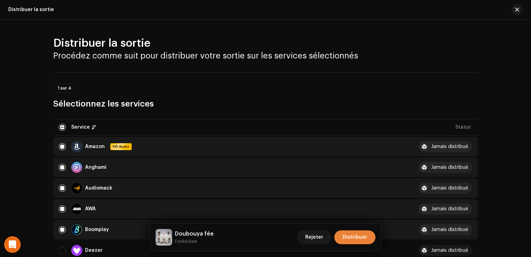
click at [357, 235] on span "Distribuer" at bounding box center [355, 237] width 25 height 14
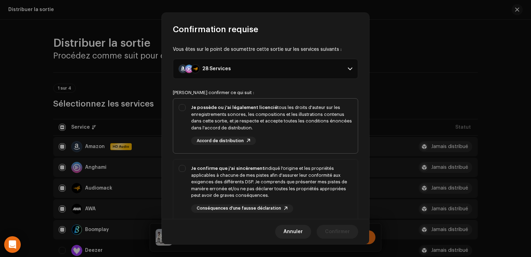
click at [294, 116] on div "Je possède ou j'ai légalement licencié tous les droits d'auteur sur les enregis…" at bounding box center [271, 117] width 161 height 27
checkbox input "true"
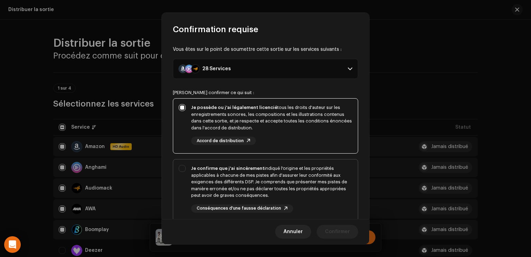
click at [295, 185] on div "Je confirme que j'ai sincèrement indiqué l'origine et les propriétés applicable…" at bounding box center [271, 182] width 161 height 34
checkbox input "true"
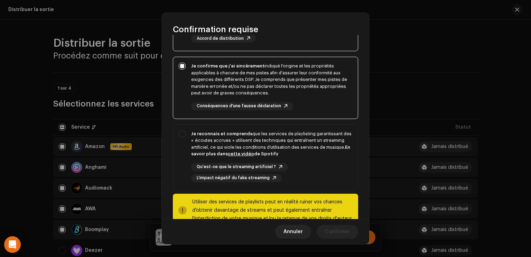
scroll to position [106, 0]
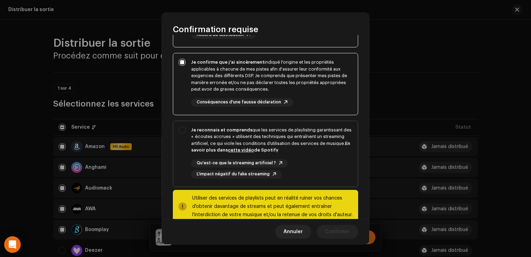
click at [287, 142] on div "Je reconnais et comprends que les services de playlisting garantissant des « éc…" at bounding box center [271, 140] width 161 height 27
checkbox input "true"
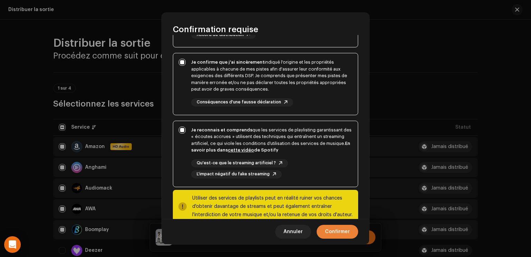
click at [329, 231] on span "Confirmer" at bounding box center [337, 232] width 25 height 14
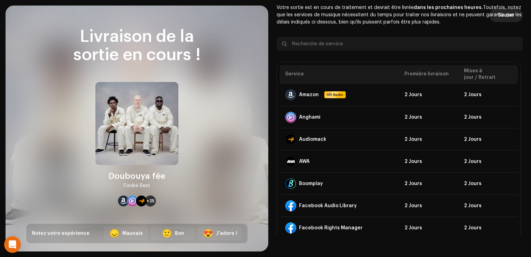
click at [500, 15] on span "Sauter" at bounding box center [506, 15] width 17 height 14
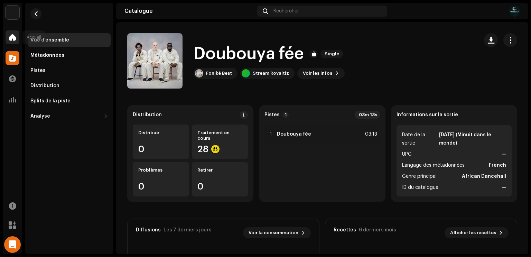
click at [10, 37] on span at bounding box center [12, 38] width 7 height 6
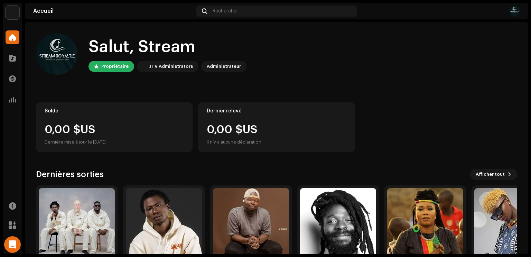
scroll to position [42, 0]
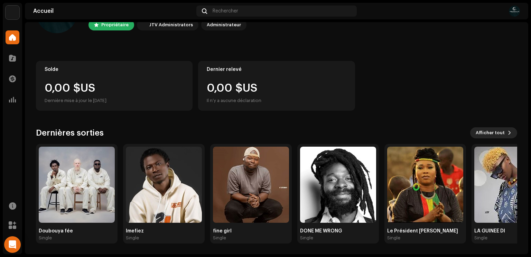
click at [496, 131] on span "Afficher tout" at bounding box center [490, 133] width 29 height 14
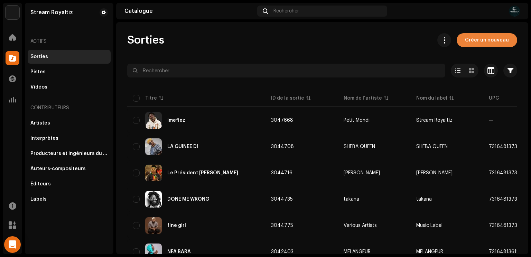
click at [472, 37] on span "Créer un nouveau" at bounding box center [487, 40] width 44 height 14
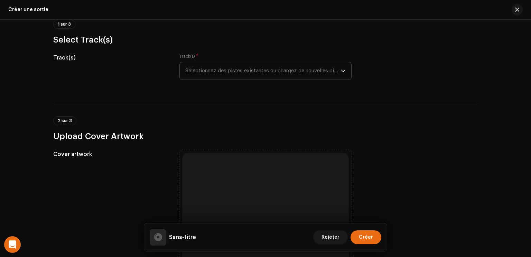
scroll to position [64, 0]
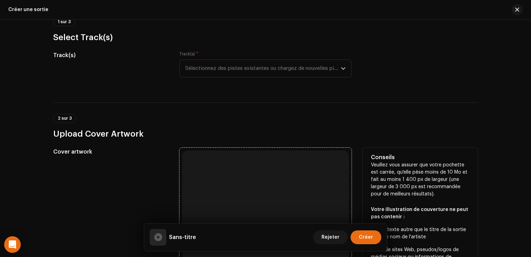
click at [311, 167] on div "Parcourez ou glissez-déposez un fichier image Nous prenons en charge les format…" at bounding box center [265, 233] width 167 height 167
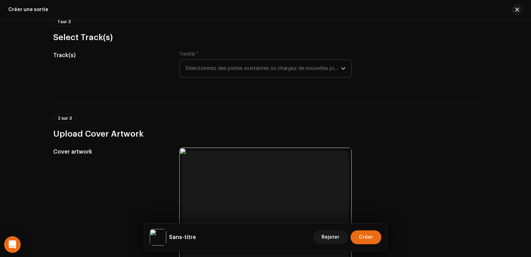
click at [332, 66] on span "Sélectionnez des pistes existantes ou chargez de nouvelles pistes" at bounding box center [263, 68] width 156 height 17
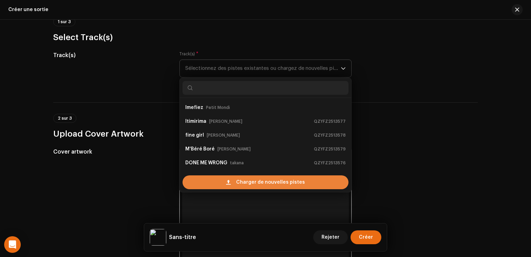
scroll to position [11, 0]
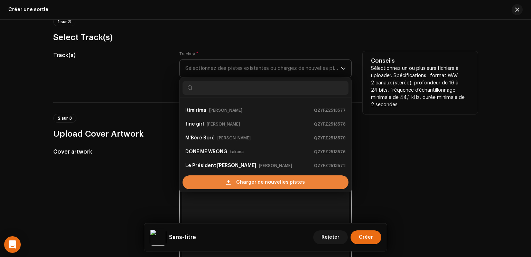
click at [257, 182] on span "Charger de nouvelles pistes" at bounding box center [270, 182] width 69 height 14
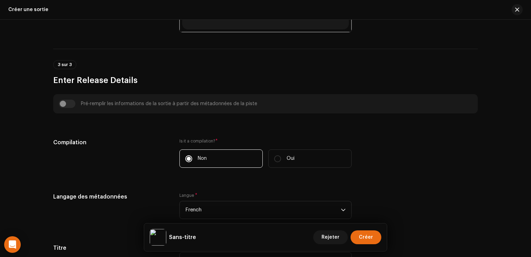
scroll to position [410, 0]
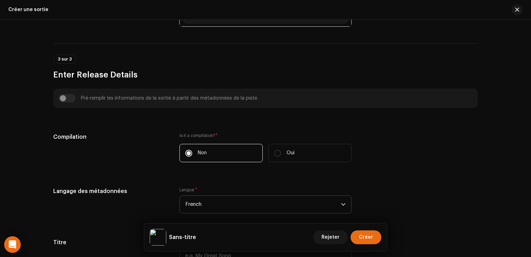
click at [226, 201] on span "French" at bounding box center [263, 204] width 156 height 17
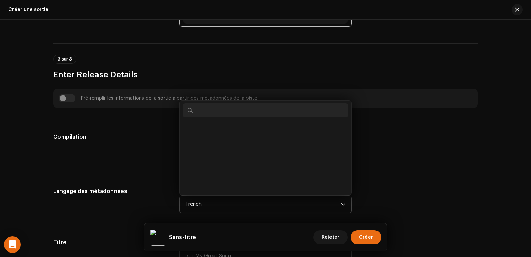
scroll to position [736, 0]
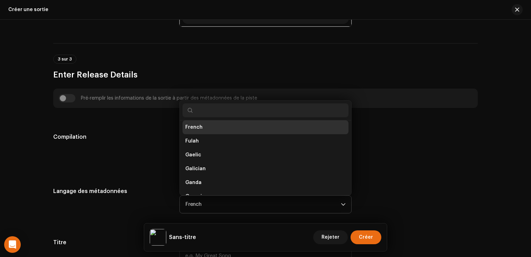
click at [209, 131] on li "French" at bounding box center [266, 127] width 166 height 14
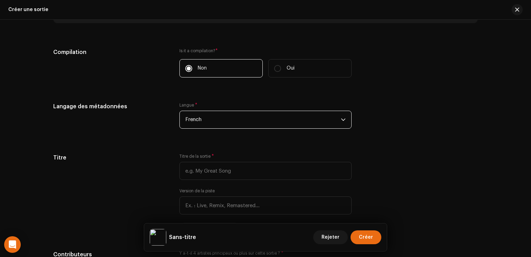
scroll to position [495, 0]
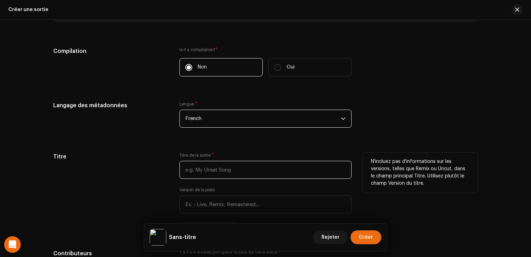
click at [235, 174] on input "text" at bounding box center [266, 170] width 172 height 18
paste input "Atito"
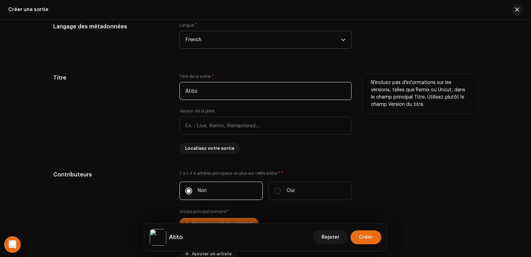
scroll to position [575, 0]
type input "Atito"
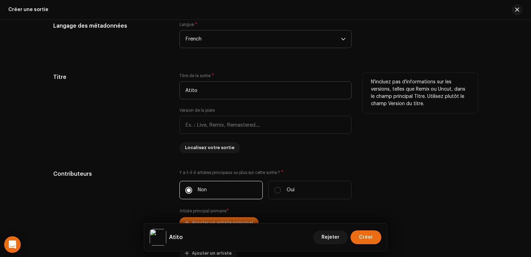
click at [235, 174] on label "Y a-t-il 4 artistes principaux ou plus sur cette sortie ? *" at bounding box center [266, 173] width 172 height 6
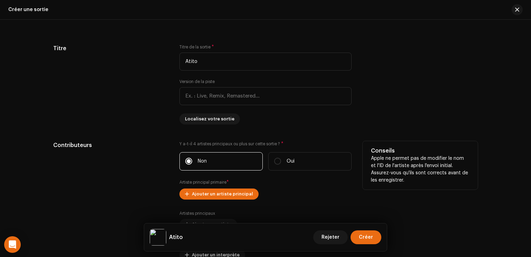
scroll to position [634, 0]
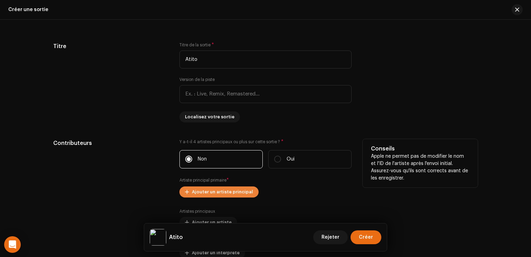
click at [242, 189] on span "Ajouter un artiste principal" at bounding box center [222, 192] width 61 height 14
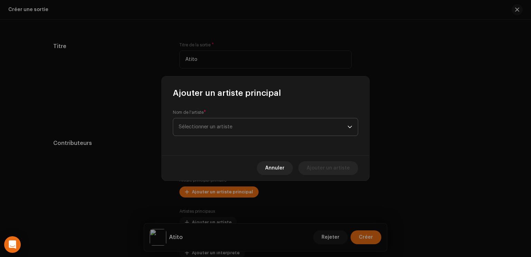
click at [239, 122] on span "Sélectionner un artiste" at bounding box center [263, 126] width 169 height 17
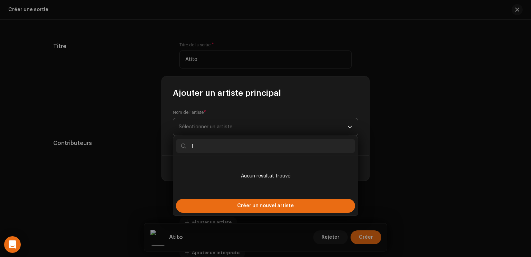
type input "fo"
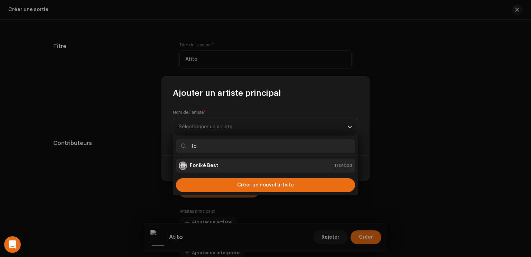
click at [235, 166] on div "Foniké Best 1701033" at bounding box center [266, 166] width 174 height 8
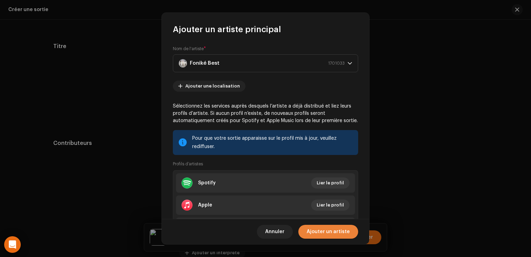
click at [333, 234] on span "Ajouter un artiste" at bounding box center [328, 232] width 43 height 14
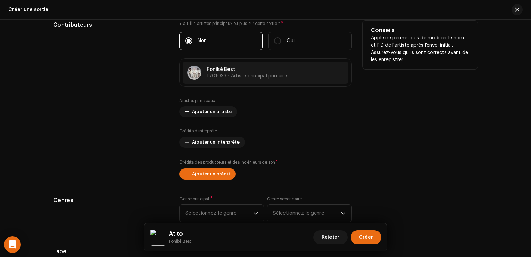
scroll to position [757, 0]
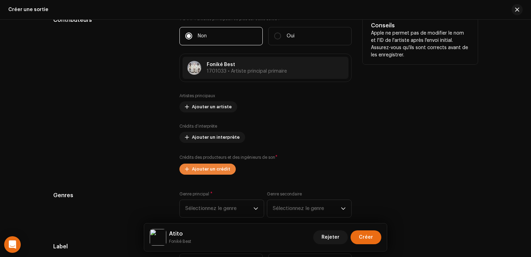
click at [204, 170] on span "Ajouter un crédit" at bounding box center [211, 169] width 38 height 14
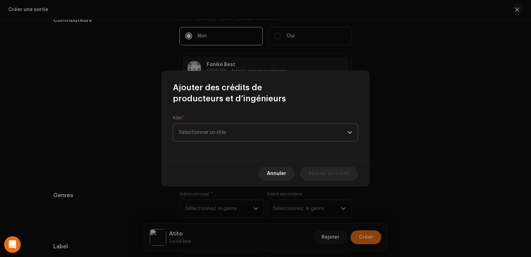
click at [220, 131] on span "Sélectionner un rôle" at bounding box center [263, 132] width 169 height 17
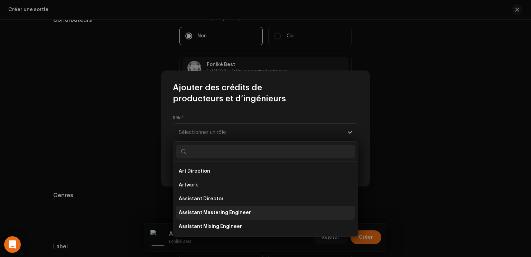
scroll to position [304, 0]
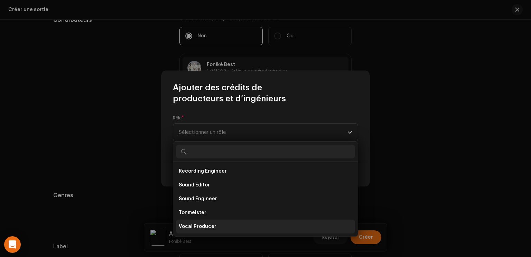
click at [210, 225] on span "Vocal Producer" at bounding box center [198, 226] width 38 height 7
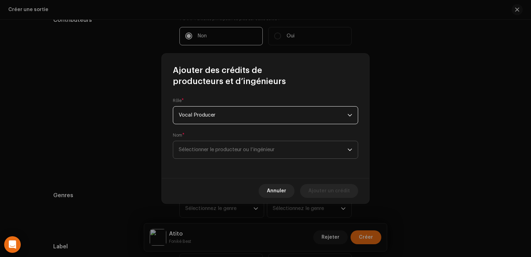
click at [243, 153] on span "Sélectionner le producteur ou l’ingénieur" at bounding box center [263, 149] width 169 height 17
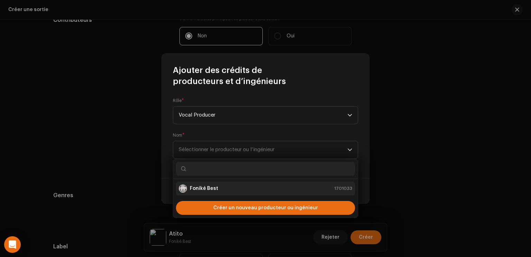
click at [231, 188] on div "Foniké Best 1701033" at bounding box center [266, 188] width 174 height 8
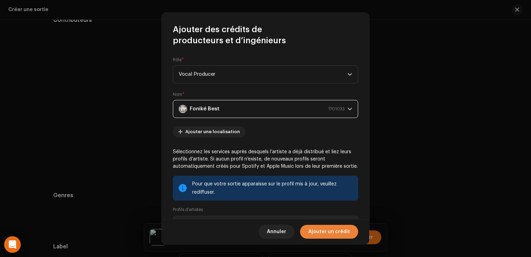
click at [319, 232] on span "Ajouter un crédit" at bounding box center [330, 232] width 42 height 14
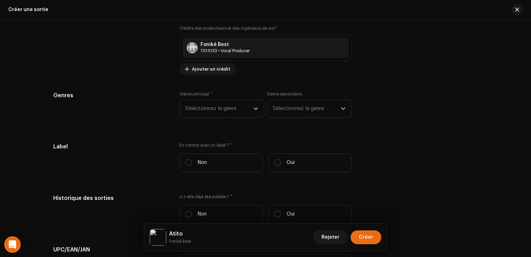
scroll to position [887, 0]
click at [230, 110] on span "Sélectionnez le genre" at bounding box center [219, 107] width 68 height 17
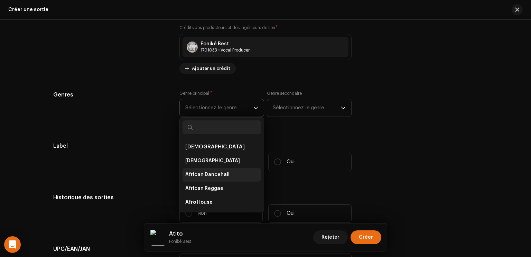
click at [218, 176] on span "African Dancehall" at bounding box center [207, 174] width 44 height 7
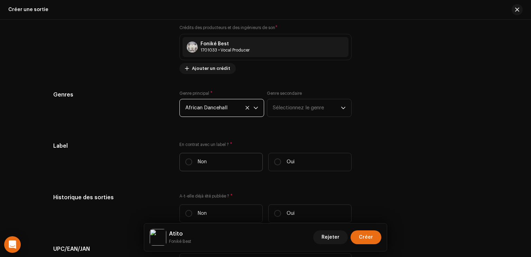
click at [215, 163] on label "Non" at bounding box center [221, 162] width 83 height 18
click at [192, 163] on input "Non" at bounding box center [188, 161] width 7 height 7
radio input "true"
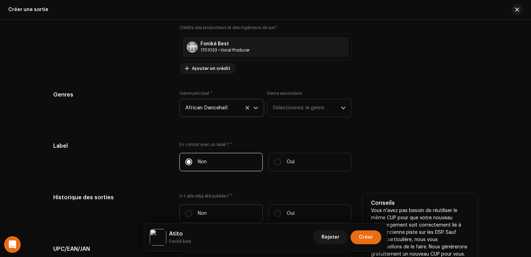
click at [215, 209] on label "Non" at bounding box center [221, 213] width 83 height 18
click at [192, 210] on input "Non" at bounding box center [188, 213] width 7 height 7
radio input "true"
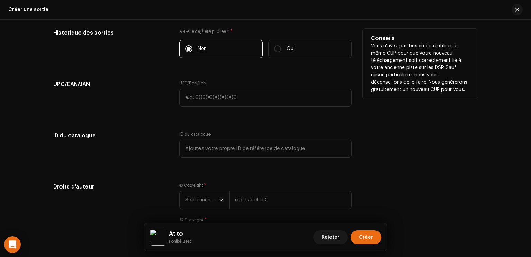
scroll to position [1057, 0]
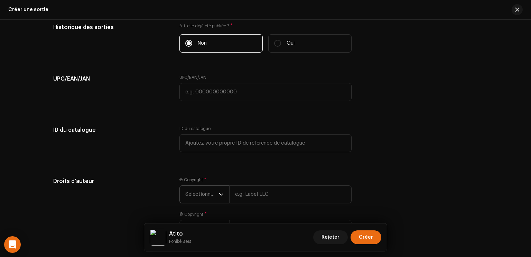
click at [212, 199] on span "Sélectionner une année" at bounding box center [202, 194] width 34 height 17
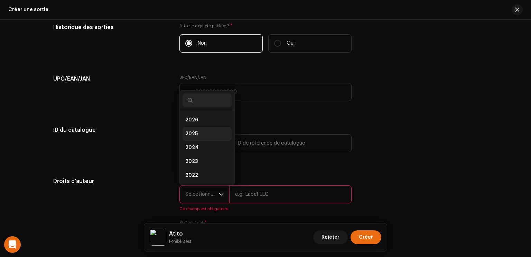
click at [192, 132] on span "2025" at bounding box center [191, 133] width 12 height 7
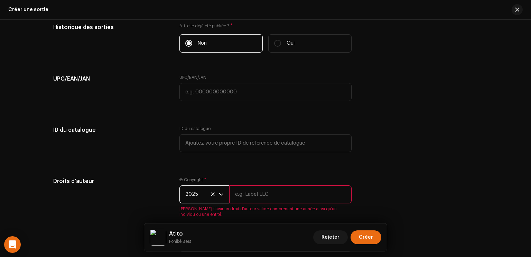
click at [286, 201] on input "text" at bounding box center [290, 194] width 122 height 18
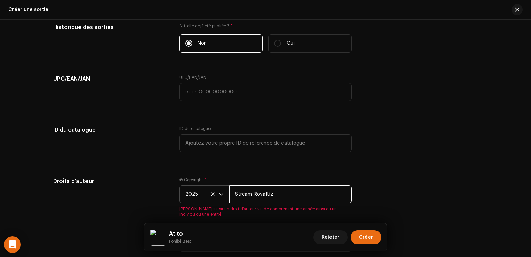
scroll to position [1125, 0]
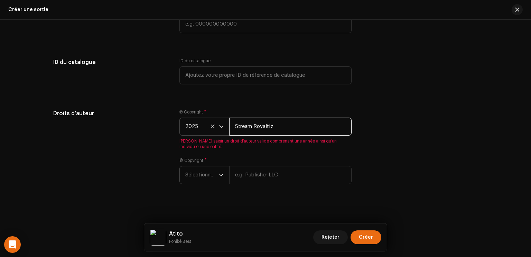
type input "Stream Royaltiz"
click at [222, 174] on p-select "Sélectionner une année" at bounding box center [205, 175] width 50 height 18
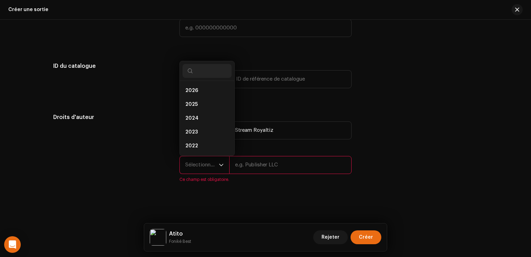
scroll to position [1111, 0]
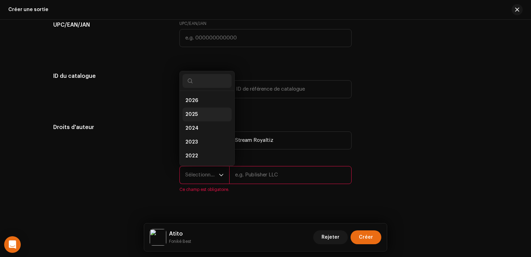
click at [199, 115] on li "2025" at bounding box center [207, 115] width 49 height 14
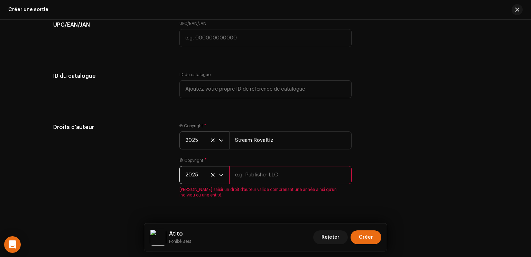
click at [257, 181] on input "text" at bounding box center [290, 175] width 122 height 18
click at [263, 142] on input "Stream Royaltiz" at bounding box center [290, 140] width 122 height 18
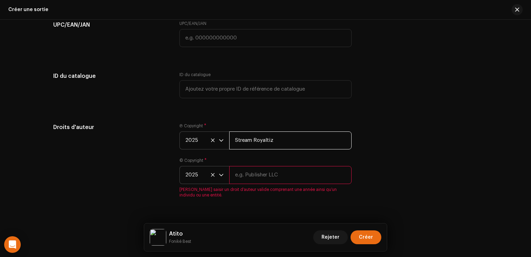
click at [263, 142] on input "Stream Royaltiz" at bounding box center [290, 140] width 122 height 18
click at [264, 172] on input "text" at bounding box center [290, 175] width 122 height 18
paste input "Stream Royaltiz"
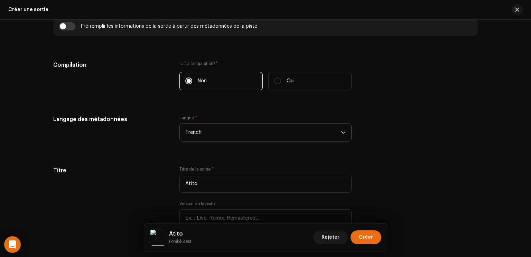
scroll to position [509, 0]
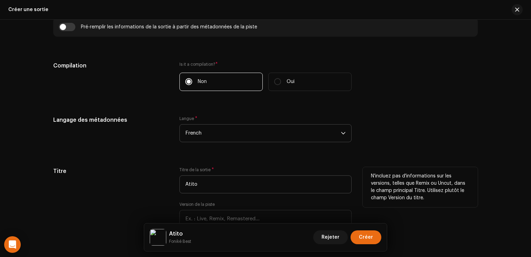
type input "Stream Royaltiz"
click at [263, 188] on input "Atito" at bounding box center [266, 184] width 172 height 18
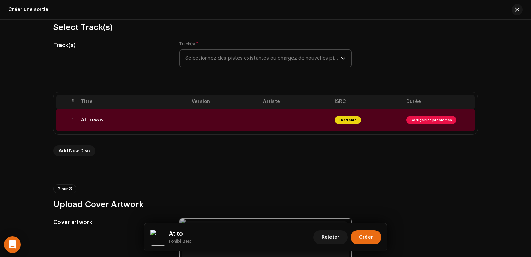
scroll to position [65, 0]
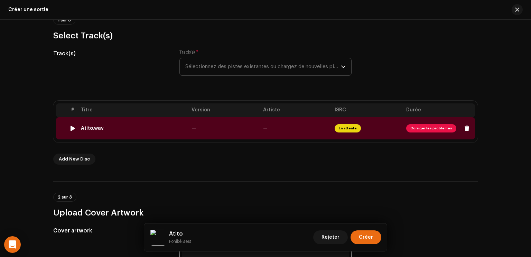
click at [299, 127] on td "—" at bounding box center [297, 128] width 72 height 22
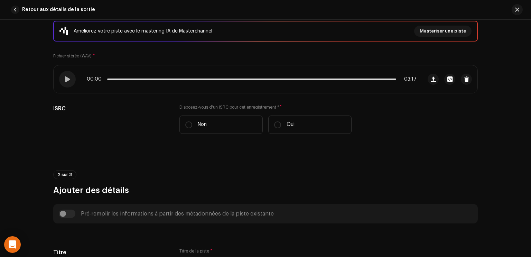
scroll to position [99, 0]
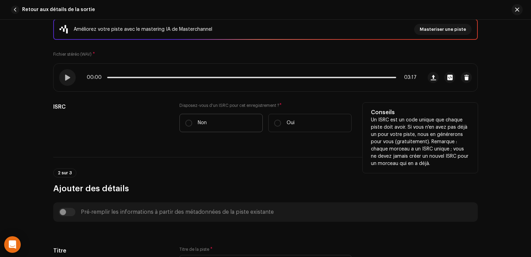
click at [237, 128] on label "Non" at bounding box center [221, 123] width 83 height 18
click at [192, 127] on input "Non" at bounding box center [188, 123] width 7 height 7
radio input "true"
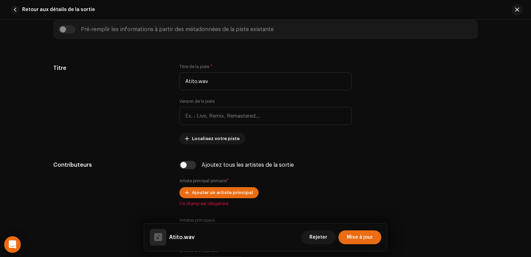
scroll to position [300, 0]
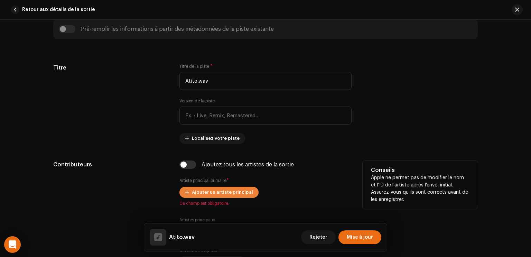
click at [200, 195] on span "Ajouter un artiste principal" at bounding box center [222, 192] width 61 height 14
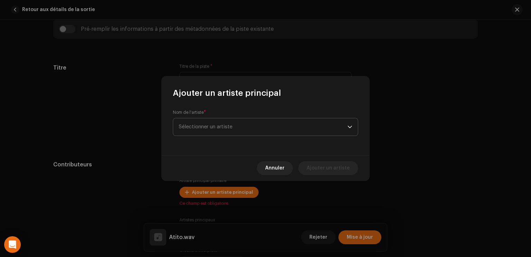
click at [236, 124] on span "Sélectionner un artiste" at bounding box center [263, 126] width 169 height 17
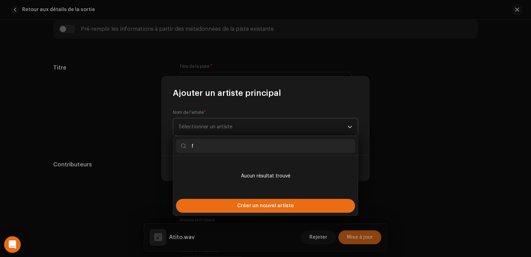
type input "fo"
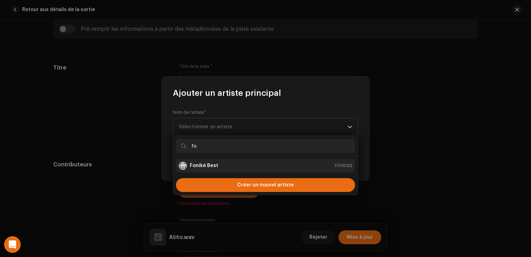
click at [216, 168] on strong "Foniké Best" at bounding box center [204, 165] width 28 height 7
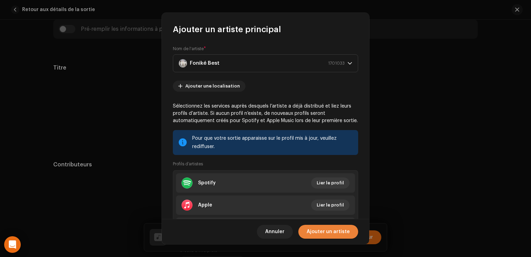
click at [328, 235] on span "Ajouter un artiste" at bounding box center [328, 232] width 43 height 14
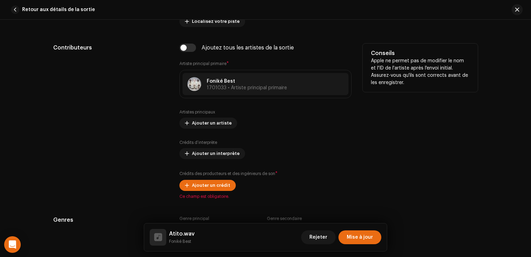
scroll to position [418, 0]
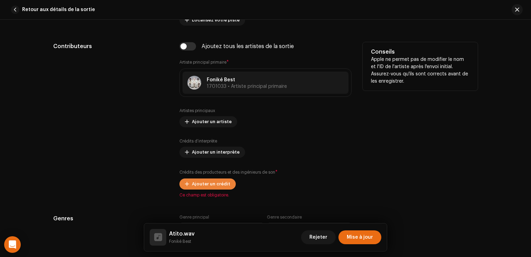
click at [208, 184] on span "Ajouter un crédit" at bounding box center [211, 184] width 38 height 14
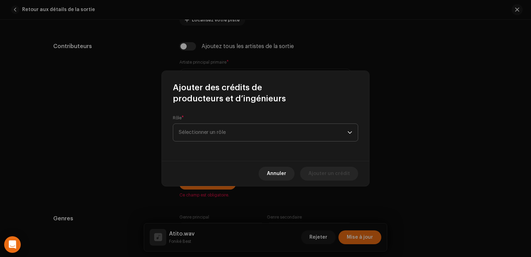
click at [225, 136] on span "Sélectionner un rôle" at bounding box center [263, 132] width 169 height 17
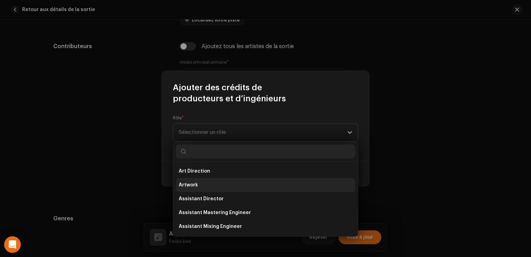
scroll to position [304, 0]
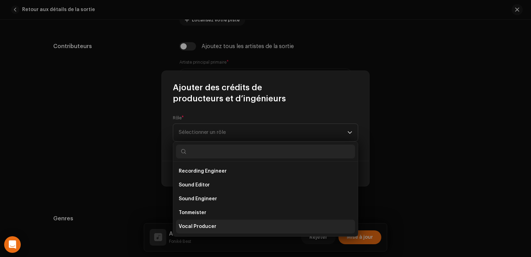
click at [215, 229] on li "Vocal Producer" at bounding box center [265, 227] width 179 height 14
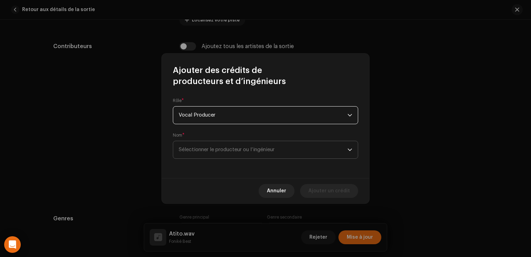
click at [257, 149] on span "Sélectionner le producteur ou l’ingénieur" at bounding box center [227, 149] width 96 height 5
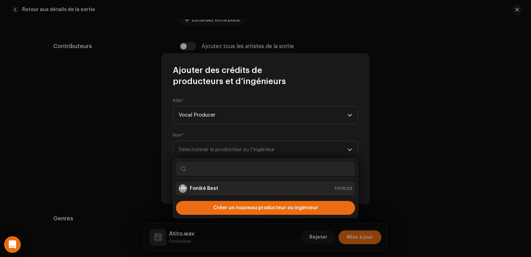
click at [241, 190] on div "Foniké Best 1701033" at bounding box center [266, 188] width 174 height 8
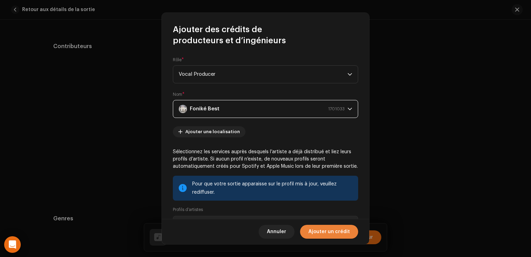
click at [338, 236] on span "Ajouter un crédit" at bounding box center [330, 232] width 42 height 14
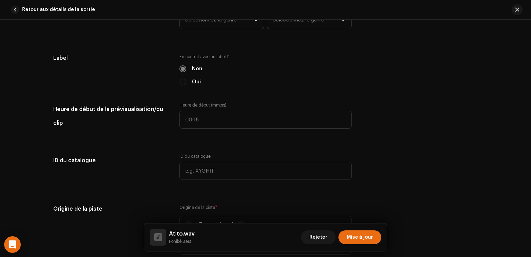
scroll to position [654, 0]
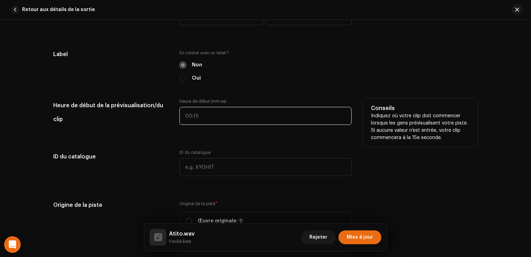
click at [237, 111] on input "text" at bounding box center [266, 116] width 172 height 18
type input "00:30"
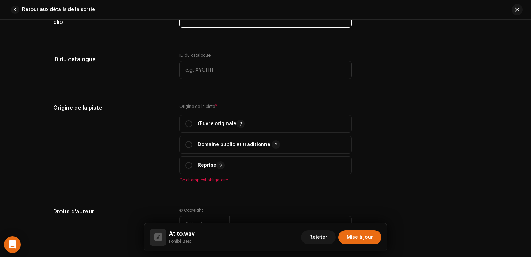
scroll to position [751, 0]
click at [215, 117] on span "Œuvre originale" at bounding box center [265, 123] width 161 height 17
radio input "true"
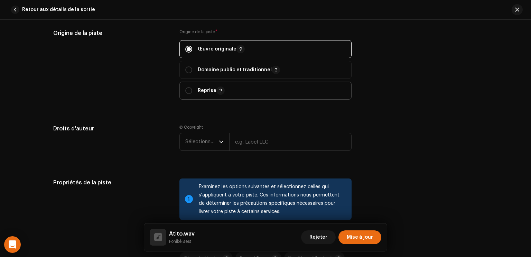
scroll to position [826, 0]
click at [219, 142] on icon "dropdown trigger" at bounding box center [221, 141] width 5 height 5
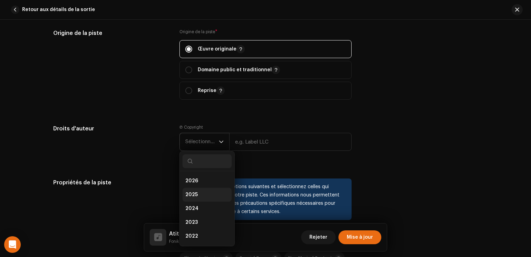
click at [201, 198] on li "2025" at bounding box center [207, 195] width 49 height 14
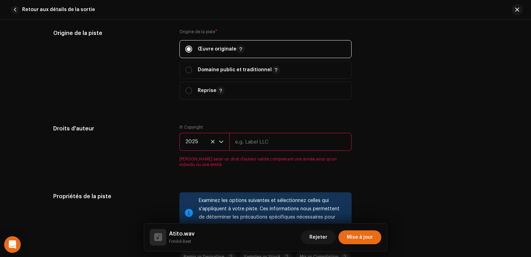
click at [268, 136] on input "text" at bounding box center [290, 142] width 122 height 18
type input "Stream Royaltiz"
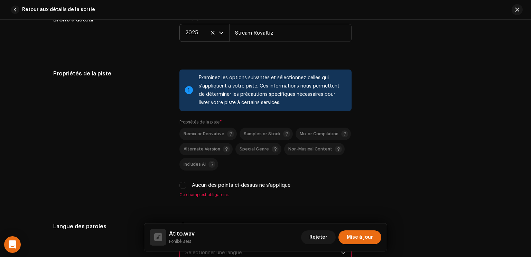
scroll to position [946, 0]
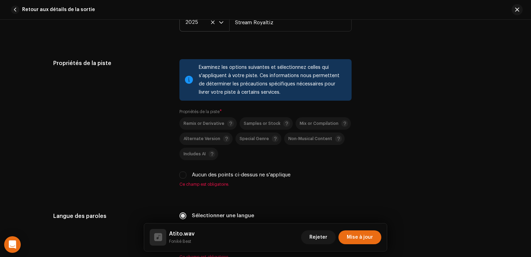
click at [233, 174] on label "Aucun des points ci-dessus ne s'applique" at bounding box center [241, 175] width 99 height 8
click at [186, 174] on input "Aucun des points ci-dessus ne s'applique" at bounding box center [183, 175] width 7 height 7
checkbox input "true"
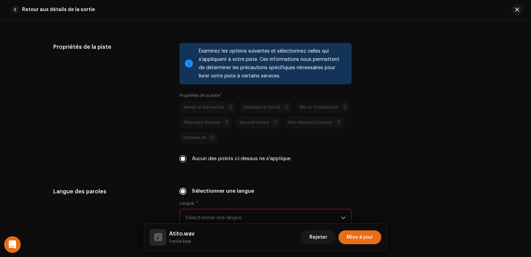
scroll to position [1021, 0]
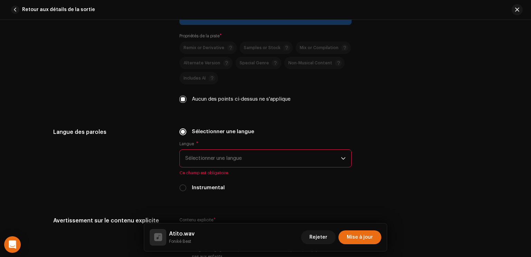
click at [240, 157] on span "Sélectionner une langue" at bounding box center [263, 158] width 156 height 17
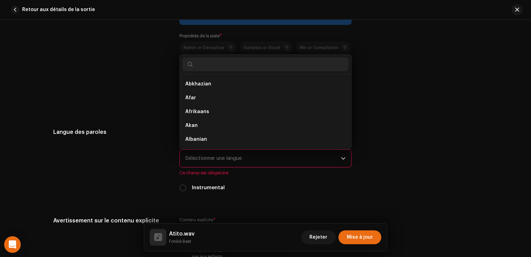
click at [240, 157] on span "Sélectionner une langue" at bounding box center [263, 158] width 156 height 17
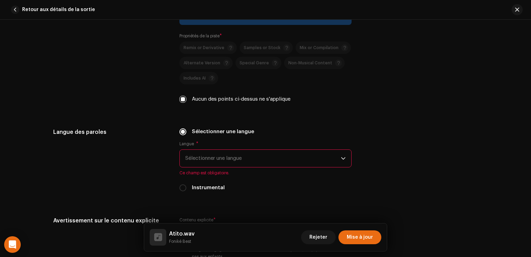
click at [219, 153] on span "Sélectionner une langue" at bounding box center [263, 158] width 156 height 17
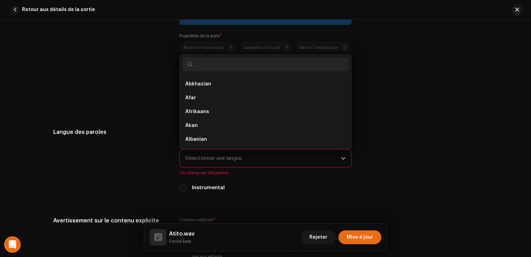
scroll to position [11, 0]
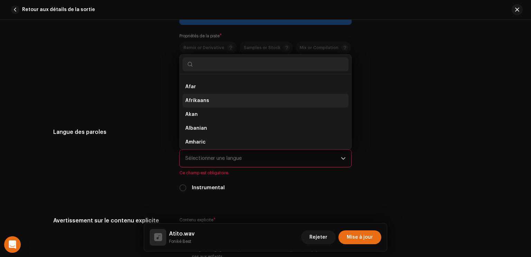
click at [195, 100] on span "Afrikaans" at bounding box center [197, 100] width 24 height 7
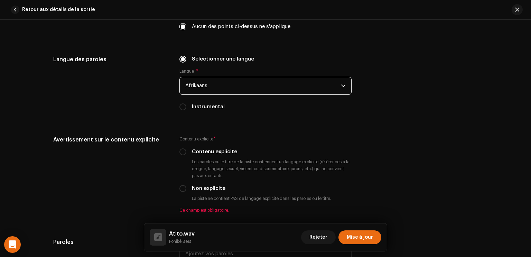
scroll to position [1095, 0]
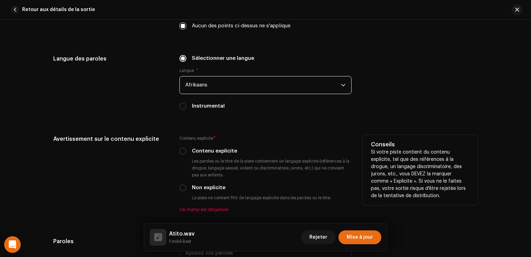
click at [217, 187] on label "Non explicite" at bounding box center [209, 188] width 34 height 8
click at [186, 187] on input "Non explicite" at bounding box center [183, 187] width 7 height 7
radio input "true"
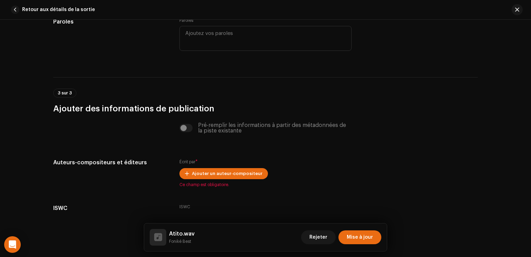
scroll to position [1308, 0]
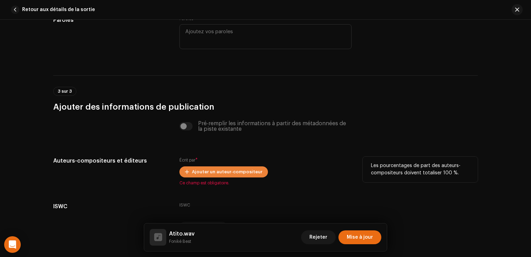
click at [226, 171] on span "Ajouter un auteur-compositeur" at bounding box center [227, 172] width 71 height 14
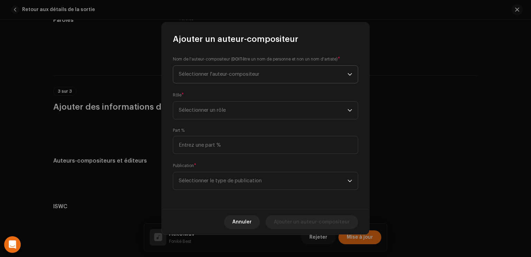
click at [232, 76] on span "Sélectionner l'auteur-compositeur" at bounding box center [219, 74] width 81 height 5
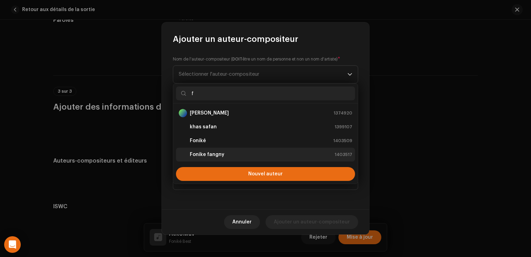
type input "f"
click at [221, 153] on strong "Fonike fangny" at bounding box center [207, 154] width 35 height 7
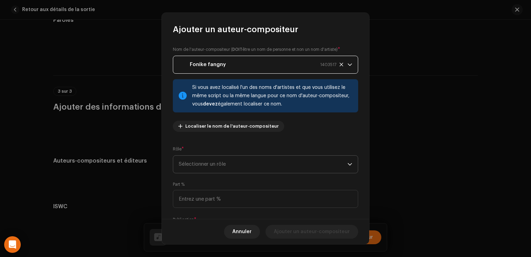
click at [241, 166] on span "Sélectionner un rôle" at bounding box center [263, 164] width 169 height 17
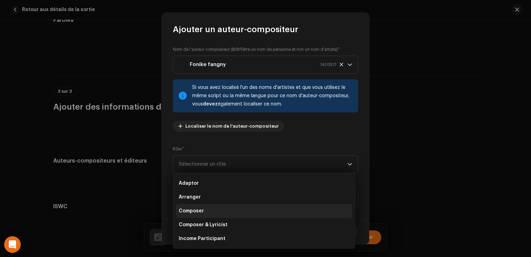
click at [222, 210] on li "Composer" at bounding box center [264, 211] width 176 height 14
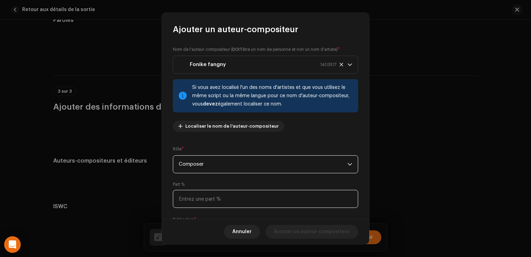
click at [223, 207] on input at bounding box center [265, 199] width 185 height 18
type input "100,00"
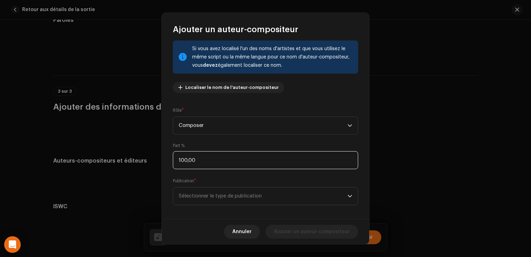
scroll to position [44, 0]
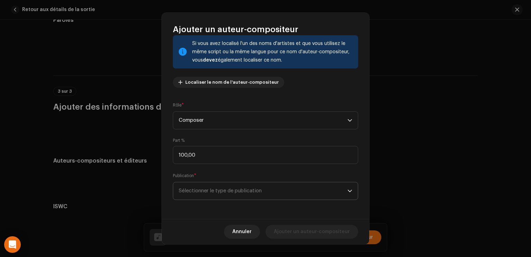
click at [215, 195] on span "Sélectionner le type de publication" at bounding box center [263, 190] width 169 height 17
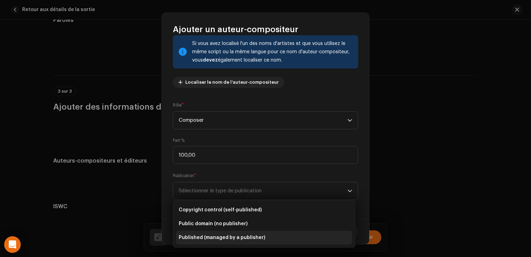
click at [221, 235] on span "Published (managed by a publisher)" at bounding box center [222, 237] width 86 height 7
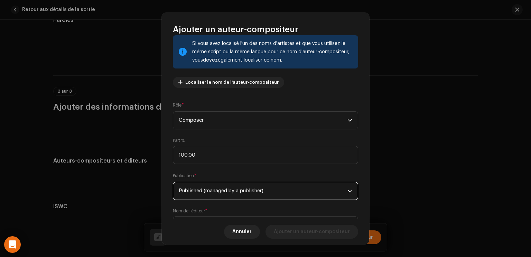
scroll to position [79, 0]
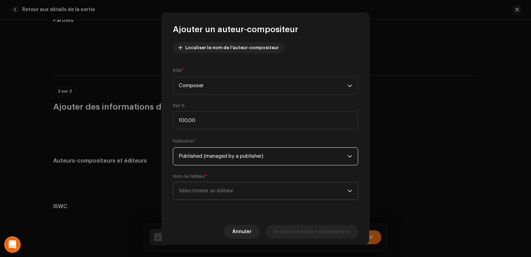
click at [229, 189] on span "Sélectionner un éditeur" at bounding box center [206, 190] width 55 height 5
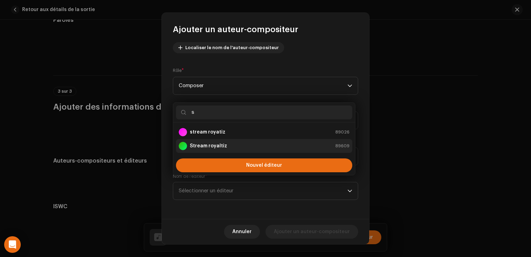
type input "s"
click at [224, 149] on div "Stream royaltiz" at bounding box center [203, 146] width 48 height 8
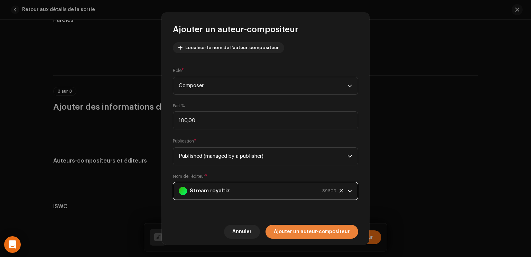
click at [293, 232] on span "Ajouter un auteur-compositeur" at bounding box center [312, 232] width 76 height 14
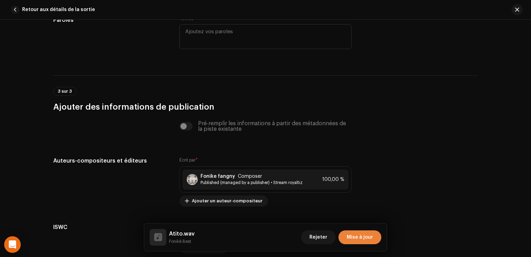
click at [356, 241] on span "Mise à jour" at bounding box center [360, 237] width 26 height 14
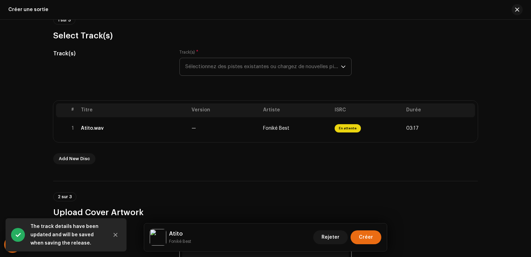
click at [356, 241] on button "Créer" at bounding box center [366, 237] width 31 height 14
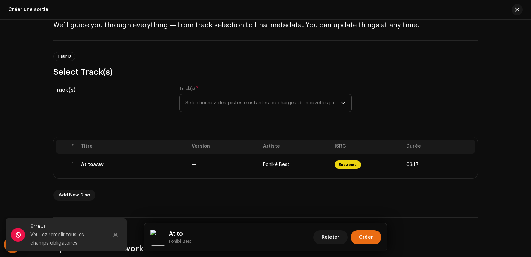
scroll to position [0, 0]
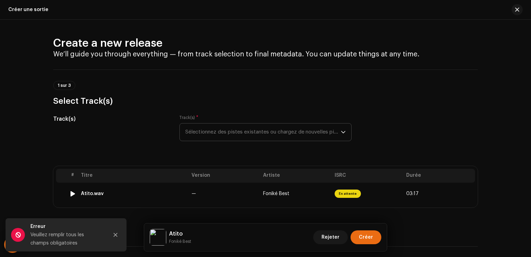
click at [234, 184] on td "—" at bounding box center [225, 194] width 72 height 22
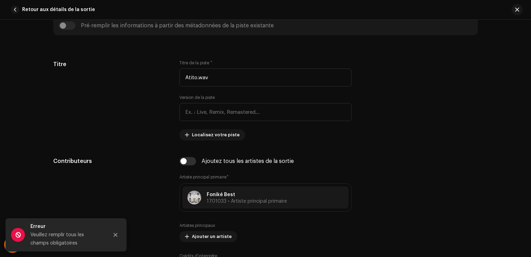
scroll to position [302, 0]
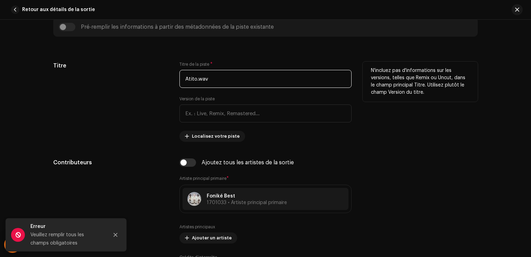
click at [205, 80] on input "Atito.wav" at bounding box center [266, 79] width 172 height 18
paste input "text"
type input "Atito"
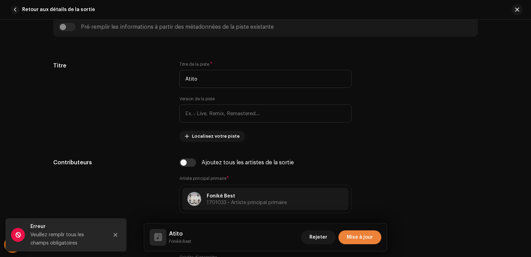
click at [361, 231] on span "Mise à jour" at bounding box center [360, 237] width 26 height 14
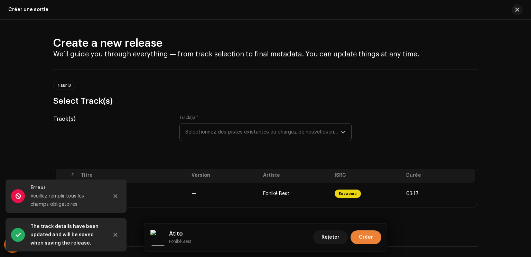
click at [362, 233] on span "Créer" at bounding box center [366, 237] width 14 height 14
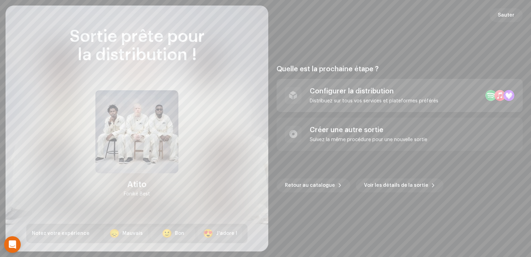
click at [451, 97] on div "Configurer la distribution Distribuez sur tous vos services et plateformes préf…" at bounding box center [400, 95] width 246 height 33
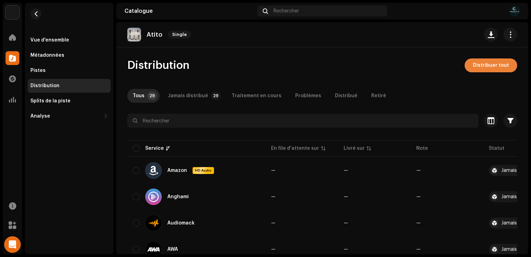
click at [493, 64] on span "Distribuer tout" at bounding box center [491, 65] width 36 height 14
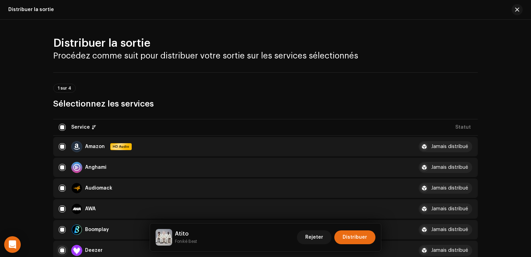
click at [60, 251] on input "checkbox" at bounding box center [62, 250] width 7 height 7
checkbox input "false"
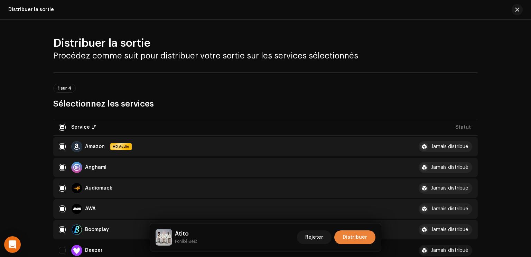
click at [349, 236] on span "Distribuer" at bounding box center [355, 237] width 25 height 14
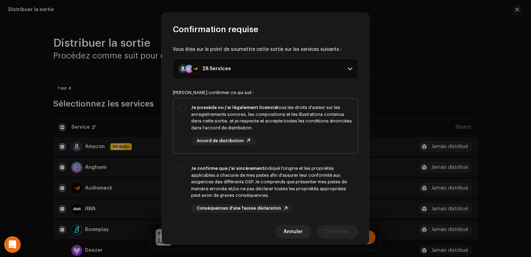
click at [286, 121] on div "Je possède ou j'ai légalement licencié tous les droits d'auteur sur les enregis…" at bounding box center [271, 117] width 161 height 27
checkbox input "true"
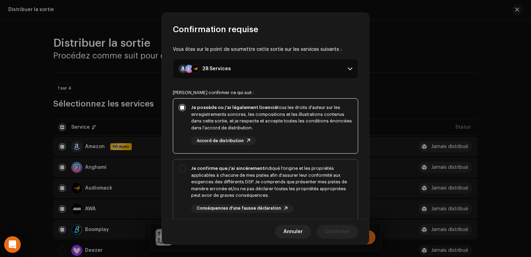
click at [291, 172] on div "Je confirme que j'ai sincèrement indiqué l'origine et les propriétés applicable…" at bounding box center [271, 182] width 161 height 34
checkbox input "true"
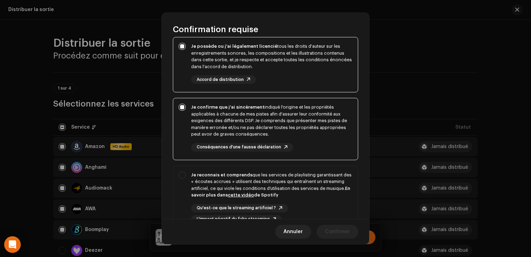
scroll to position [75, 0]
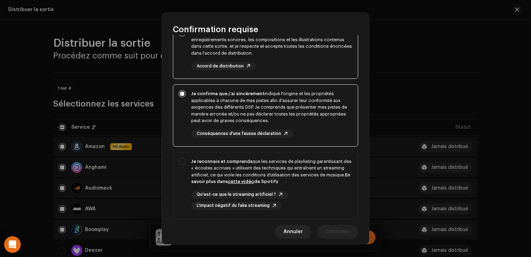
click at [291, 172] on div "Je reconnais et comprends que les services de playlisting garantissant des « éc…" at bounding box center [271, 171] width 161 height 27
checkbox input "true"
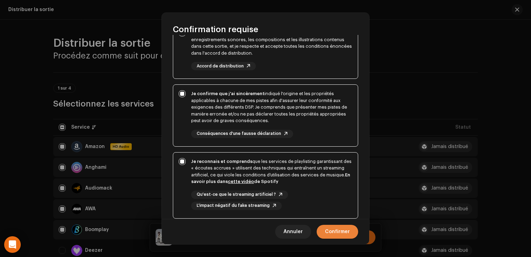
click at [339, 230] on span "Confirmer" at bounding box center [337, 232] width 25 height 14
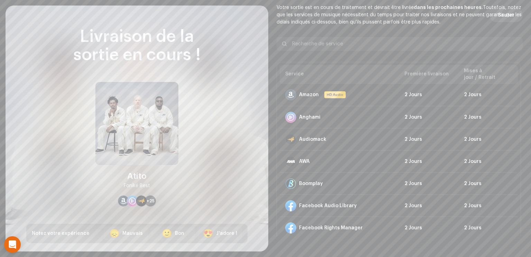
click at [503, 14] on span "Sauter" at bounding box center [506, 15] width 17 height 14
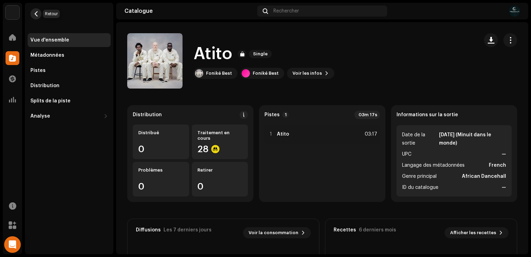
click at [37, 17] on button "button" at bounding box center [35, 13] width 11 height 11
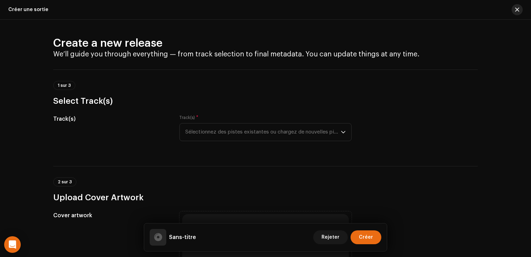
click at [518, 8] on span "button" at bounding box center [518, 10] width 4 height 6
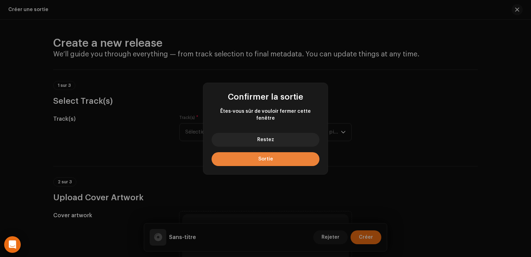
click at [299, 152] on button "Sortie" at bounding box center [266, 159] width 108 height 14
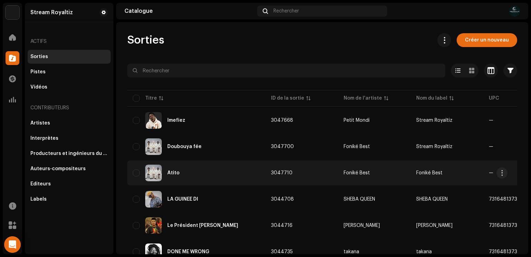
click at [205, 171] on div "Atito" at bounding box center [196, 173] width 127 height 17
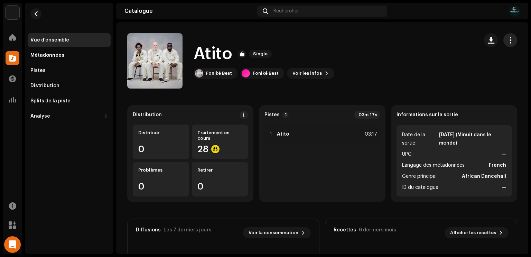
click at [508, 40] on span "button" at bounding box center [511, 40] width 7 height 6
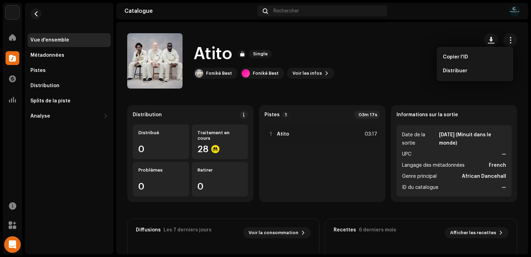
click at [322, 64] on div "Atito Single" at bounding box center [264, 54] width 141 height 22
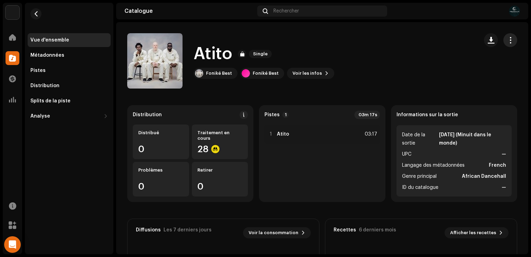
click at [508, 38] on span "button" at bounding box center [511, 40] width 7 height 6
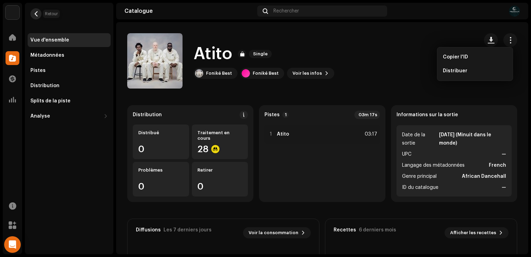
click at [38, 16] on span "button" at bounding box center [36, 14] width 5 height 6
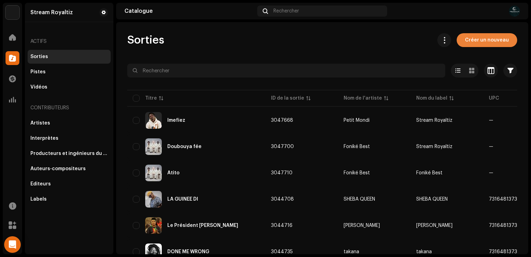
click at [474, 39] on span "Créer un nouveau" at bounding box center [487, 40] width 44 height 14
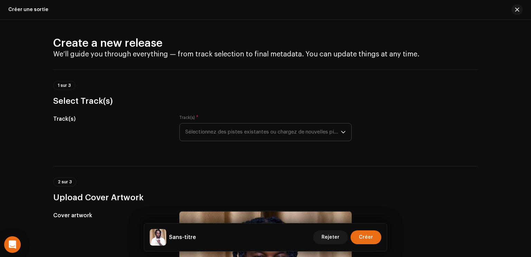
click at [225, 128] on span "Sélectionnez des pistes existantes ou chargez de nouvelles pistes" at bounding box center [263, 132] width 156 height 17
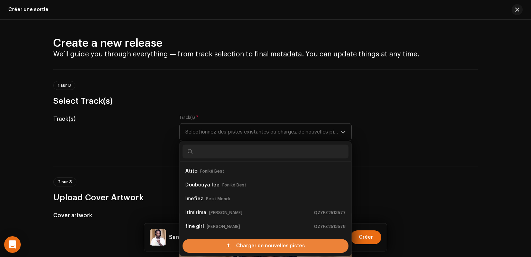
scroll to position [11, 0]
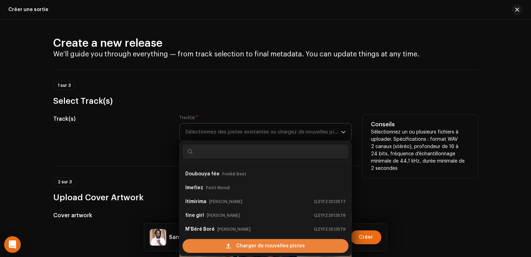
click at [206, 241] on div "Charger de nouvelles pistes" at bounding box center [266, 246] width 166 height 14
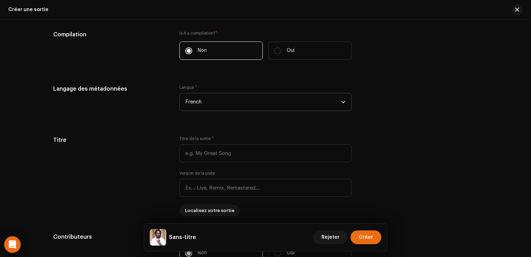
scroll to position [513, 0]
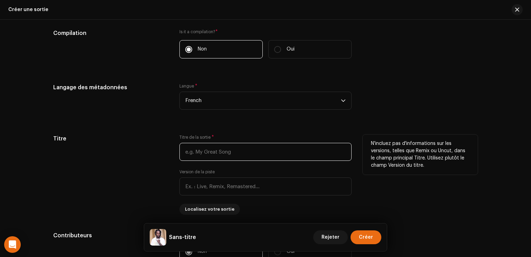
click at [245, 155] on input "text" at bounding box center [266, 152] width 172 height 18
paste input "[PERSON_NAME]"
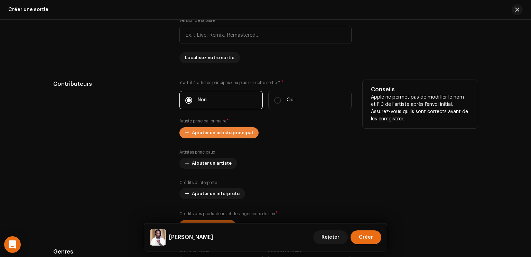
scroll to position [666, 0]
type input "[PERSON_NAME]"
click at [226, 134] on span "Ajouter un artiste principal" at bounding box center [222, 132] width 61 height 14
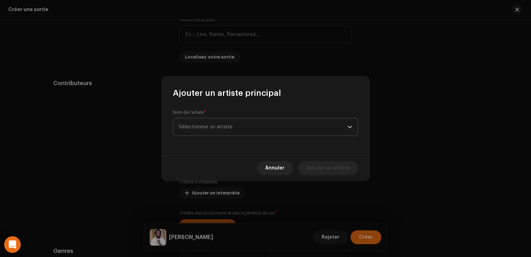
click at [228, 130] on span "Sélectionner un artiste" at bounding box center [263, 126] width 169 height 17
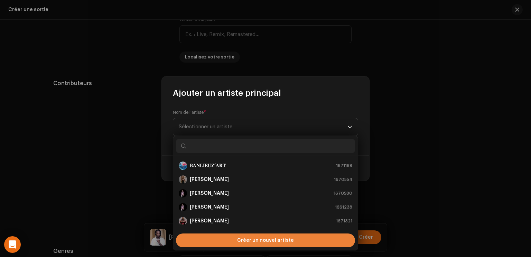
click at [225, 240] on div "Créer un nouvel artiste" at bounding box center [265, 241] width 179 height 14
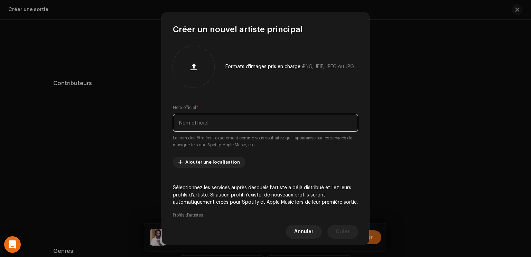
click at [205, 124] on input "text" at bounding box center [265, 123] width 185 height 18
type input "Papché Warano"
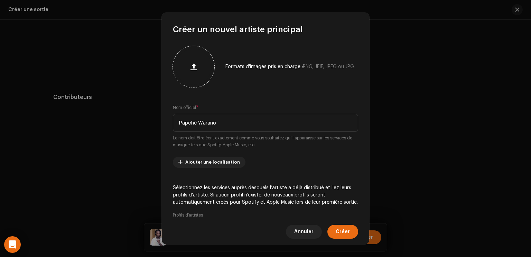
click at [187, 62] on button "button" at bounding box center [193, 66] width 17 height 17
click at [343, 235] on span "Créer" at bounding box center [343, 232] width 14 height 14
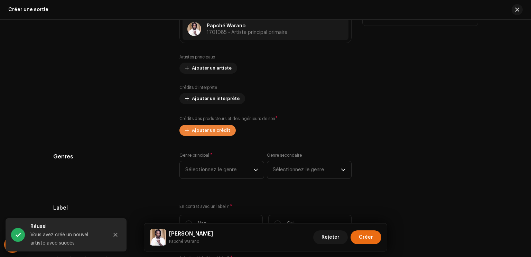
scroll to position [810, 0]
click at [211, 129] on span "Ajouter un crédit" at bounding box center [211, 130] width 38 height 14
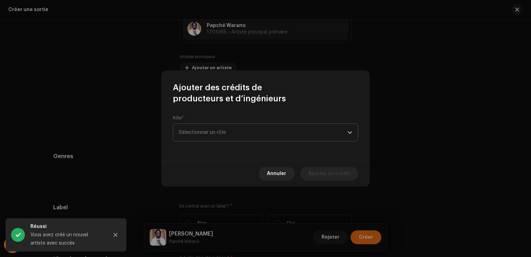
click at [219, 130] on span "Sélectionner un rôle" at bounding box center [263, 132] width 169 height 17
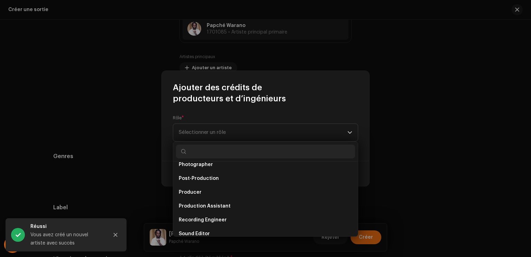
scroll to position [304, 0]
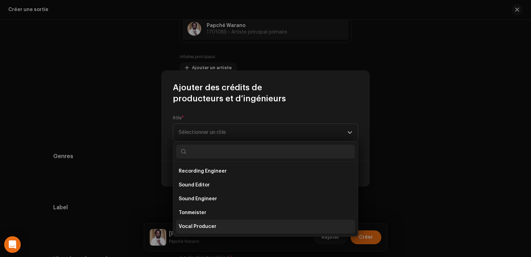
click at [211, 226] on span "Vocal Producer" at bounding box center [198, 226] width 38 height 7
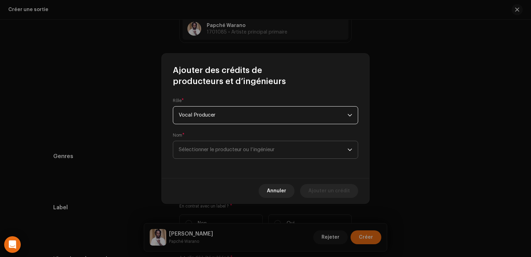
click at [233, 151] on span "Sélectionner le producteur ou l’ingénieur" at bounding box center [227, 149] width 96 height 5
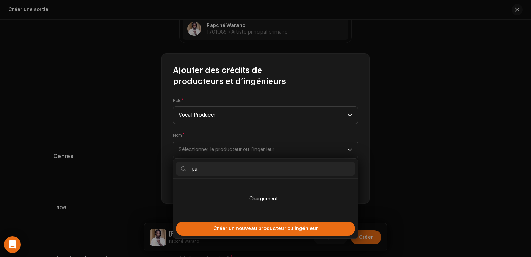
scroll to position [0, 0]
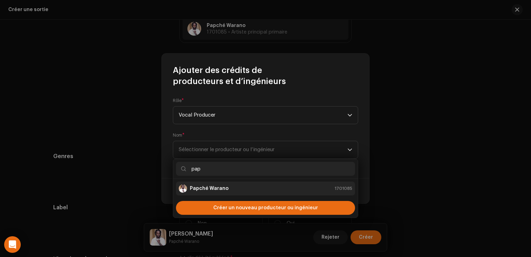
type input "pap"
click at [222, 185] on strong "Papché Warano" at bounding box center [209, 188] width 39 height 7
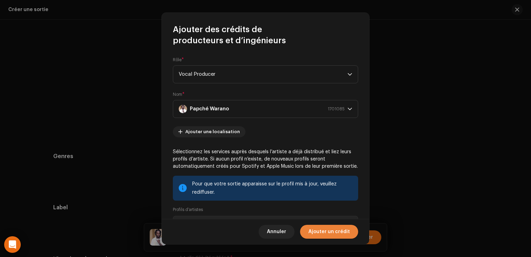
click at [319, 232] on span "Ajouter un crédit" at bounding box center [330, 232] width 42 height 14
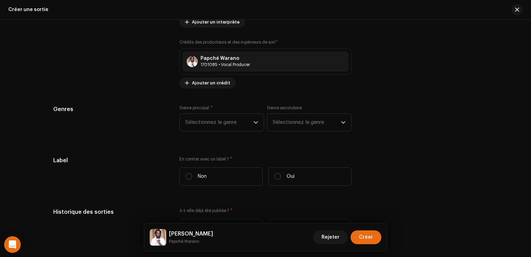
scroll to position [887, 0]
click at [243, 113] on span "Sélectionnez le genre" at bounding box center [219, 121] width 68 height 17
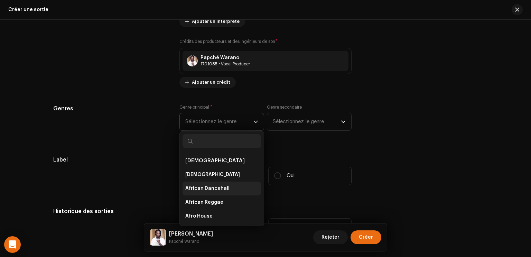
click at [215, 185] on span "African Dancehall" at bounding box center [207, 188] width 44 height 7
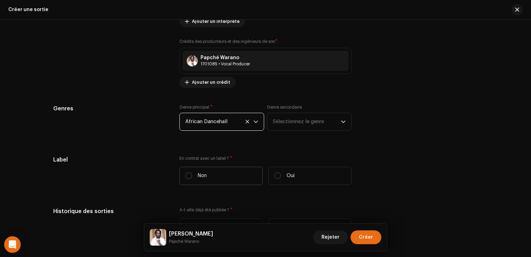
click at [223, 175] on label "Non" at bounding box center [221, 176] width 83 height 18
click at [192, 175] on input "Non" at bounding box center [188, 175] width 7 height 7
radio input "true"
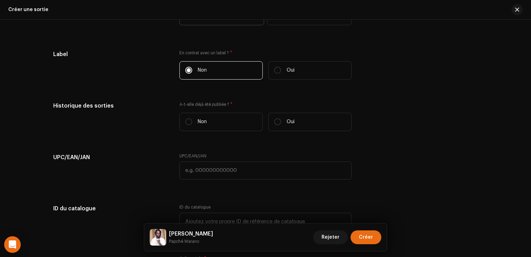
scroll to position [993, 0]
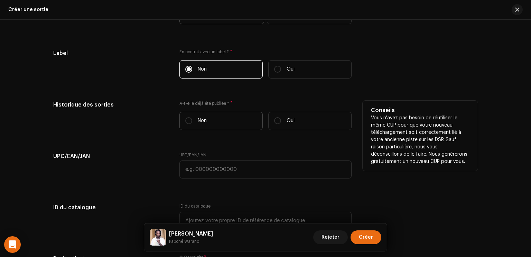
click at [223, 124] on label "Non" at bounding box center [221, 121] width 83 height 18
click at [192, 124] on input "Non" at bounding box center [188, 120] width 7 height 7
radio input "true"
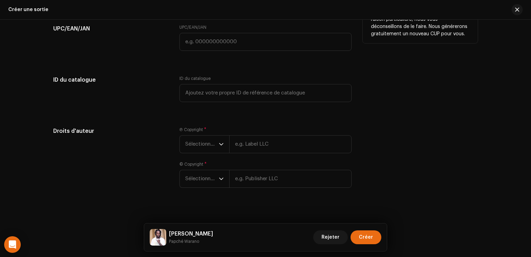
scroll to position [1121, 0]
click at [219, 143] on icon "dropdown trigger" at bounding box center [221, 144] width 4 height 2
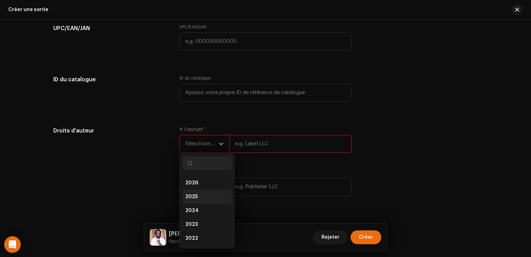
click at [207, 190] on li "2025" at bounding box center [207, 197] width 49 height 14
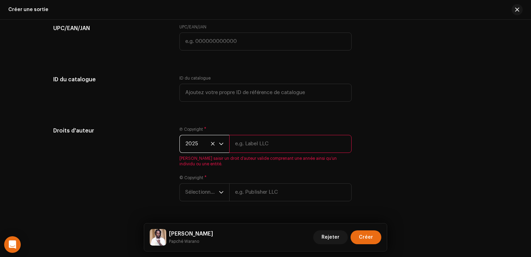
click at [265, 146] on input "text" at bounding box center [290, 144] width 122 height 18
type input "Papché"
click at [211, 189] on div "Ⓟ Copyright * 2025 Papché Veuillez saisir un droit d’auteur valide comprenant u…" at bounding box center [266, 168] width 172 height 83
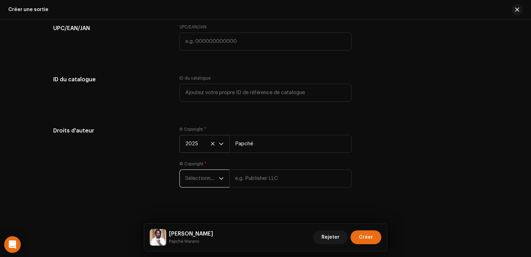
click at [213, 176] on span "Sélectionner une année" at bounding box center [202, 178] width 34 height 17
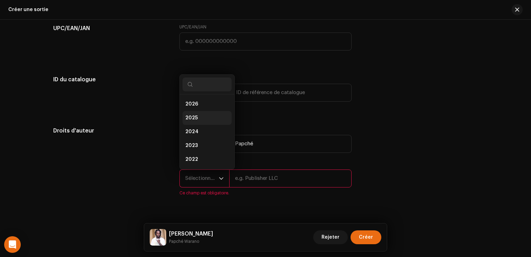
click at [203, 121] on li "2025" at bounding box center [207, 118] width 49 height 14
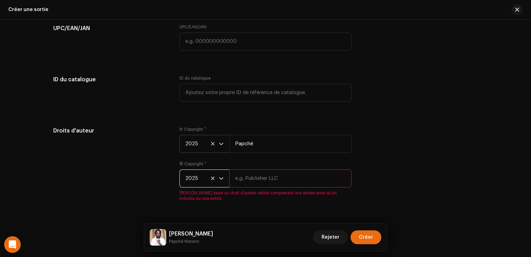
click at [258, 179] on input "text" at bounding box center [290, 179] width 122 height 18
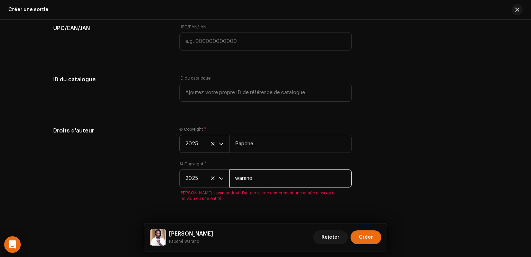
type input "warano"
click at [365, 165] on div "Droits d'auteur Ⓟ Copyright * 2025 Papché © Copyright * 2025 warano Veuillez sa…" at bounding box center [265, 168] width 425 height 83
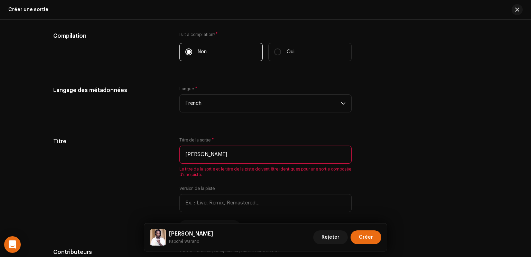
scroll to position [538, 0]
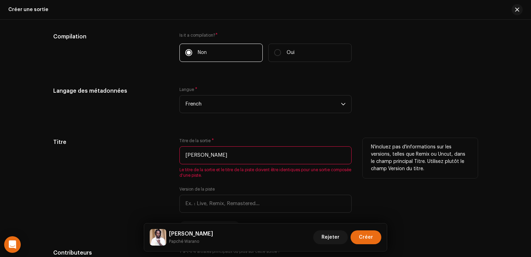
click at [250, 157] on input "[PERSON_NAME]" at bounding box center [266, 155] width 172 height 18
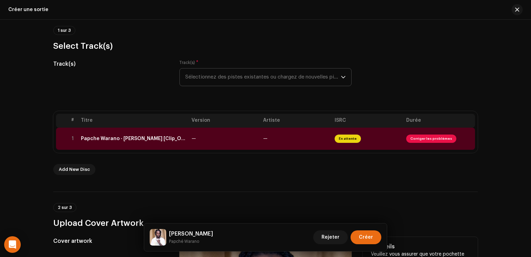
scroll to position [37, 0]
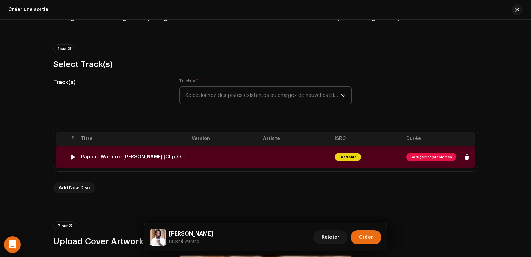
click at [254, 157] on td "—" at bounding box center [225, 157] width 72 height 22
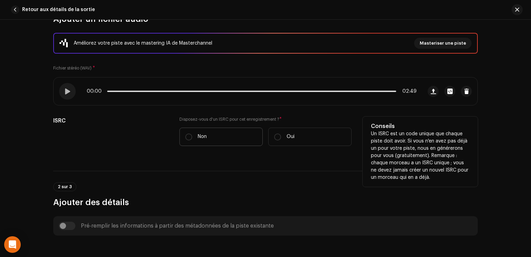
click at [232, 138] on label "Non" at bounding box center [221, 137] width 83 height 18
click at [192, 138] on input "Non" at bounding box center [188, 137] width 7 height 7
radio input "true"
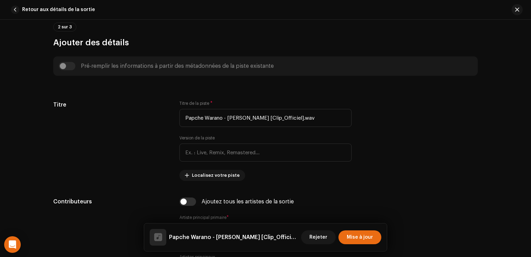
scroll to position [264, 0]
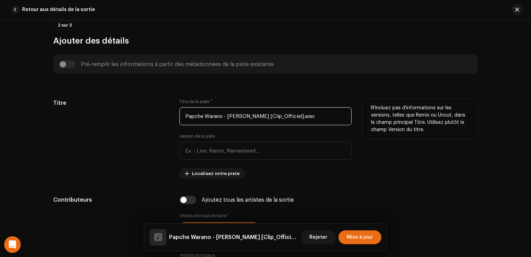
click at [242, 118] on input "Papche Warano - Séri Saré Khorokho [Clip_Officiel].wav" at bounding box center [266, 116] width 172 height 18
paste input "[PERSON_NAME]"
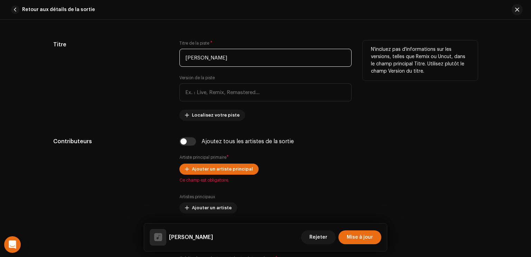
scroll to position [332, 0]
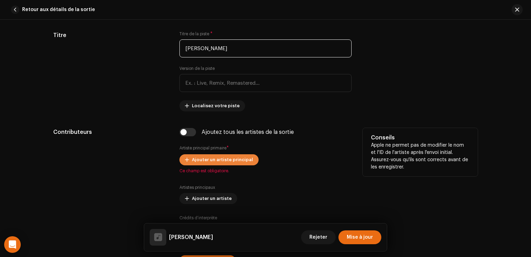
type input "[PERSON_NAME]"
click at [221, 161] on span "Ajouter un artiste principal" at bounding box center [222, 160] width 61 height 14
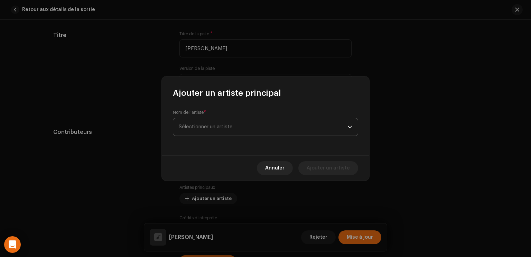
click at [228, 129] on span "Sélectionner un artiste" at bounding box center [206, 126] width 54 height 5
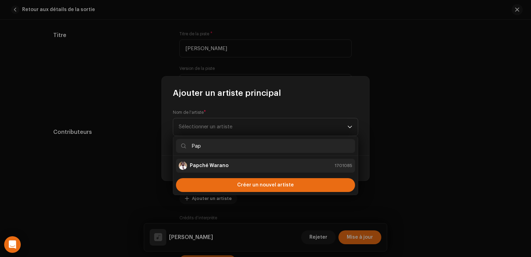
type input "Pap"
click at [222, 166] on strong "Papché Warano" at bounding box center [209, 165] width 39 height 7
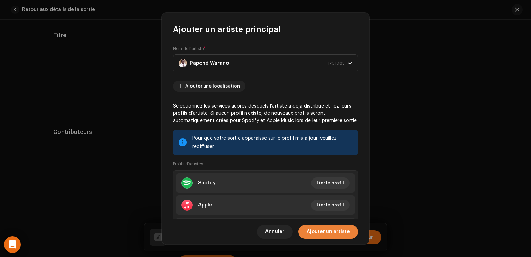
click at [323, 237] on span "Ajouter un artiste" at bounding box center [328, 232] width 43 height 14
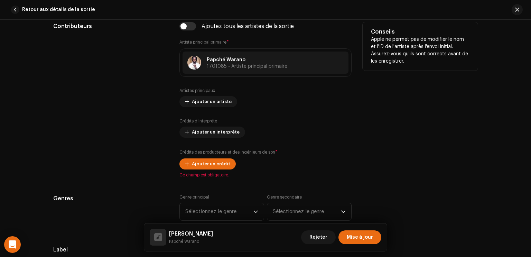
scroll to position [439, 0]
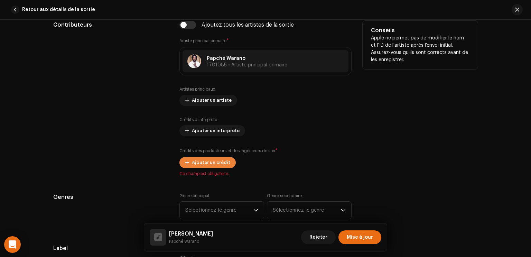
click at [197, 159] on span "Ajouter un crédit" at bounding box center [211, 163] width 38 height 14
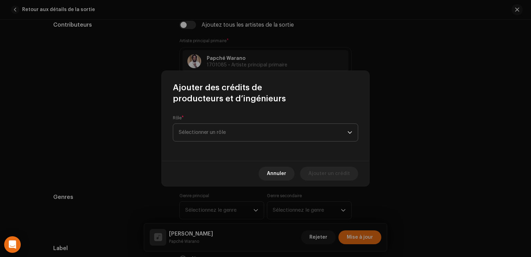
click at [224, 136] on span "Sélectionner un rôle" at bounding box center [263, 132] width 169 height 17
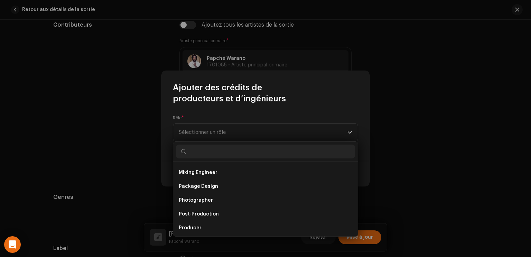
scroll to position [304, 0]
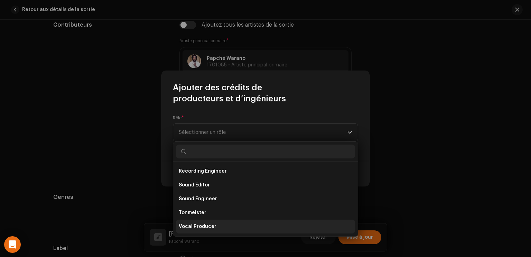
click at [204, 229] on span "Vocal Producer" at bounding box center [198, 226] width 38 height 7
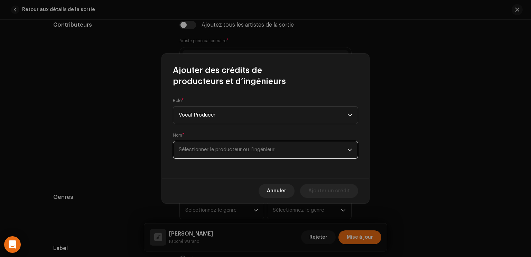
click at [239, 148] on span "Sélectionner le producteur ou l’ingénieur" at bounding box center [227, 149] width 96 height 5
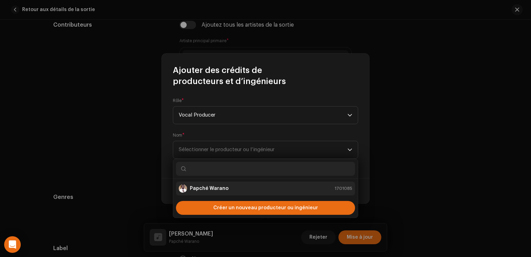
click at [226, 187] on div "Papché Warano 1701085" at bounding box center [266, 188] width 174 height 8
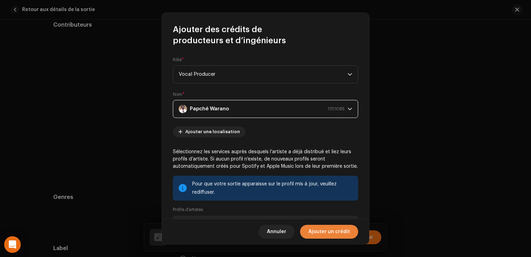
click at [330, 230] on span "Ajouter un crédit" at bounding box center [330, 232] width 42 height 14
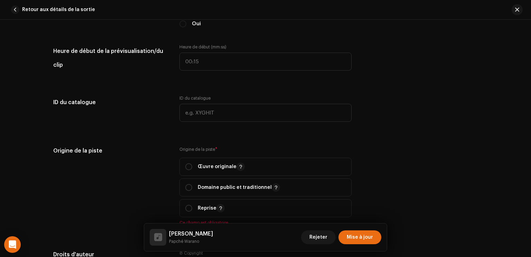
scroll to position [714, 0]
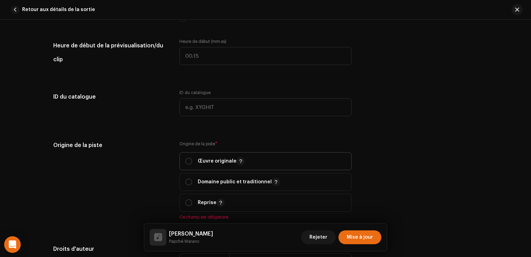
click at [231, 162] on p "Œuvre originale" at bounding box center [221, 161] width 47 height 8
radio input "true"
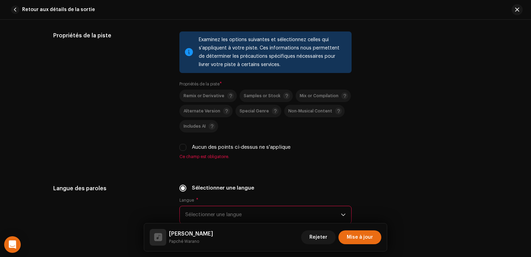
scroll to position [975, 0]
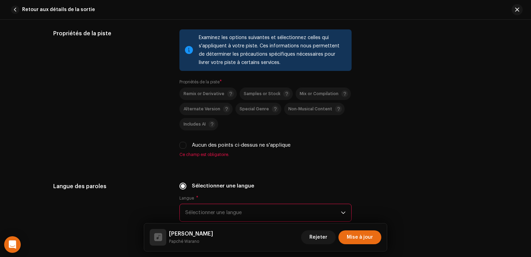
click at [217, 146] on label "Aucun des points ci-dessus ne s'applique" at bounding box center [241, 146] width 99 height 8
click at [186, 146] on input "Aucun des points ci-dessus ne s'applique" at bounding box center [183, 145] width 7 height 7
checkbox input "true"
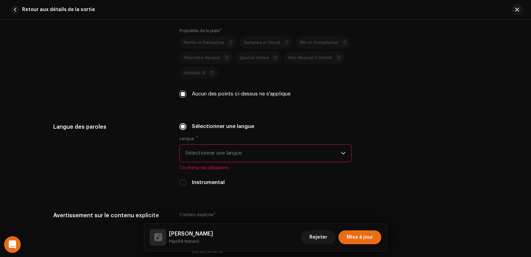
scroll to position [1027, 0]
click at [217, 146] on span "Sélectionner une langue" at bounding box center [263, 152] width 156 height 17
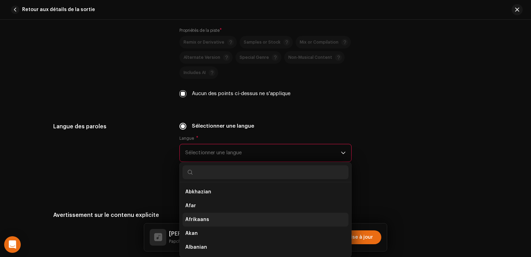
click at [211, 219] on li "Afrikaans" at bounding box center [266, 220] width 166 height 14
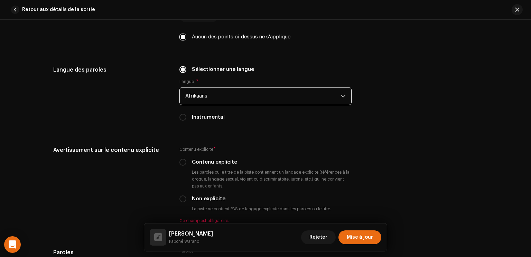
scroll to position [1084, 0]
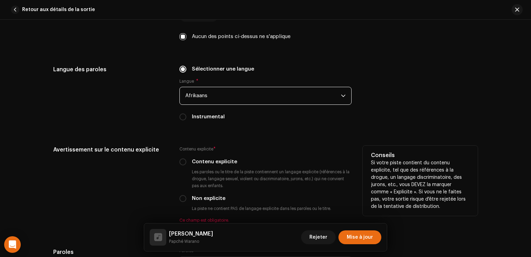
click at [226, 202] on div "Contenu explicite * Contenu explicite Les paroles ou le titre de la piste conti…" at bounding box center [266, 184] width 172 height 77
click at [217, 200] on label "Non explicite" at bounding box center [209, 199] width 34 height 8
click input "Non explicite"
radio input "true"
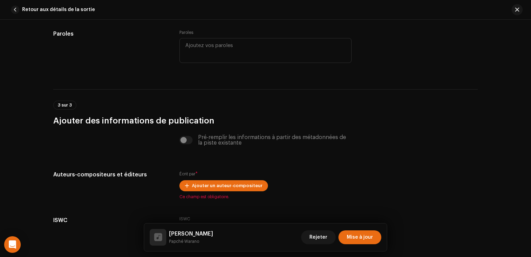
scroll to position [1294, 0]
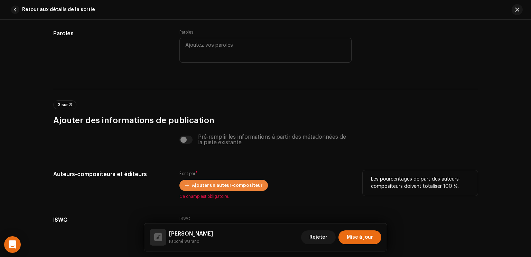
click span "Ajouter un auteur-compositeur"
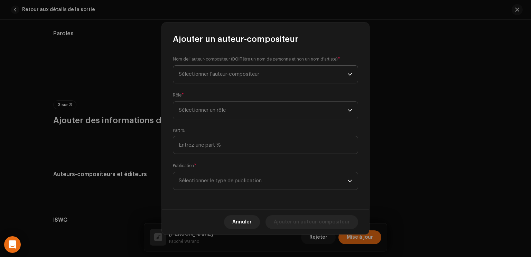
click span "Sélectionner l'auteur-compositeur"
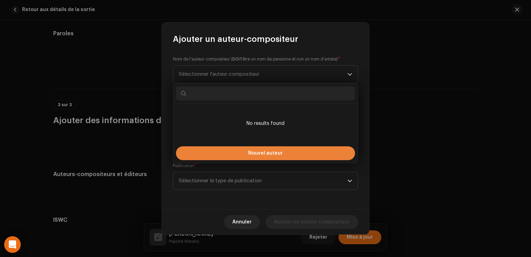
click button "Nouvel auteur"
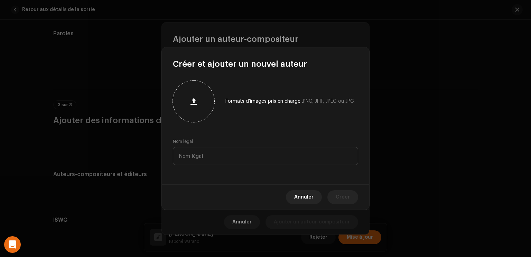
click button "button"
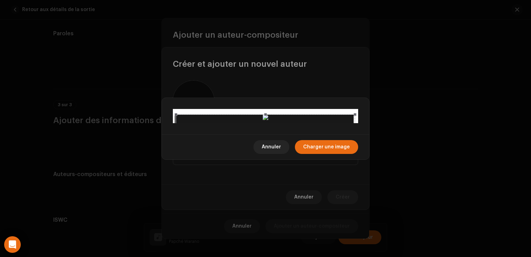
click div
click span "Charger une image"
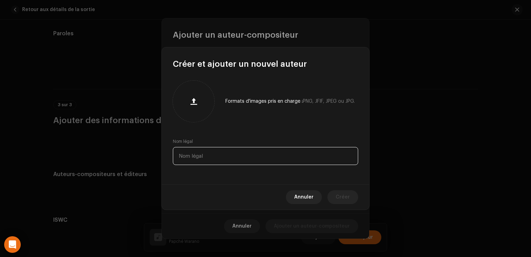
click input "text"
type input "Papche Waran"
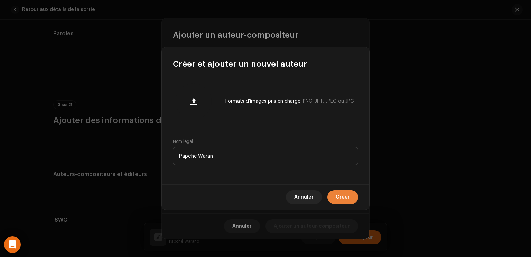
click span "Créer"
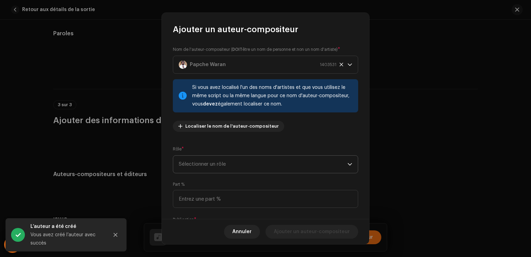
click span "Sélectionner un rôle"
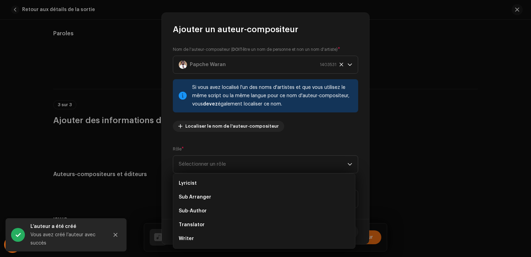
scroll to position [0, 0]
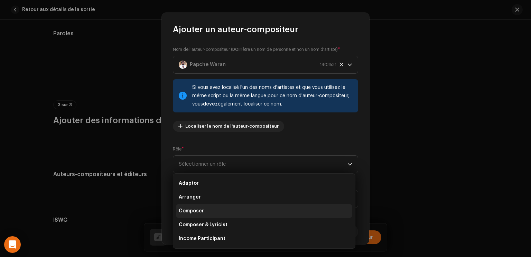
click li "Composer"
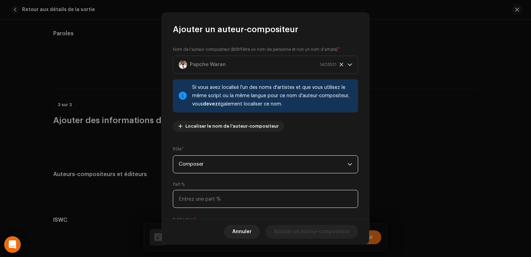
click input
type input "100,00"
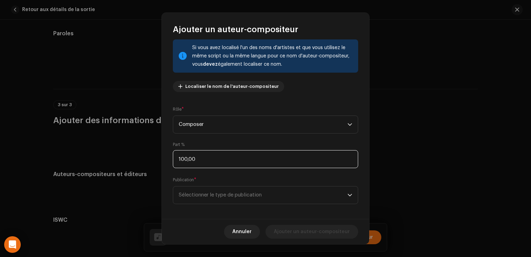
scroll to position [44, 0]
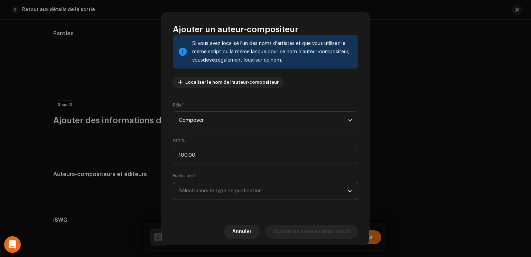
click span "Sélectionner le type de publication"
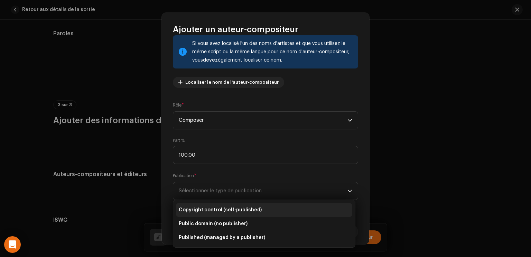
click span "Copyright control (self-published)"
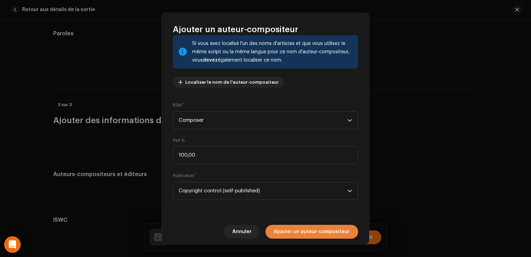
click span "Ajouter un auteur-compositeur"
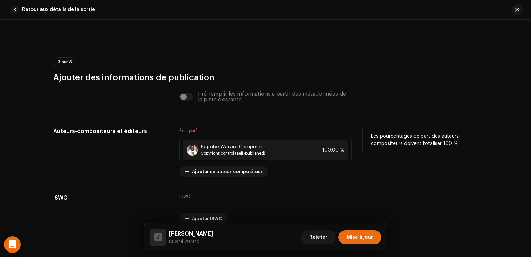
scroll to position [1369, 0]
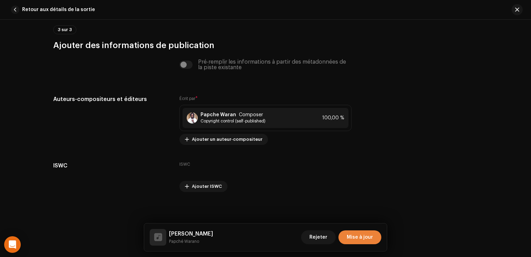
click span "Mise à jour"
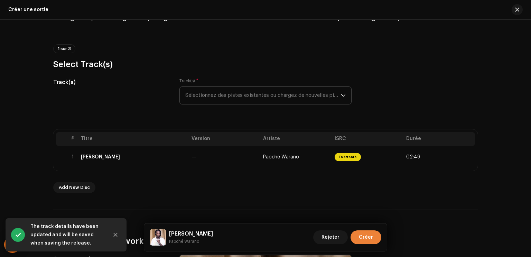
click span "Créer"
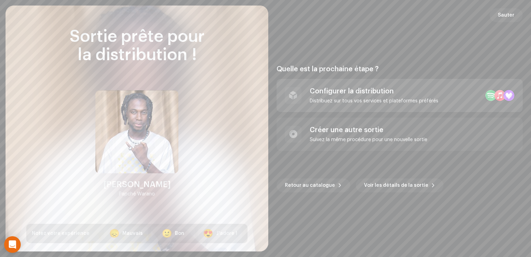
click div "Configurer la distribution Distribuez sur tous vos services et plateformes préf…"
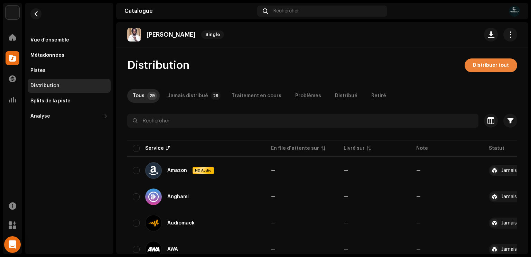
click span "Distribuer tout"
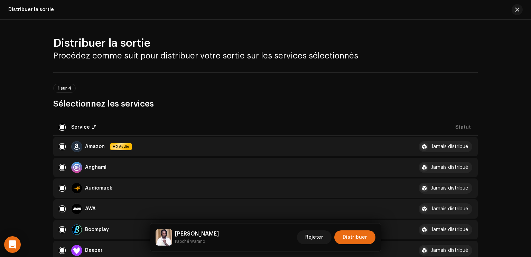
click div
click input "checkbox"
checkbox input "false"
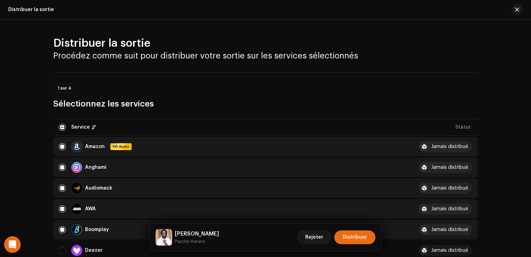
click div "Rejeter Distribuer"
click span "Distribuer"
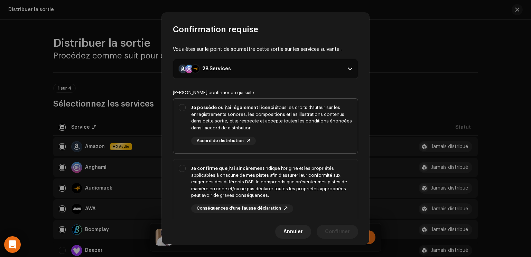
click div "Je possède ou j'ai légalement licencié tous les droits d'auteur sur les enregis…"
checkbox input "true"
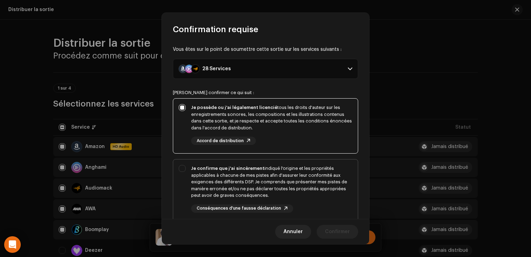
click div "Je confirme que j'ai sincèrement indiqué l'origine et les propriétés applicable…"
checkbox input "true"
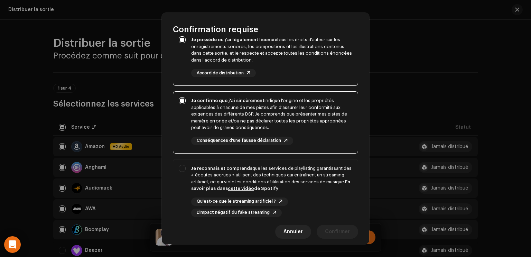
scroll to position [76, 0]
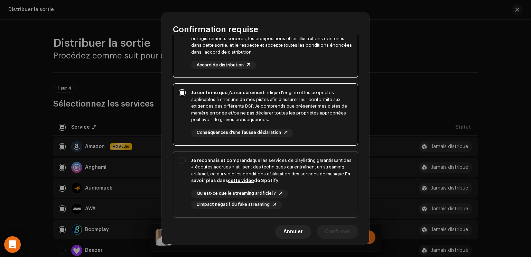
click div "Je reconnais et comprends que les services de playlisting garantissant des « éc…"
checkbox input "true"
click span "Confirmer"
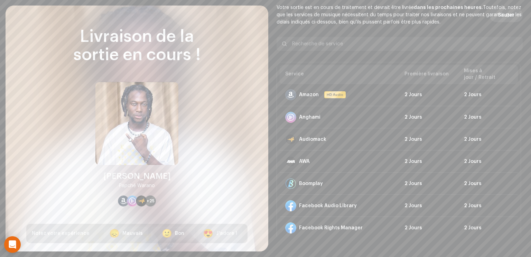
click span "Sauter"
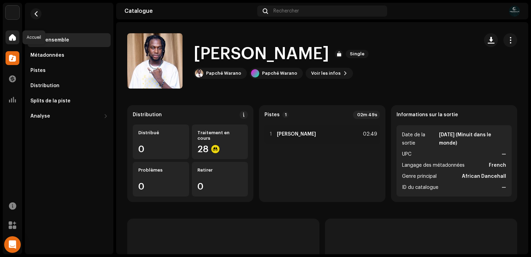
click div
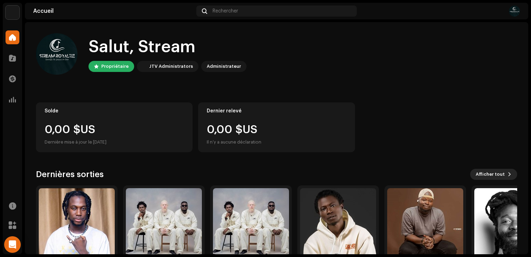
click span "Afficher tout"
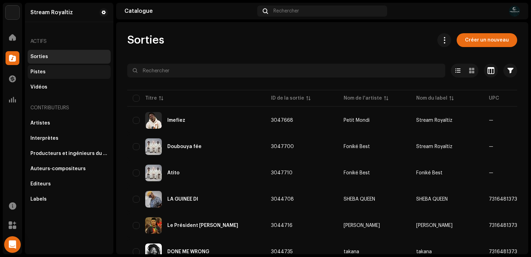
click div "Pistes"
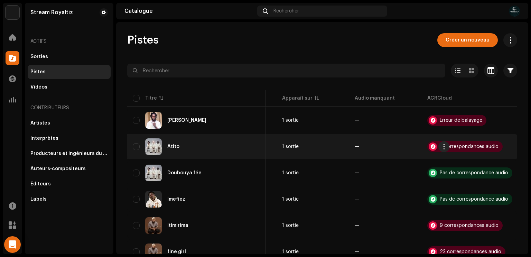
scroll to position [0, 210]
click div "2 correspondances audio"
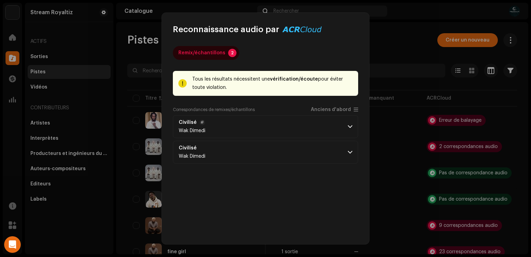
click p-accordion-header "Civilisé Wak Dimedi"
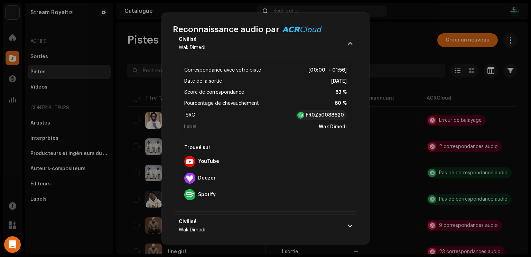
scroll to position [86, 0]
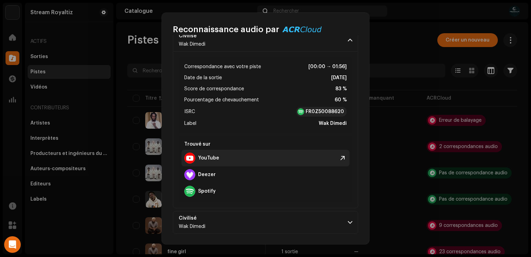
click strong "YouTube"
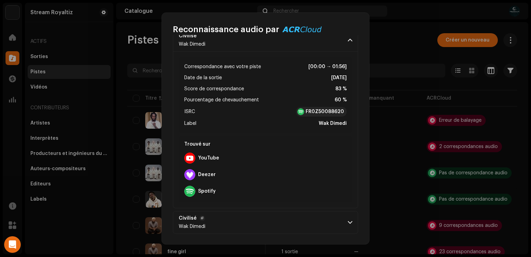
click p-accordion-header "Civilisé Wak Dimedi"
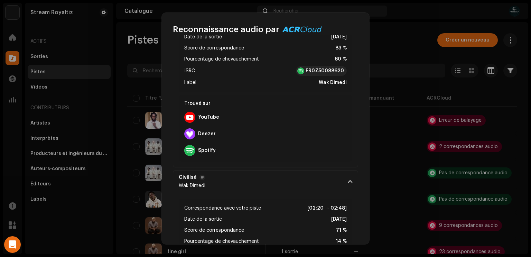
scroll to position [127, 0]
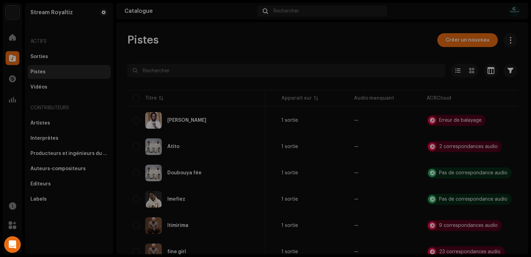
click div "Reconnaissance audio par Remix/échantillons 2 Tous les résultats nécessitent un…"
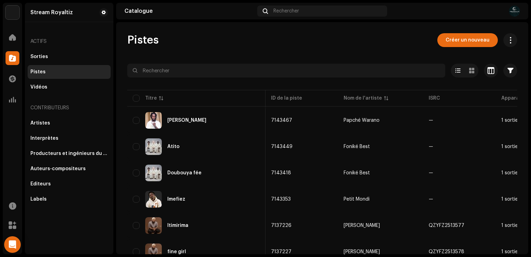
scroll to position [0, 210]
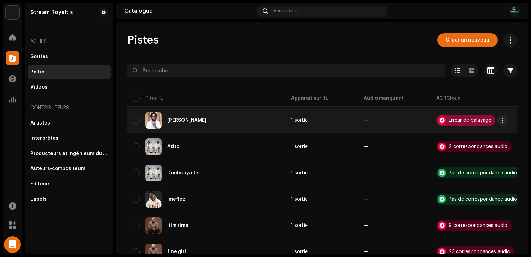
click at [460, 119] on div "Erreur de balayage" at bounding box center [470, 120] width 43 height 5
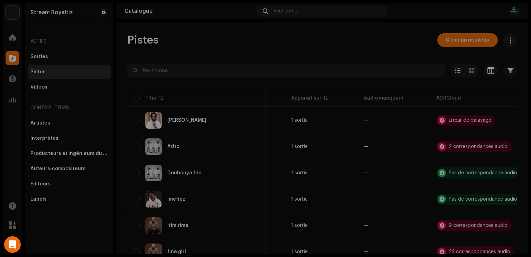
click at [250, 34] on div "Reconnaissance audio par AcrCloud is still processing the audio file. Do NOT ap…" at bounding box center [265, 128] width 531 height 257
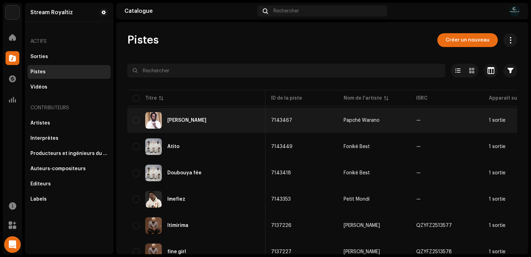
scroll to position [0, 210]
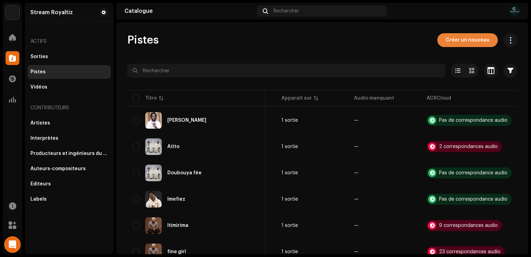
click at [464, 38] on span "Créer un nouveau" at bounding box center [468, 40] width 44 height 14
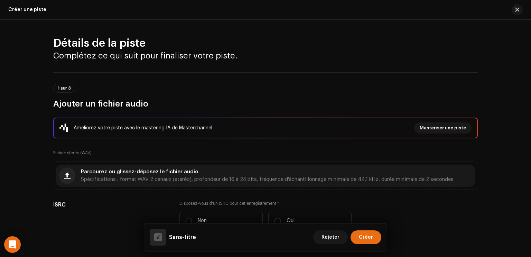
scroll to position [40, 0]
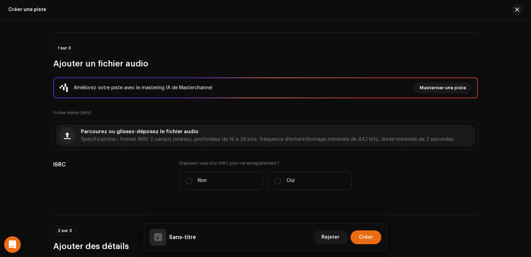
click at [222, 140] on span "Spécifications : format WAV 2 canaux (stéréo), profondeur de 16 à 24 bits, fréq…" at bounding box center [267, 139] width 373 height 5
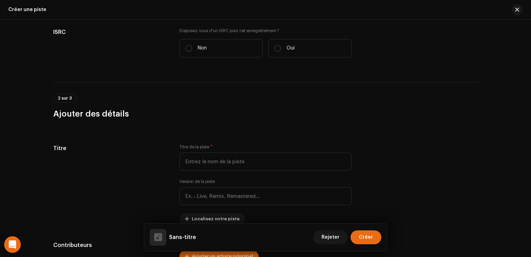
scroll to position [174, 0]
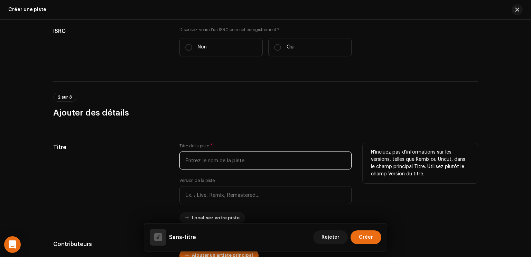
click at [220, 158] on input "text" at bounding box center [266, 161] width 172 height 18
paste input "Woba temps makanafé"
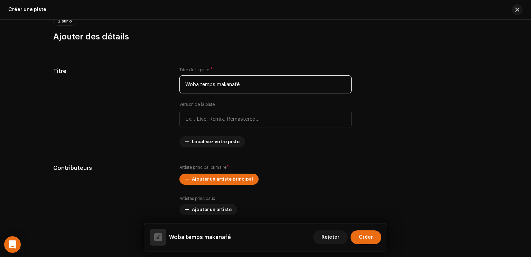
scroll to position [251, 0]
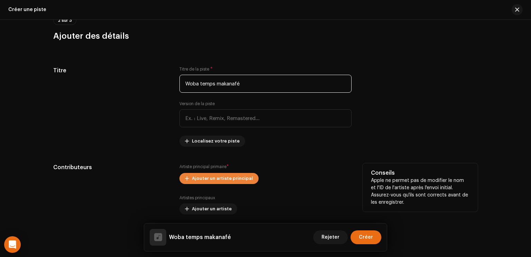
type input "Woba temps makanafé"
click at [241, 180] on span "Ajouter un artiste principal" at bounding box center [222, 179] width 61 height 14
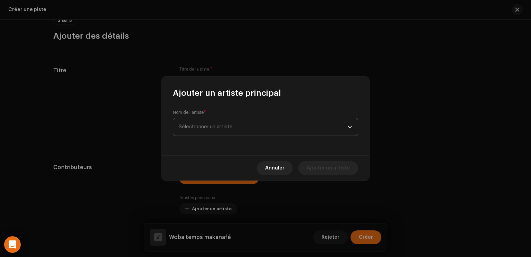
click at [237, 130] on span "Sélectionner un artiste" at bounding box center [263, 126] width 169 height 17
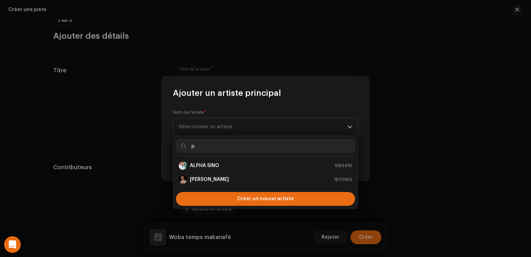
type input "pa"
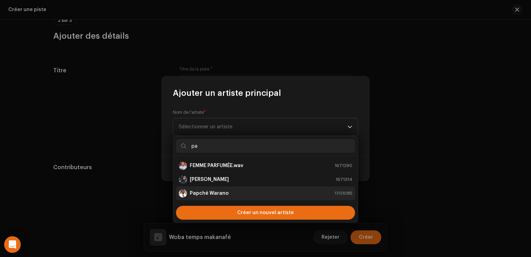
click at [222, 190] on strong "Papché Warano" at bounding box center [209, 193] width 39 height 7
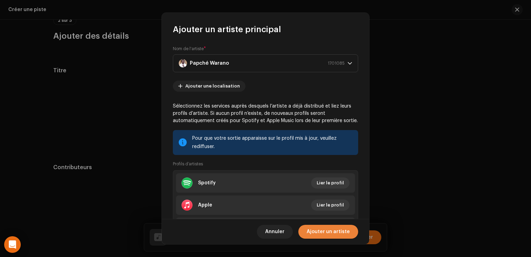
click at [337, 231] on span "Ajouter un artiste" at bounding box center [328, 232] width 43 height 14
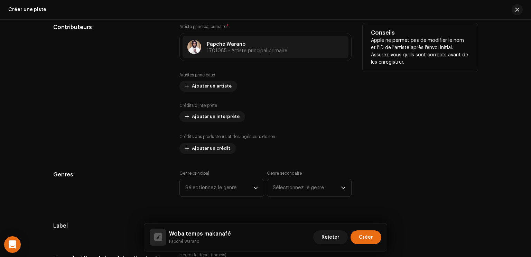
scroll to position [391, 0]
click at [209, 90] on span "Ajouter un artiste" at bounding box center [212, 87] width 40 height 14
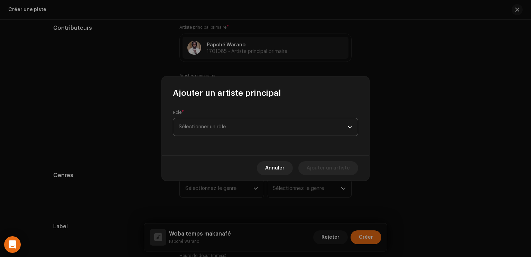
click at [217, 124] on span "Sélectionner un rôle" at bounding box center [263, 126] width 169 height 17
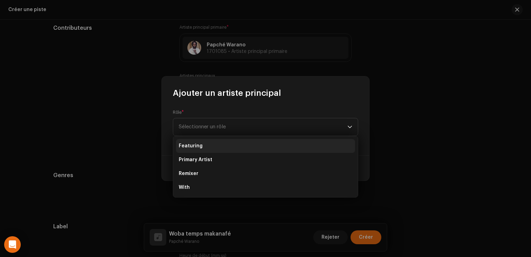
click at [204, 148] on li "Featuring" at bounding box center [265, 146] width 179 height 14
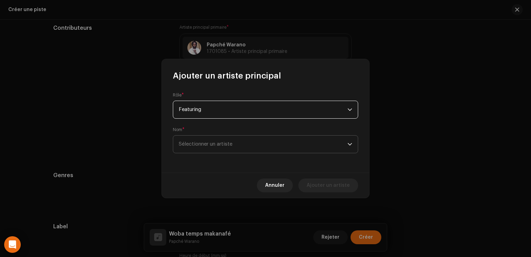
click at [204, 146] on span "Sélectionner un artiste" at bounding box center [206, 144] width 54 height 5
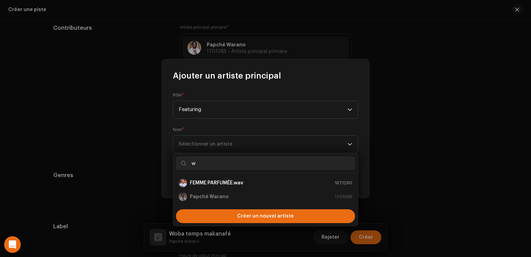
type input "wa"
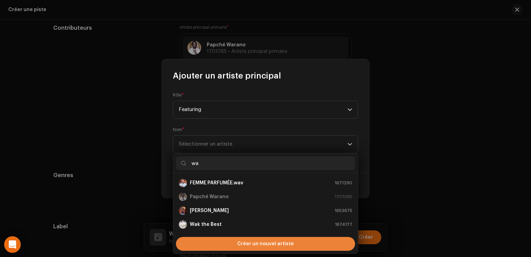
click at [242, 241] on span "Créer un nouvel artiste" at bounding box center [265, 244] width 57 height 14
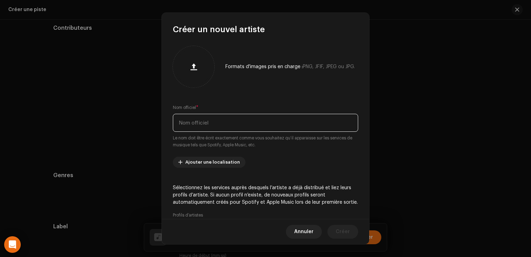
click at [213, 119] on input "text" at bounding box center [265, 123] width 185 height 18
type input "[PERSON_NAME]"
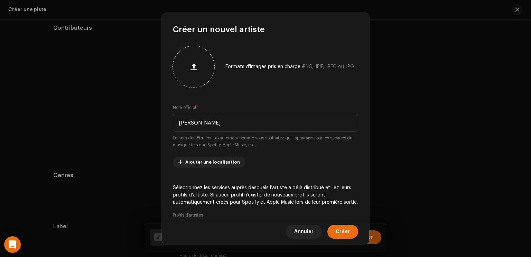
click at [192, 57] on div at bounding box center [194, 67] width 36 height 36
click at [338, 230] on span "Créer" at bounding box center [343, 232] width 14 height 14
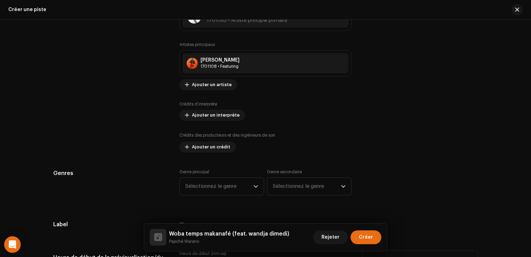
scroll to position [420, 0]
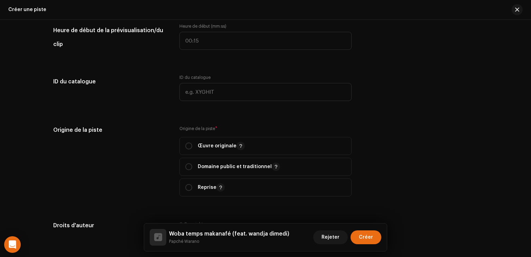
click at [262, 151] on span "Œuvre originale" at bounding box center [265, 145] width 161 height 17
radio input "true"
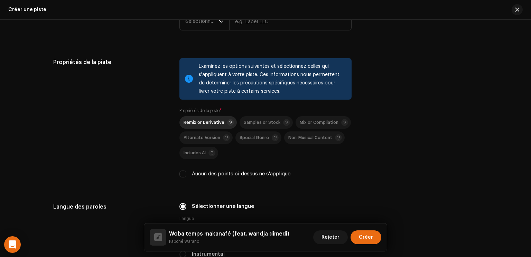
scroll to position [870, 0]
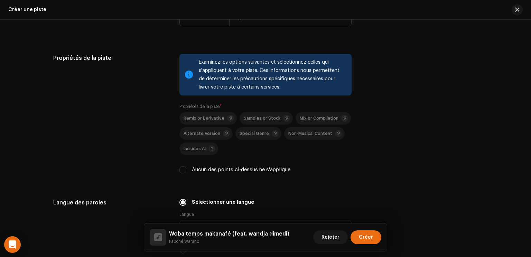
click at [226, 167] on label "Aucun des points ci-dessus ne s'applique" at bounding box center [241, 170] width 99 height 8
click at [186, 167] on input "Aucun des points ci-dessus ne s'applique" at bounding box center [183, 169] width 7 height 7
checkbox input "true"
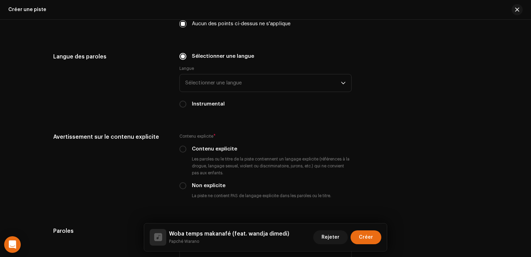
scroll to position [1019, 0]
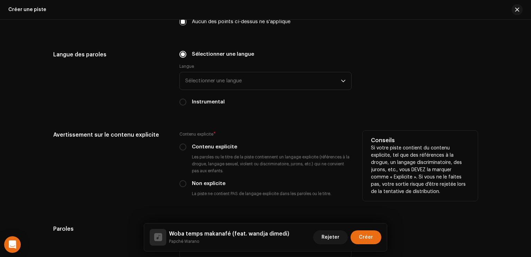
click at [211, 182] on label "Non explicite" at bounding box center [209, 184] width 34 height 8
click at [186, 182] on input "Non explicite" at bounding box center [183, 183] width 7 height 7
radio input "true"
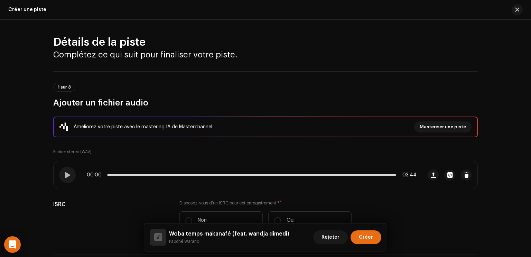
scroll to position [0, 0]
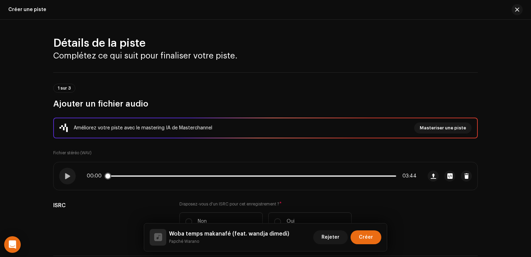
click at [312, 181] on div "00:00 03:44" at bounding box center [238, 176] width 369 height 28
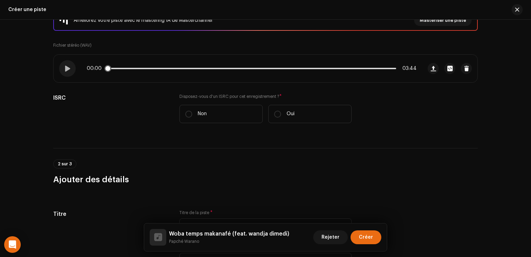
scroll to position [161, 0]
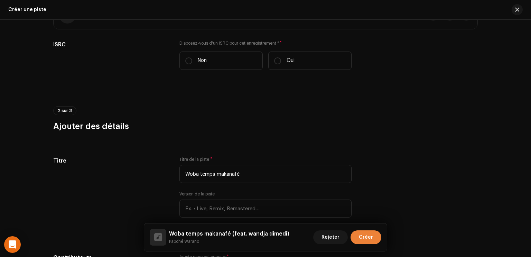
click at [370, 239] on span "Créer" at bounding box center [366, 237] width 14 height 14
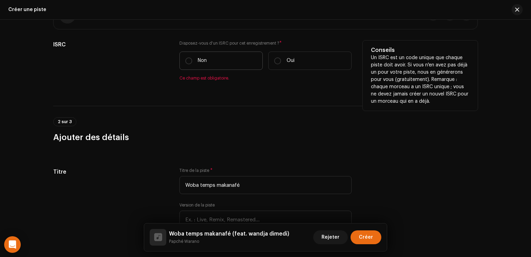
click at [206, 58] on p "Non" at bounding box center [202, 60] width 9 height 7
click at [192, 58] on input "Non" at bounding box center [188, 60] width 7 height 7
radio input "true"
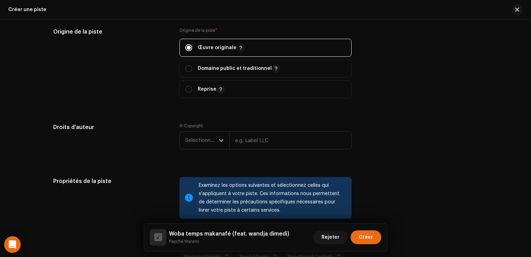
scroll to position [769, 0]
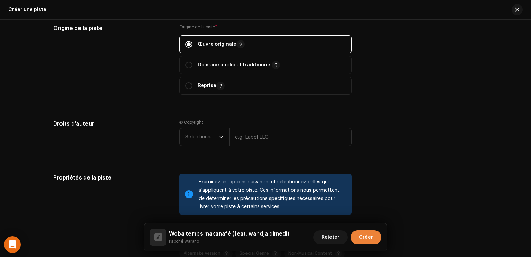
click at [367, 240] on span "Créer" at bounding box center [366, 237] width 14 height 14
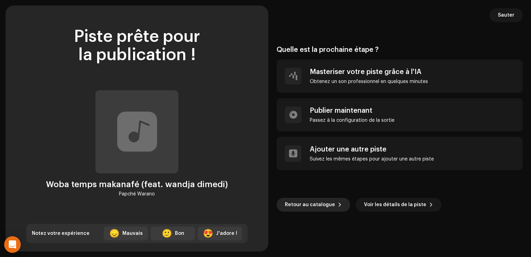
click at [303, 207] on span "Retour au catalogue" at bounding box center [310, 205] width 50 height 14
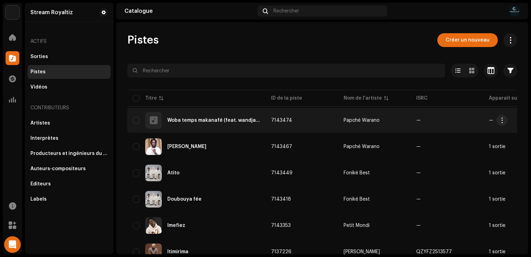
click at [284, 126] on td "7143474" at bounding box center [302, 120] width 73 height 25
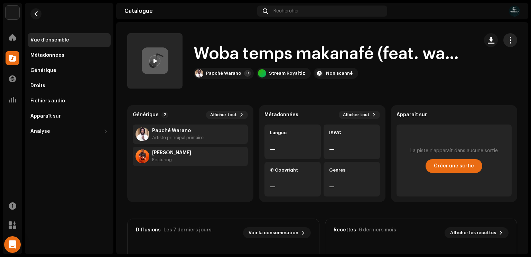
click at [508, 40] on span "button" at bounding box center [511, 40] width 7 height 6
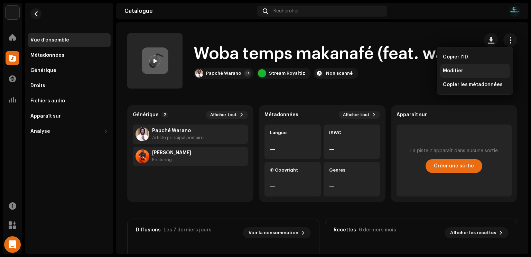
click at [473, 73] on div "Modifier" at bounding box center [475, 71] width 64 height 6
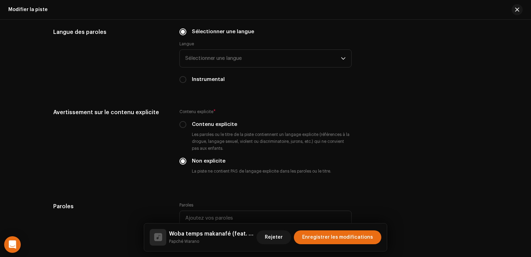
scroll to position [1119, 0]
click at [516, 8] on span "button" at bounding box center [518, 10] width 4 height 6
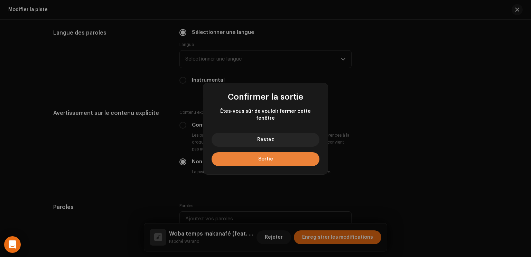
click at [274, 159] on button "Sortie" at bounding box center [266, 159] width 108 height 14
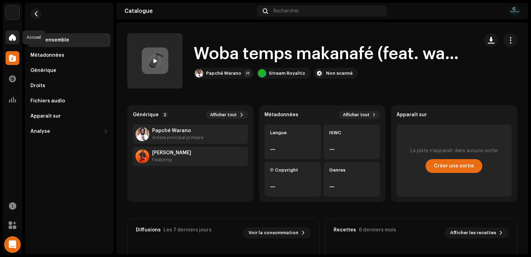
click at [15, 38] on span at bounding box center [12, 38] width 7 height 6
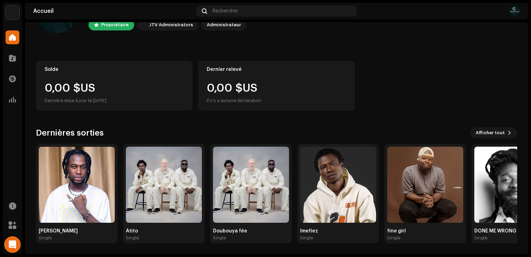
scroll to position [42, 0]
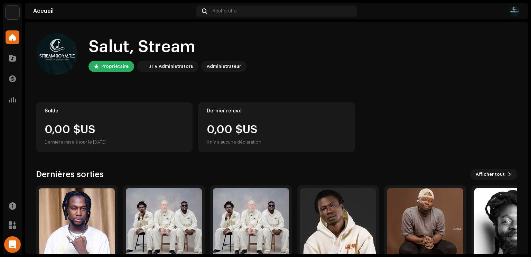
scroll to position [42, 0]
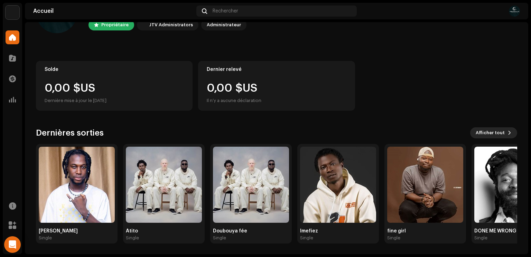
click at [484, 130] on span "Afficher tout" at bounding box center [490, 133] width 29 height 14
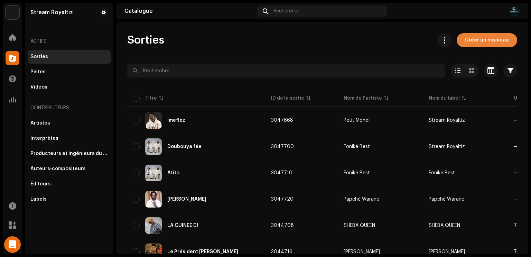
click at [466, 36] on span "Créer un nouveau" at bounding box center [487, 40] width 44 height 14
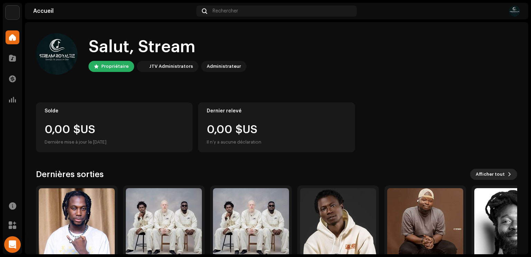
click at [493, 173] on span "Afficher tout" at bounding box center [490, 174] width 29 height 14
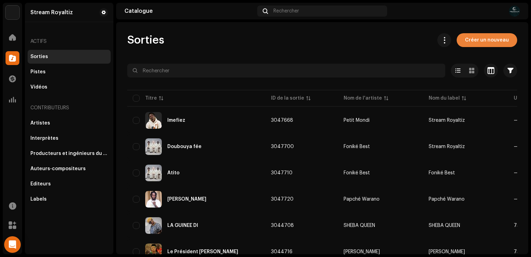
click at [477, 40] on span "Créer un nouveau" at bounding box center [487, 40] width 44 height 14
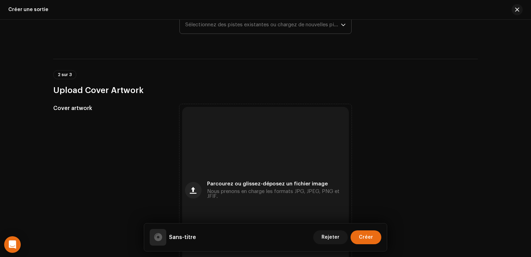
scroll to position [124, 0]
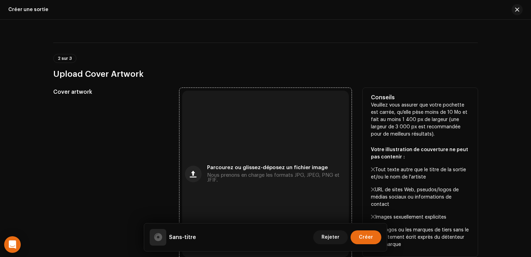
click at [275, 163] on div "Parcourez ou glissez-déposez un fichier image Nous prenons en charge les format…" at bounding box center [265, 174] width 167 height 167
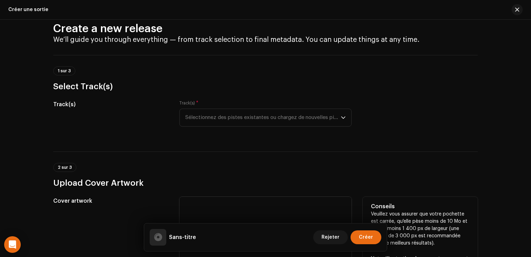
scroll to position [0, 0]
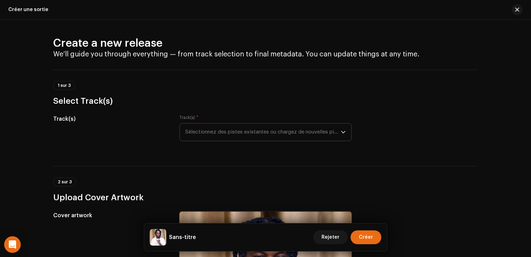
click at [320, 136] on span "Sélectionnez des pistes existantes ou chargez de nouvelles pistes" at bounding box center [263, 132] width 156 height 17
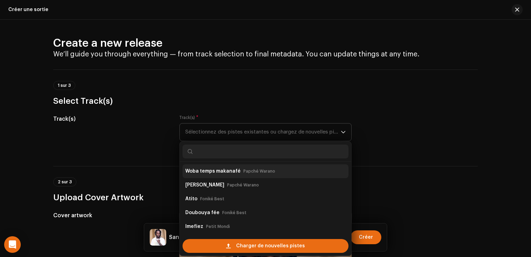
click at [262, 172] on small "Papché Warano" at bounding box center [260, 171] width 32 height 7
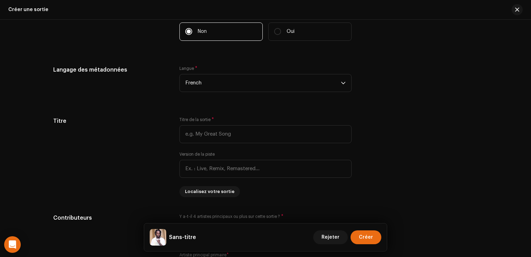
scroll to position [561, 0]
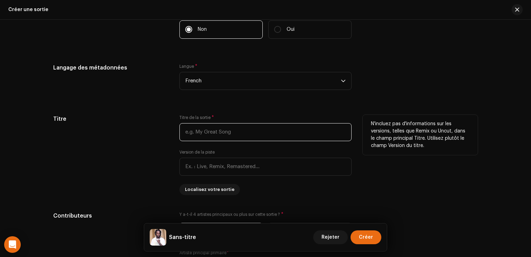
click at [237, 128] on input "text" at bounding box center [266, 132] width 172 height 18
paste input "Woba temps makanafé"
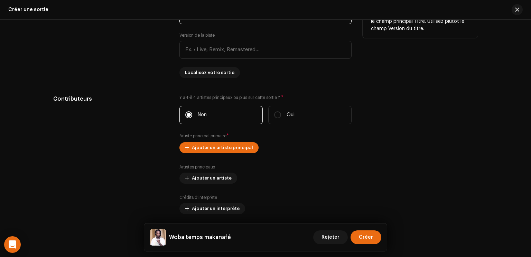
scroll to position [679, 0]
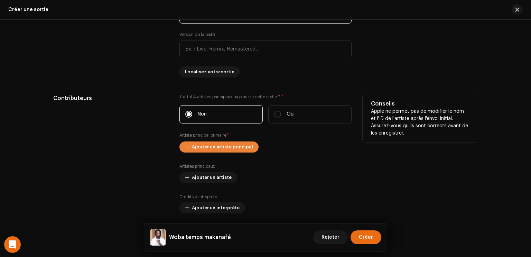
type input "Woba temps makanafé"
click at [235, 149] on span "Ajouter un artiste principal" at bounding box center [222, 147] width 61 height 14
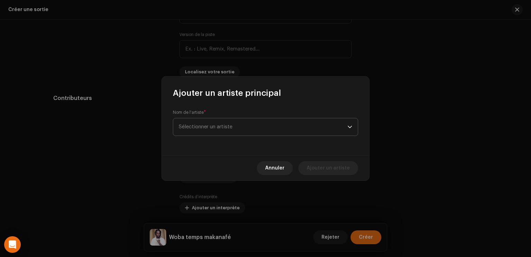
click at [244, 126] on span "Sélectionner un artiste" at bounding box center [263, 126] width 169 height 17
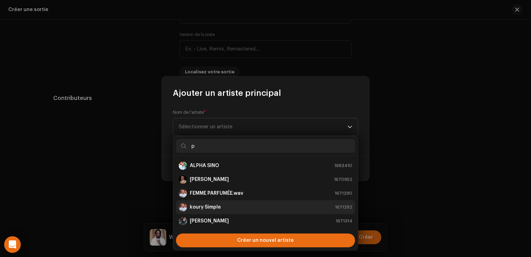
type input "pa"
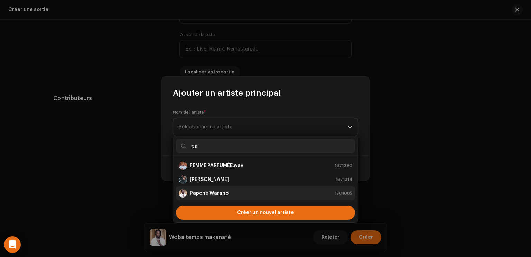
click at [214, 188] on li "Papché Warano 1701085" at bounding box center [265, 193] width 179 height 14
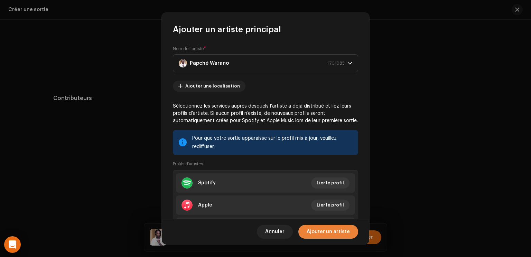
click at [335, 235] on span "Ajouter un artiste" at bounding box center [328, 232] width 43 height 14
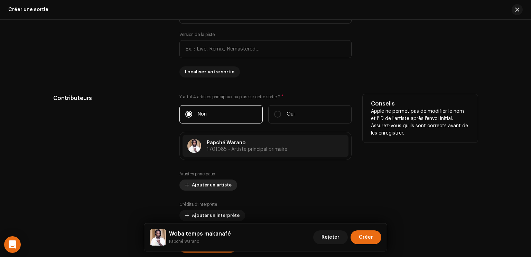
click at [217, 185] on span "Ajouter un artiste" at bounding box center [212, 185] width 40 height 14
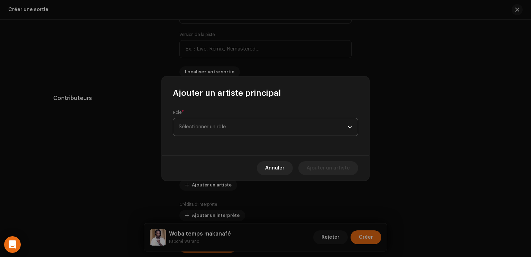
click at [313, 132] on span "Sélectionner un rôle" at bounding box center [263, 126] width 169 height 17
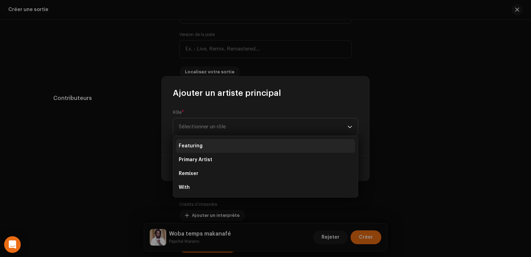
click at [251, 149] on li "Featuring" at bounding box center [265, 146] width 179 height 14
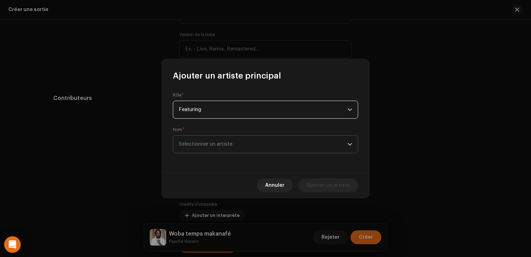
click at [252, 150] on span "Sélectionner un artiste" at bounding box center [263, 144] width 169 height 17
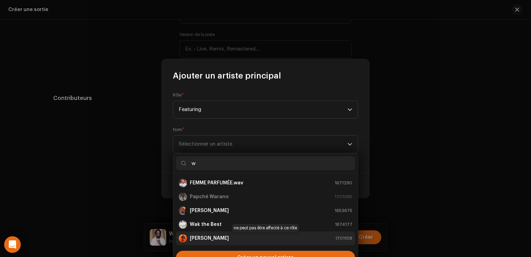
type input "w"
click at [213, 239] on strong "[PERSON_NAME]" at bounding box center [209, 238] width 39 height 7
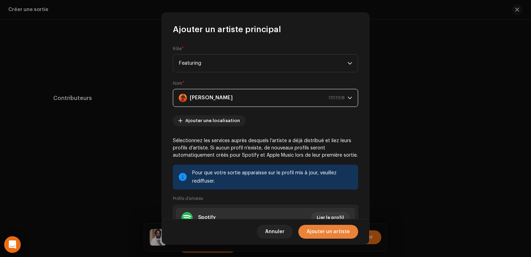
click at [335, 236] on span "Ajouter un artiste" at bounding box center [328, 232] width 43 height 14
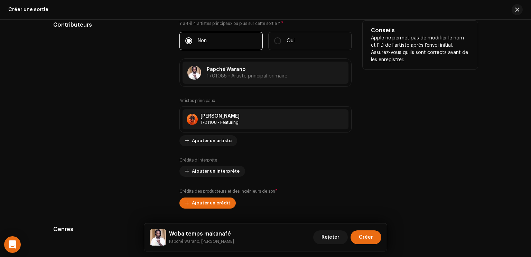
scroll to position [753, 0]
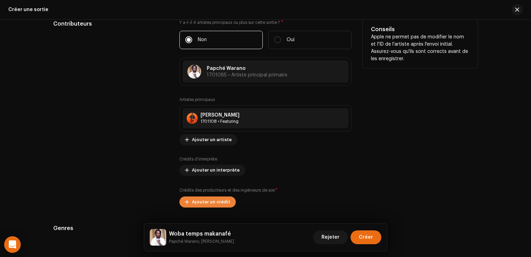
click at [225, 201] on span "Ajouter un crédit" at bounding box center [211, 202] width 38 height 14
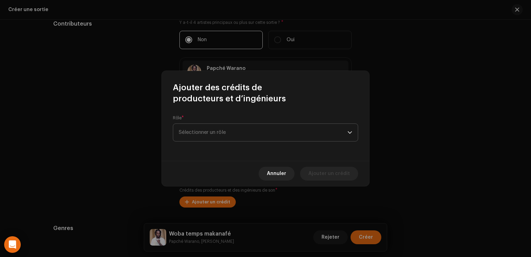
click at [229, 130] on span "Sélectionner un rôle" at bounding box center [263, 132] width 169 height 17
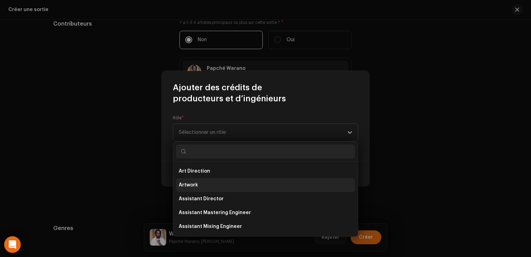
scroll to position [304, 0]
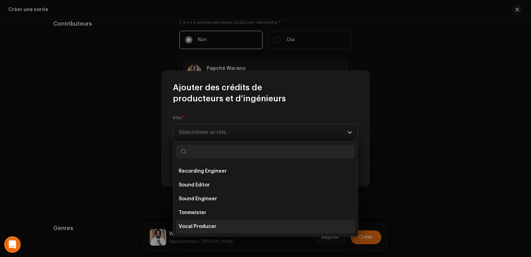
click at [209, 228] on span "Vocal Producer" at bounding box center [198, 226] width 38 height 7
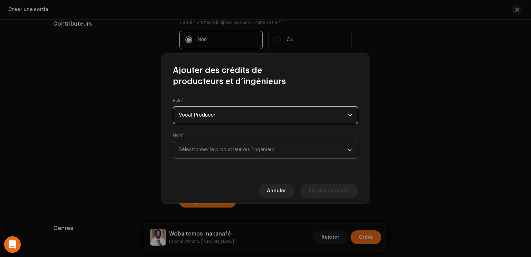
click at [275, 149] on span "Sélectionner le producteur ou l’ingénieur" at bounding box center [227, 149] width 96 height 5
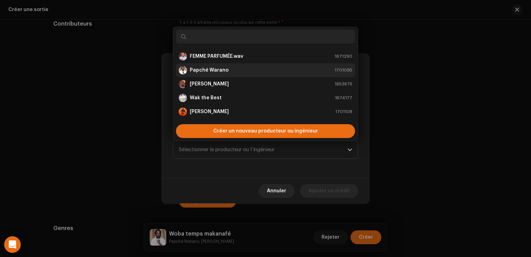
click at [216, 69] on strong "Papché Warano" at bounding box center [209, 70] width 39 height 7
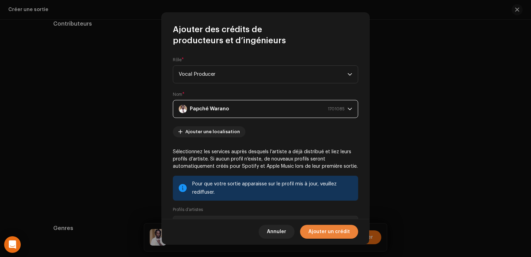
click at [336, 234] on span "Ajouter un crédit" at bounding box center [330, 232] width 42 height 14
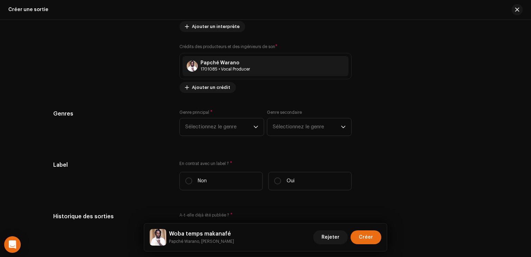
scroll to position [904, 0]
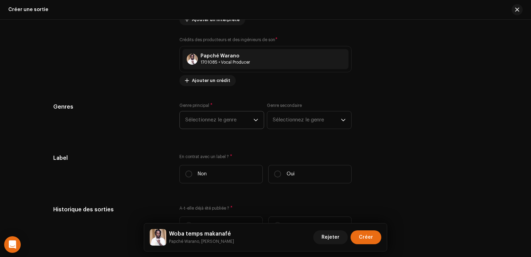
click at [225, 113] on span "Sélectionnez le genre" at bounding box center [219, 119] width 68 height 17
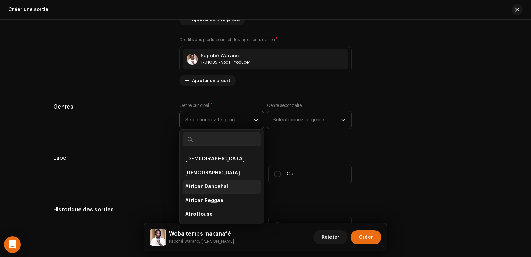
click at [213, 185] on span "African Dancehall" at bounding box center [207, 186] width 44 height 7
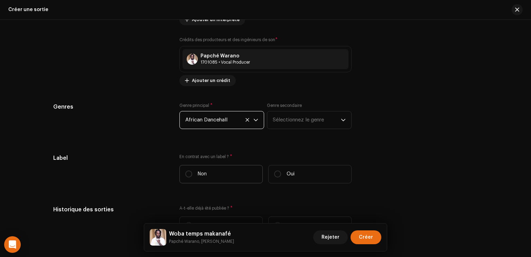
click at [215, 175] on label "Non" at bounding box center [221, 174] width 83 height 18
click at [192, 175] on input "Non" at bounding box center [188, 174] width 7 height 7
radio input "true"
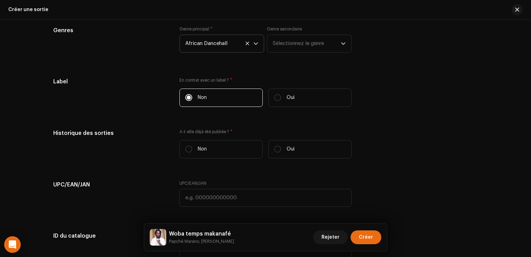
scroll to position [982, 0]
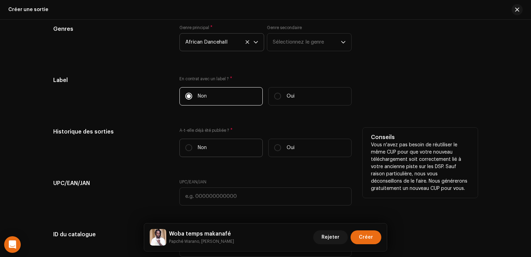
click at [212, 140] on label "Non" at bounding box center [221, 148] width 83 height 18
click at [192, 144] on input "Non" at bounding box center [188, 147] width 7 height 7
radio input "true"
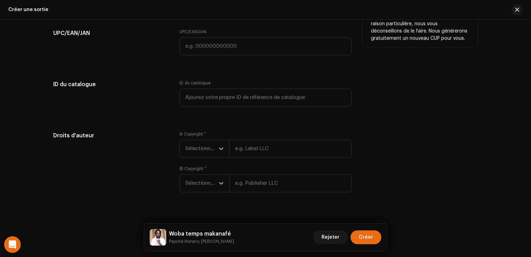
scroll to position [1140, 0]
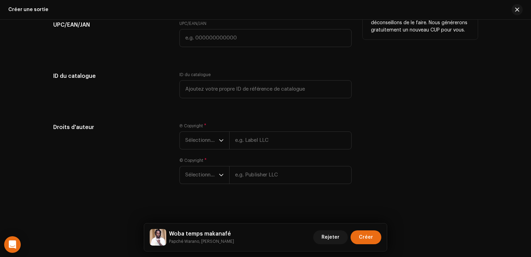
click at [212, 140] on span "Sélectionner une année" at bounding box center [202, 140] width 34 height 17
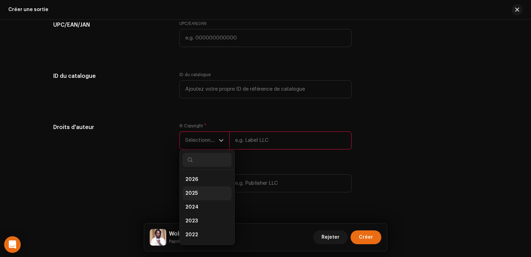
click at [203, 189] on li "2025" at bounding box center [207, 193] width 49 height 14
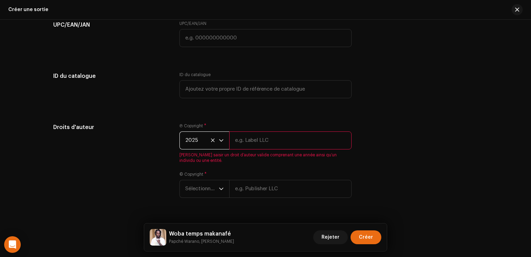
click at [259, 142] on input "text" at bounding box center [290, 140] width 122 height 18
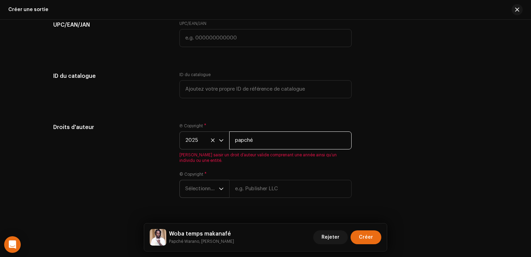
type input "papché"
click at [200, 191] on div "Create a new release We’ll guide you through everything — from track selection …" at bounding box center [265, 138] width 531 height 237
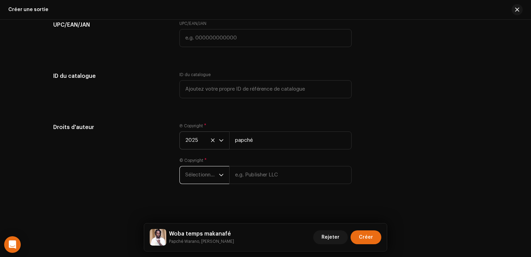
click at [204, 177] on span "Sélectionner une année" at bounding box center [202, 174] width 34 height 17
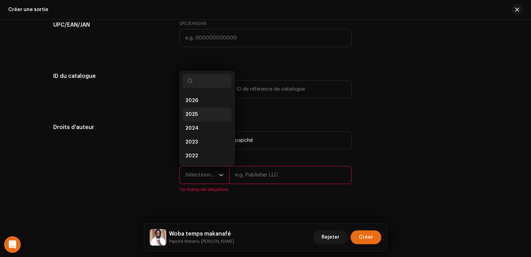
click at [194, 111] on span "2025" at bounding box center [191, 114] width 12 height 7
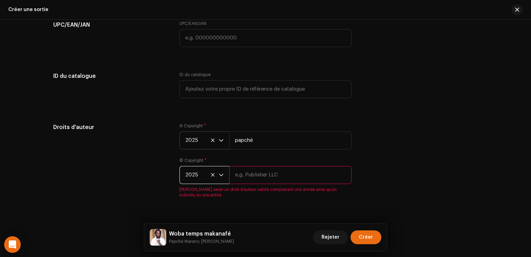
click at [252, 176] on input "text" at bounding box center [290, 175] width 122 height 18
type input "warano"
click at [414, 167] on div "Droits d'auteur Ⓟ Copyright * 2025 papché © Copyright * 2025 warano [PERSON_NAM…" at bounding box center [265, 164] width 425 height 83
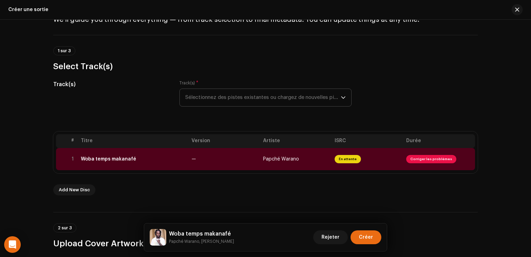
scroll to position [0, 0]
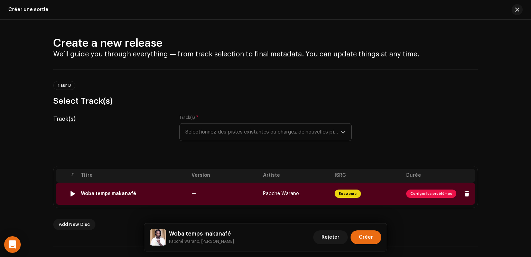
click at [387, 199] on td "En attente" at bounding box center [368, 194] width 72 height 22
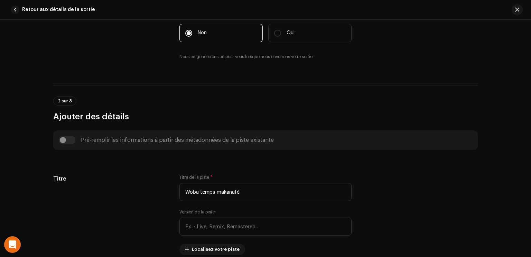
scroll to position [195, 0]
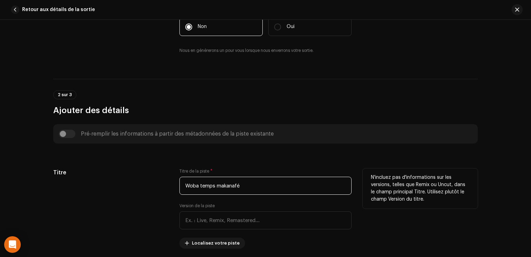
click at [270, 186] on input "Woba temps makanafé" at bounding box center [266, 186] width 172 height 18
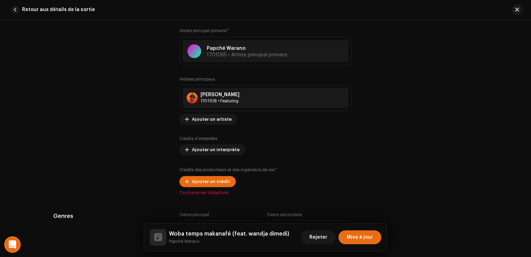
scroll to position [450, 0]
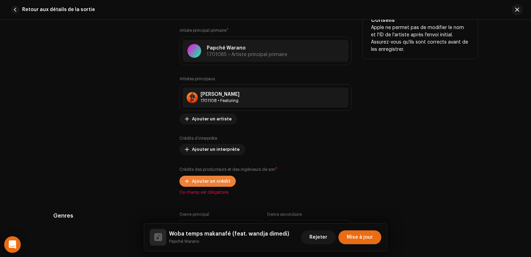
click at [214, 179] on span "Ajouter un crédit" at bounding box center [211, 181] width 38 height 14
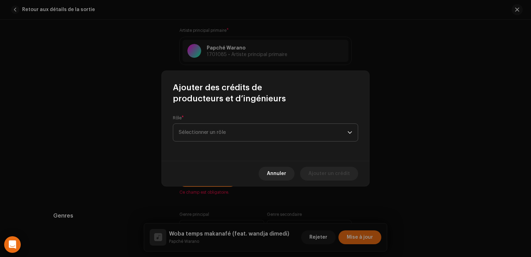
click at [231, 132] on span "Sélectionner un rôle" at bounding box center [263, 132] width 169 height 17
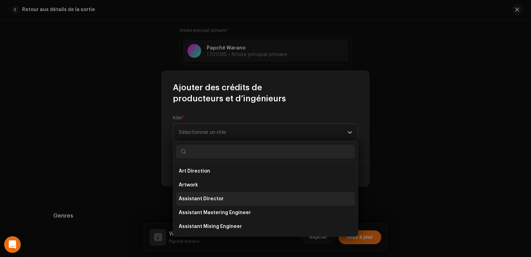
scroll to position [304, 0]
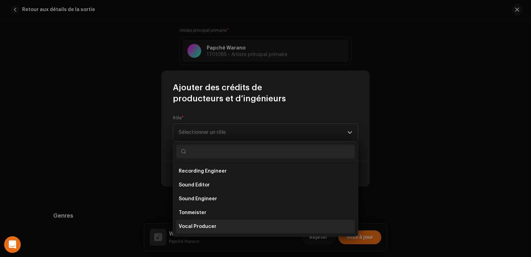
click at [216, 230] on li "Vocal Producer" at bounding box center [265, 227] width 179 height 14
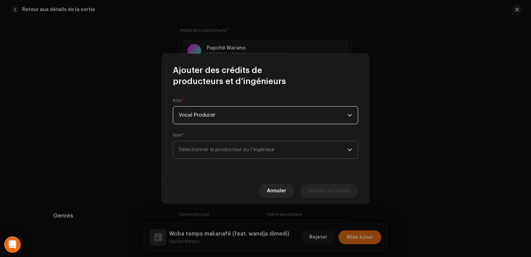
click at [275, 148] on span "Sélectionner le producteur ou l’ingénieur" at bounding box center [227, 149] width 96 height 5
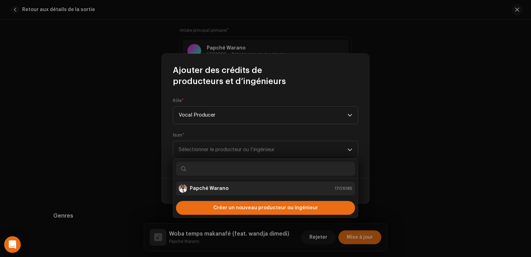
click at [250, 192] on div "Papché Warano 1701085" at bounding box center [266, 188] width 174 height 8
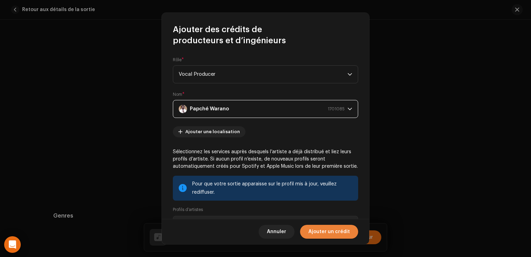
click at [340, 234] on span "Ajouter un crédit" at bounding box center [330, 232] width 42 height 14
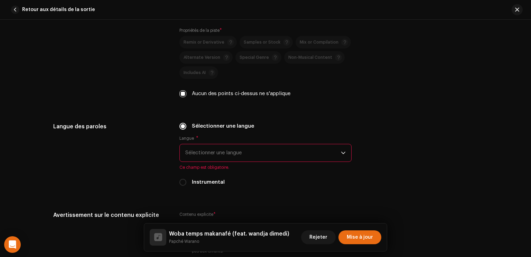
scroll to position [1059, 0]
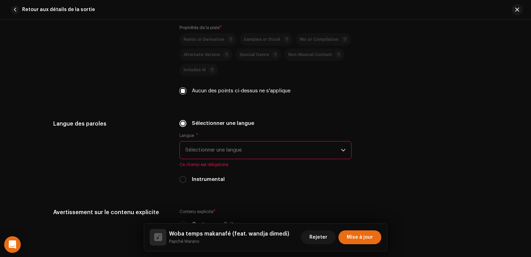
click at [277, 143] on span "Sélectionner une langue" at bounding box center [263, 150] width 156 height 17
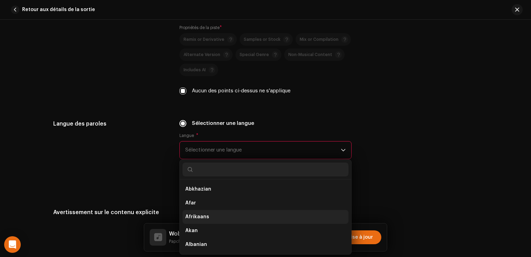
click at [215, 221] on li "Afrikaans" at bounding box center [266, 217] width 166 height 14
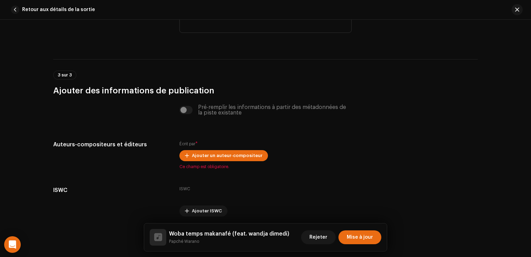
scroll to position [1355, 0]
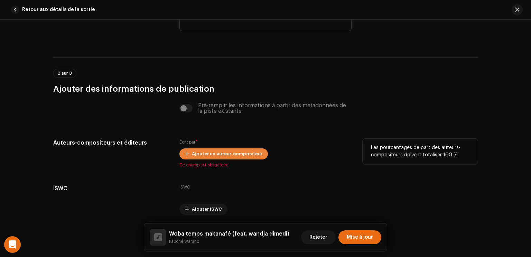
click at [230, 149] on span "Ajouter un auteur-compositeur" at bounding box center [227, 154] width 71 height 14
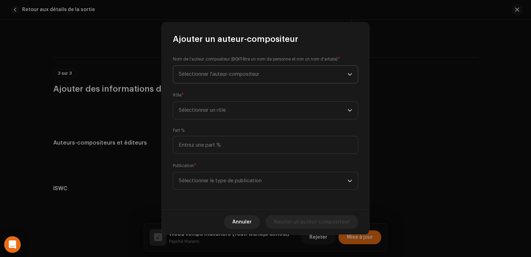
click at [227, 72] on span "Sélectionner l'auteur-compositeur" at bounding box center [219, 74] width 81 height 5
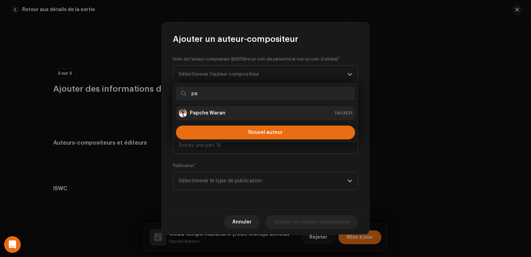
type input "pa"
click at [226, 118] on li "Papche Waran 1403531" at bounding box center [265, 113] width 179 height 14
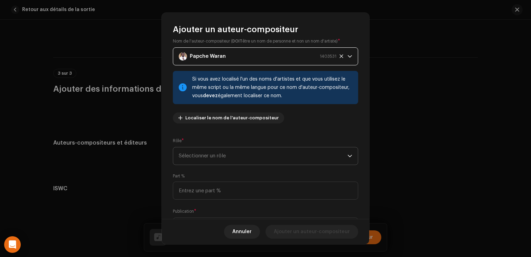
scroll to position [8, 0]
click at [291, 161] on span "Sélectionner un rôle" at bounding box center [263, 155] width 169 height 17
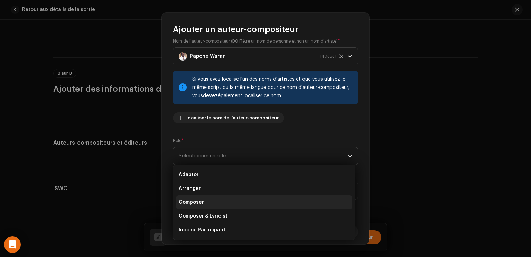
click at [260, 204] on li "Composer" at bounding box center [264, 202] width 176 height 14
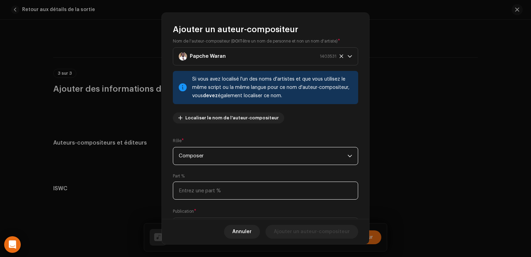
click at [234, 186] on input at bounding box center [265, 191] width 185 height 18
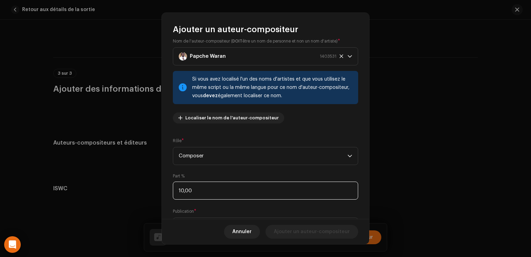
type input "100,00"
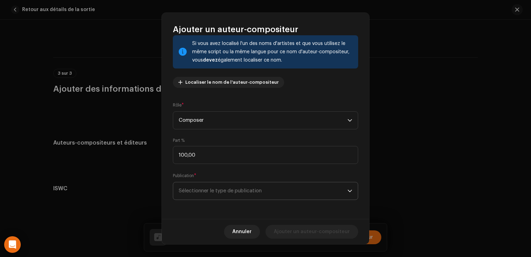
click at [279, 192] on span "Sélectionner le type de publication" at bounding box center [263, 190] width 169 height 17
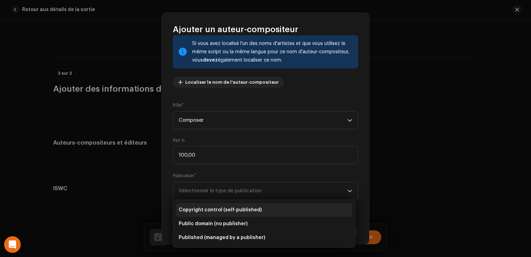
click at [260, 215] on li "Copyright control (self-published)" at bounding box center [264, 210] width 176 height 14
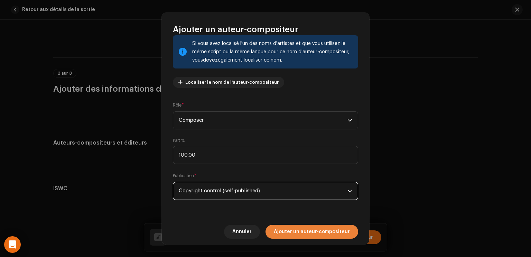
click at [292, 229] on span "Ajouter un auteur-compositeur" at bounding box center [312, 232] width 76 height 14
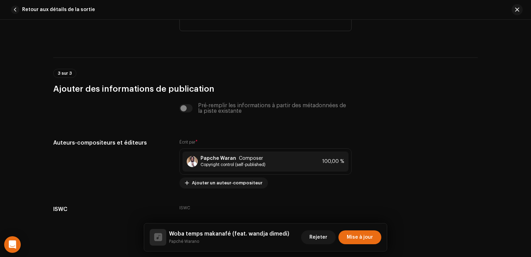
scroll to position [1398, 0]
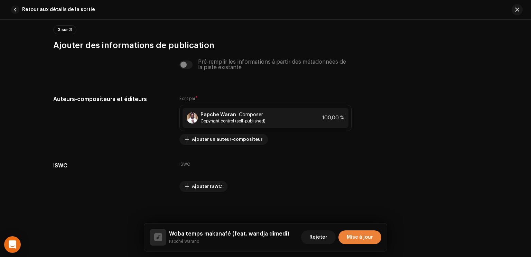
click at [349, 238] on span "Mise à jour" at bounding box center [360, 237] width 26 height 14
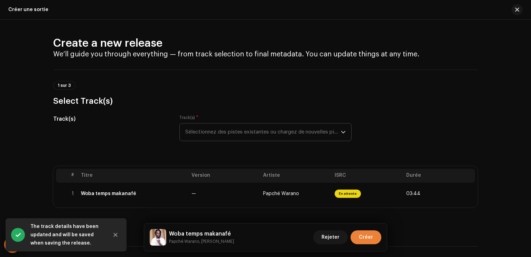
click at [366, 231] on span "Créer" at bounding box center [366, 237] width 14 height 14
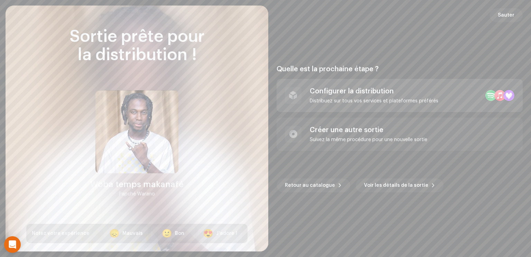
click at [421, 104] on div "Configurer la distribution Distribuez sur tous vos services et plateformes préf…" at bounding box center [400, 95] width 246 height 33
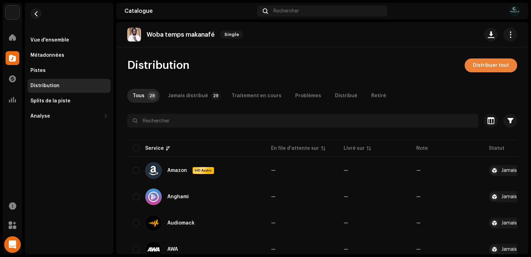
click at [481, 67] on span "Distribuer tout" at bounding box center [491, 65] width 36 height 14
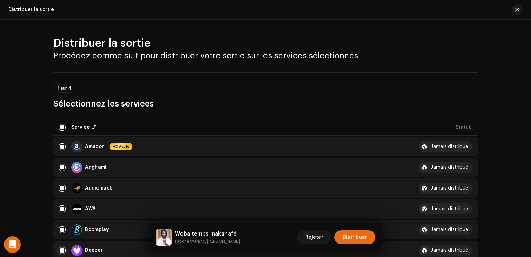
click at [62, 249] on input "checkbox" at bounding box center [62, 250] width 7 height 7
checkbox input "false"
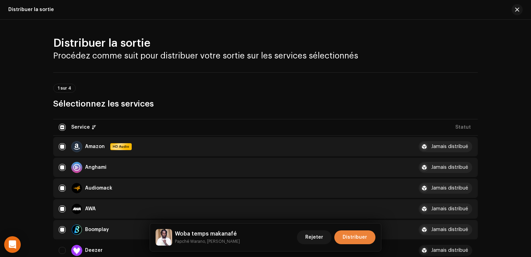
click at [368, 240] on button "Distribuer" at bounding box center [355, 237] width 41 height 14
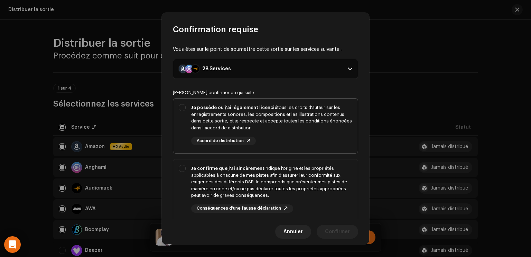
click at [300, 125] on div "Je possède ou j'ai légalement licencié tous les droits d'auteur sur les enregis…" at bounding box center [271, 117] width 161 height 27
checkbox input "true"
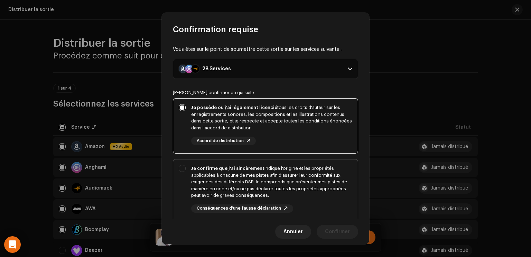
click at [301, 179] on div "Je confirme que j'ai sincèrement indiqué l'origine et les propriétés applicable…" at bounding box center [271, 182] width 161 height 34
checkbox input "true"
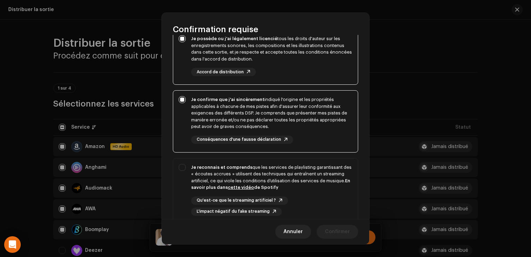
scroll to position [71, 0]
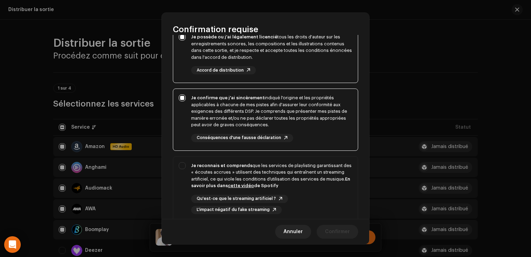
click at [301, 179] on div "Je reconnais et comprends que les services de playlisting garantissant des « éc…" at bounding box center [271, 175] width 161 height 27
checkbox input "true"
click at [334, 230] on span "Confirmer" at bounding box center [337, 232] width 25 height 14
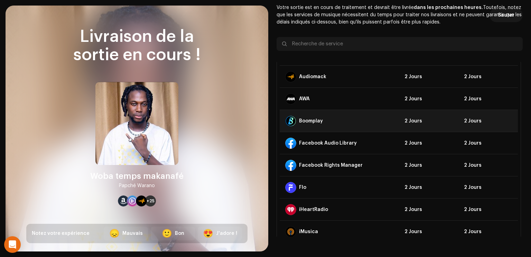
scroll to position [0, 0]
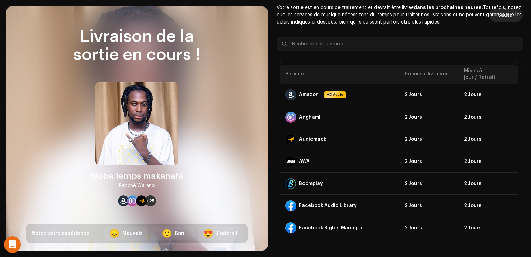
click at [513, 15] on button "Sauter" at bounding box center [506, 15] width 33 height 14
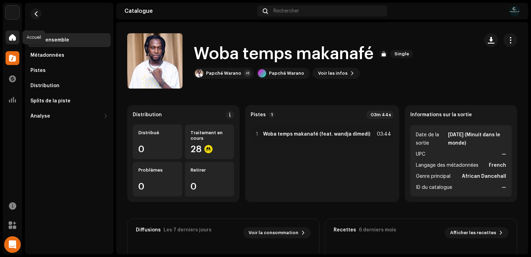
click at [15, 37] on span at bounding box center [12, 38] width 7 height 6
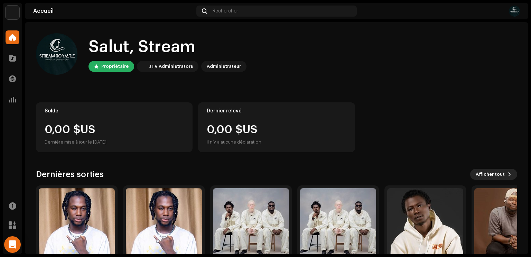
click at [489, 176] on span "Afficher tout" at bounding box center [490, 174] width 29 height 14
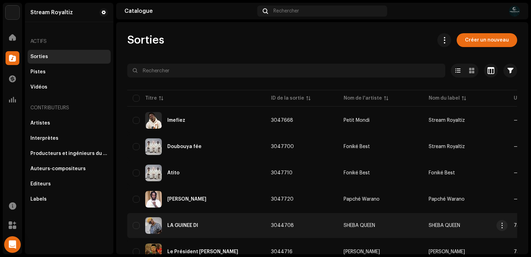
click at [241, 227] on div "LA GUINÉE DI" at bounding box center [196, 225] width 127 height 17
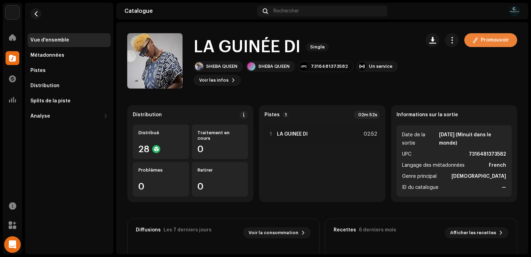
click at [488, 44] on span "Promouvoir" at bounding box center [495, 40] width 28 height 14
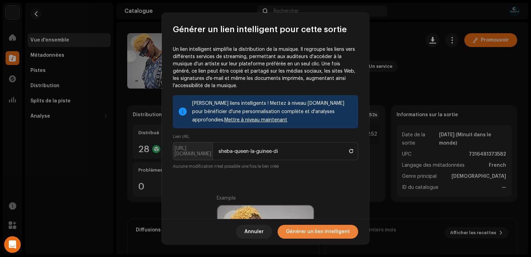
click at [323, 230] on span "Générer un lien intelligent" at bounding box center [318, 232] width 64 height 14
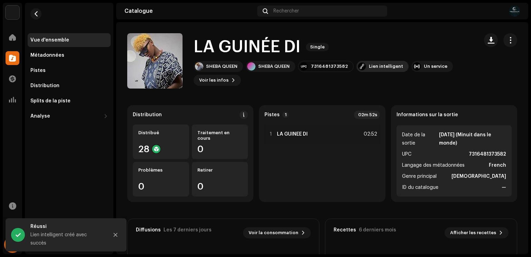
click at [375, 67] on div "Lien intelligent" at bounding box center [386, 67] width 34 height 6
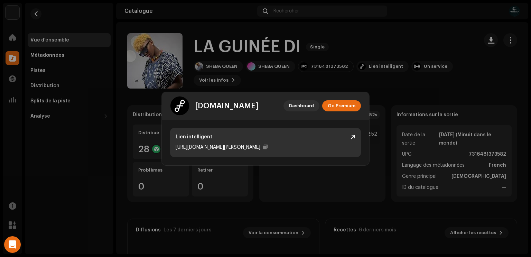
click at [355, 135] on div at bounding box center [353, 137] width 5 height 6
click at [354, 140] on div "Lien intelligent [URL][DOMAIN_NAME][PERSON_NAME]" at bounding box center [265, 142] width 191 height 29
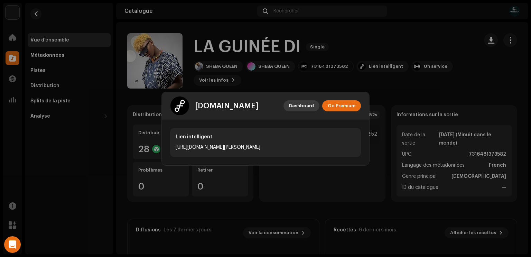
click at [310, 105] on span "Dashboard" at bounding box center [301, 106] width 25 height 14
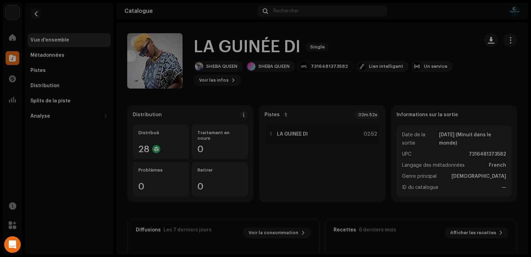
click at [394, 51] on div "[DOMAIN_NAME] Dashboard Go Premium Lien intelligent [URL][DOMAIN_NAME][PERSON_N…" at bounding box center [265, 128] width 531 height 257
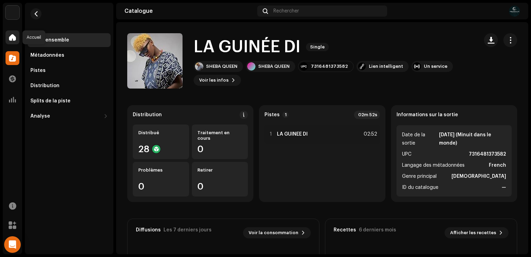
click at [15, 38] on span at bounding box center [12, 38] width 7 height 6
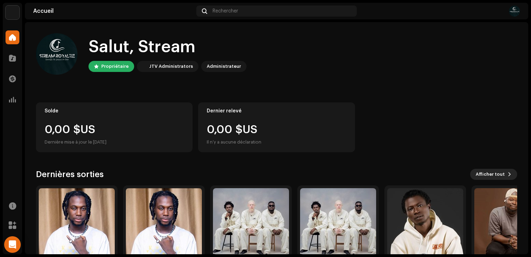
click at [489, 173] on span "Afficher tout" at bounding box center [490, 174] width 29 height 14
